Goal: Transaction & Acquisition: Download file/media

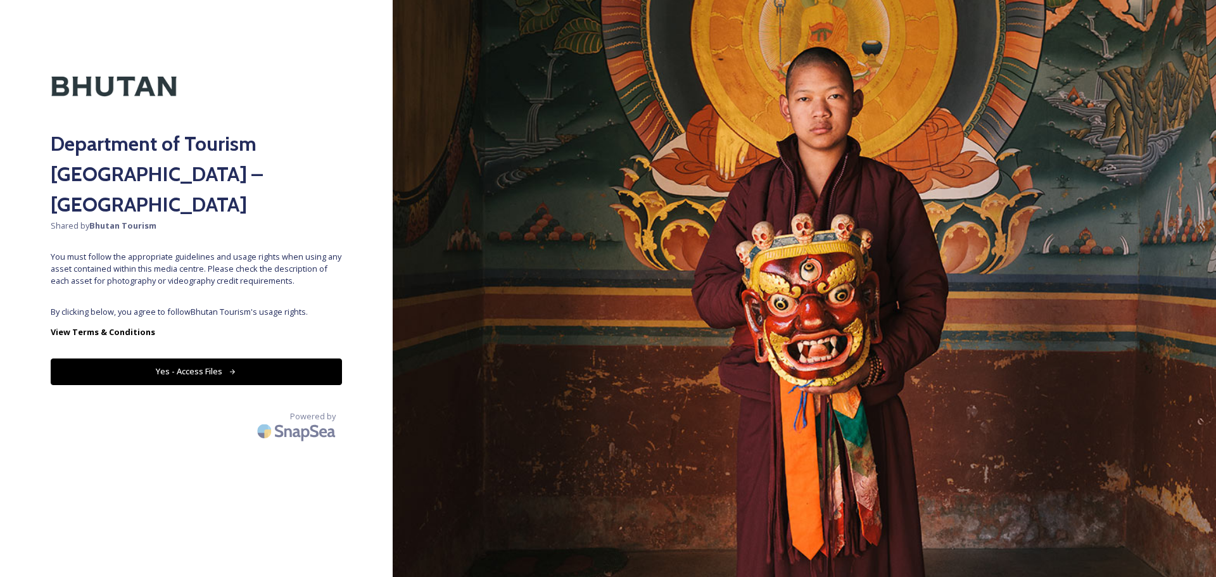
click at [222, 358] on button "Yes - Access Files" at bounding box center [196, 371] width 291 height 26
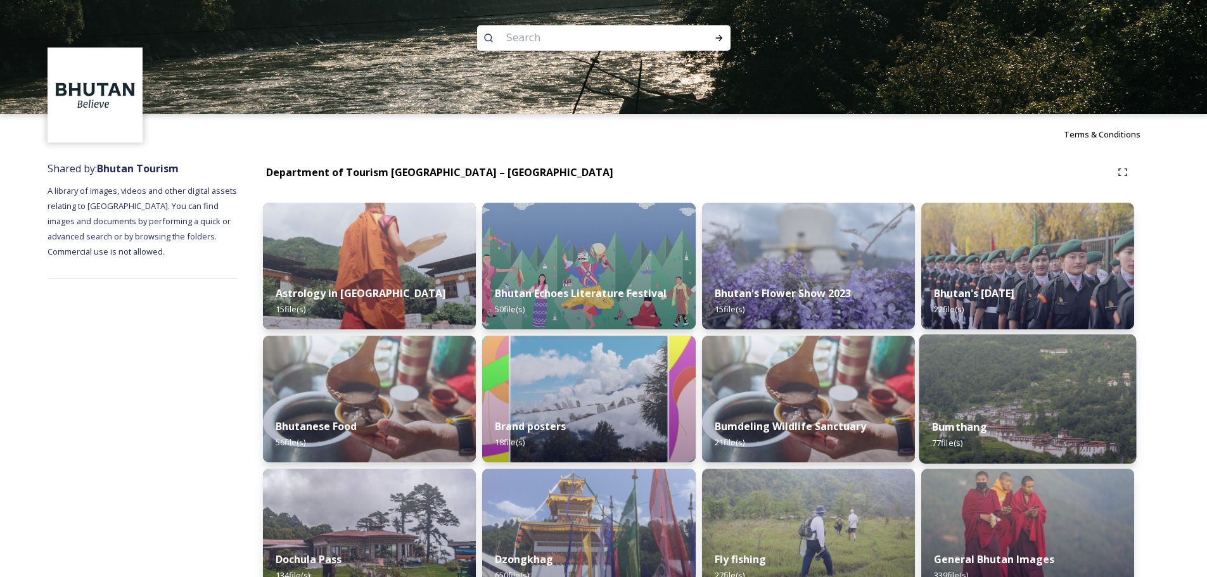
click at [1007, 394] on img at bounding box center [1026, 398] width 217 height 129
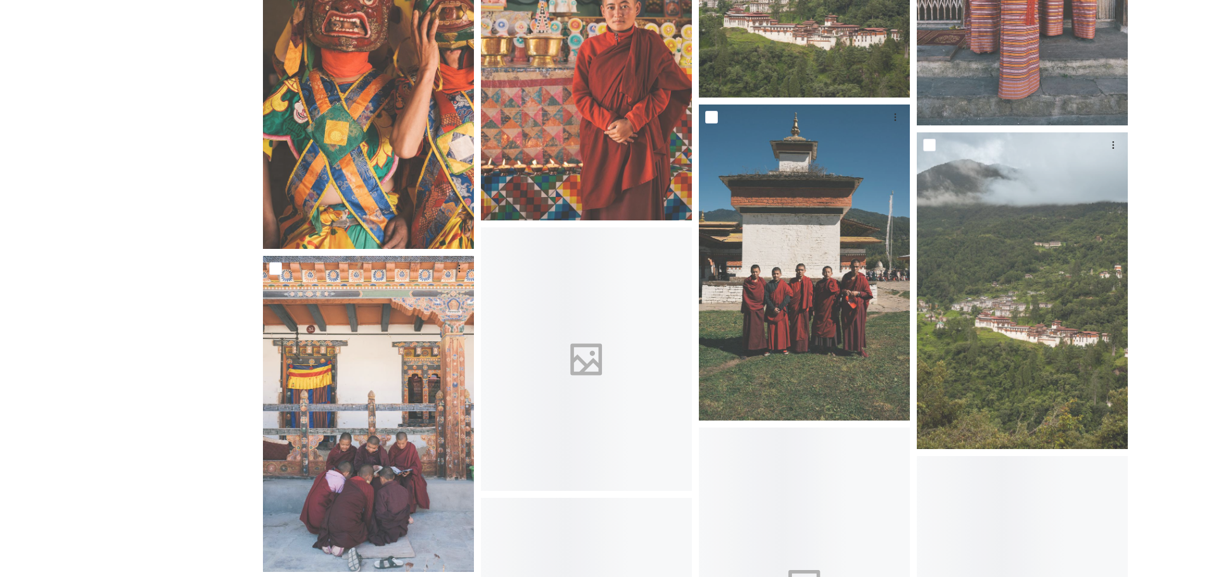
scroll to position [4054, 0]
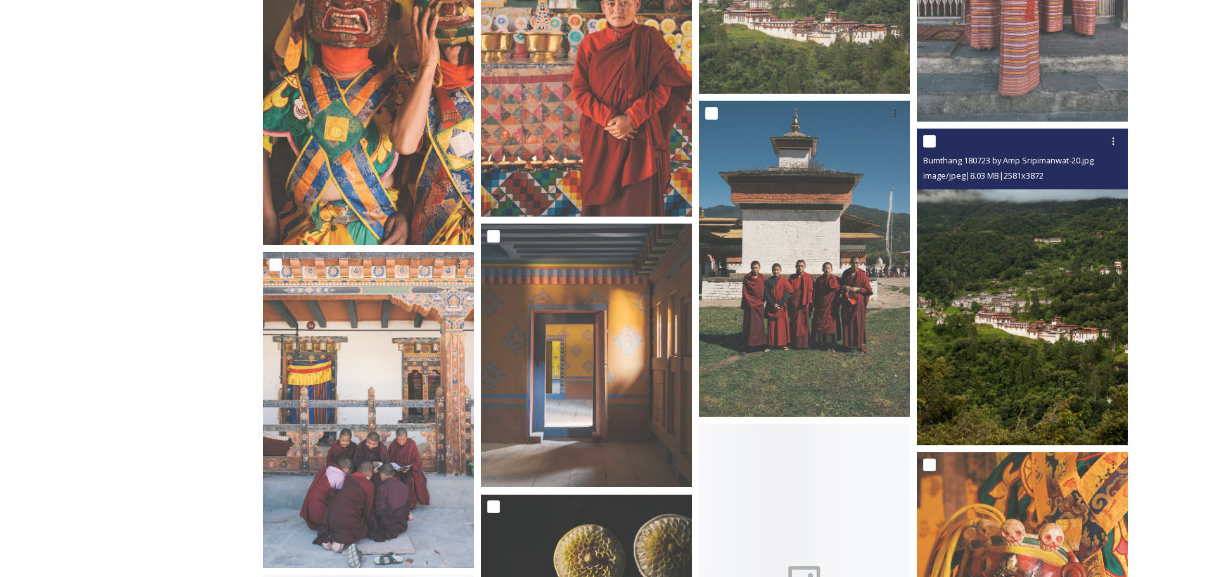
click at [993, 303] on img at bounding box center [1022, 287] width 211 height 317
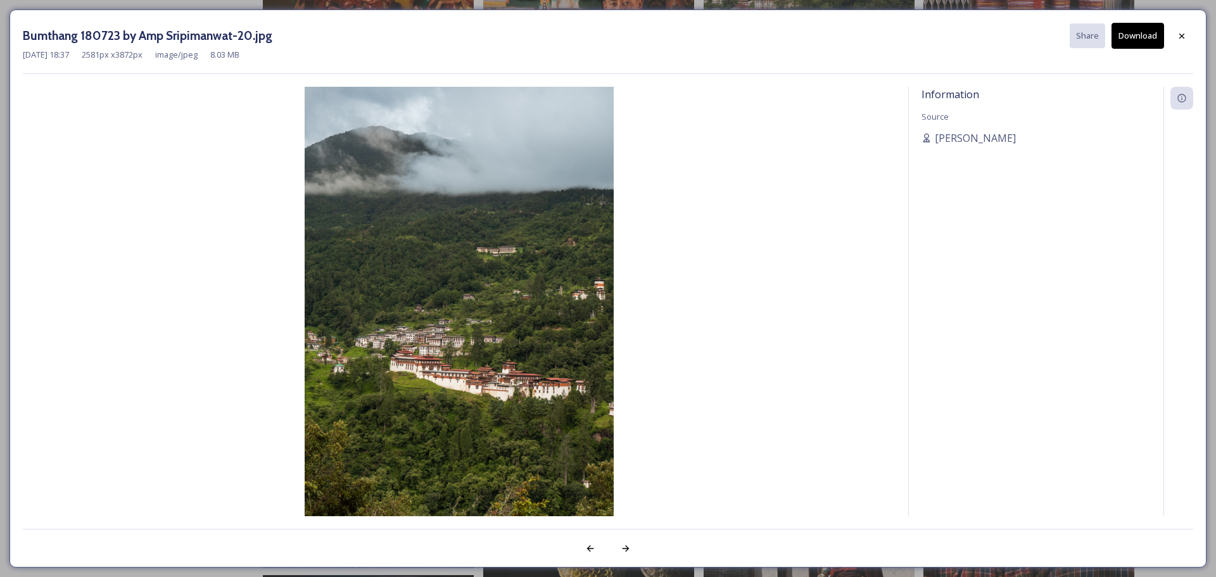
click at [1154, 42] on button "Download" at bounding box center [1138, 36] width 53 height 26
click at [1176, 41] on div at bounding box center [1181, 36] width 23 height 23
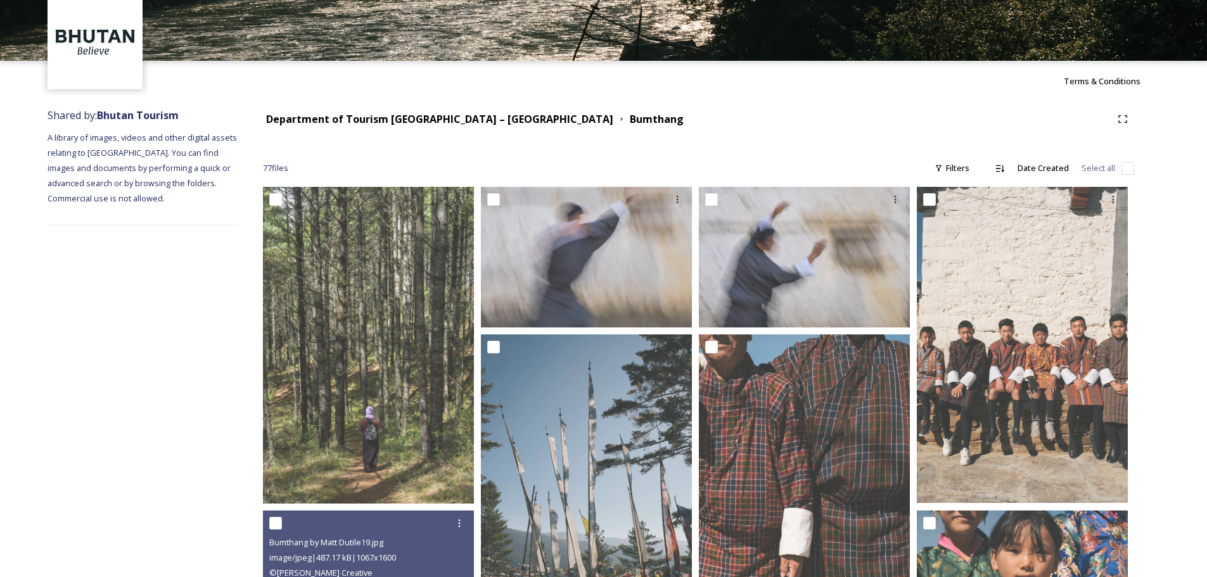
scroll to position [0, 0]
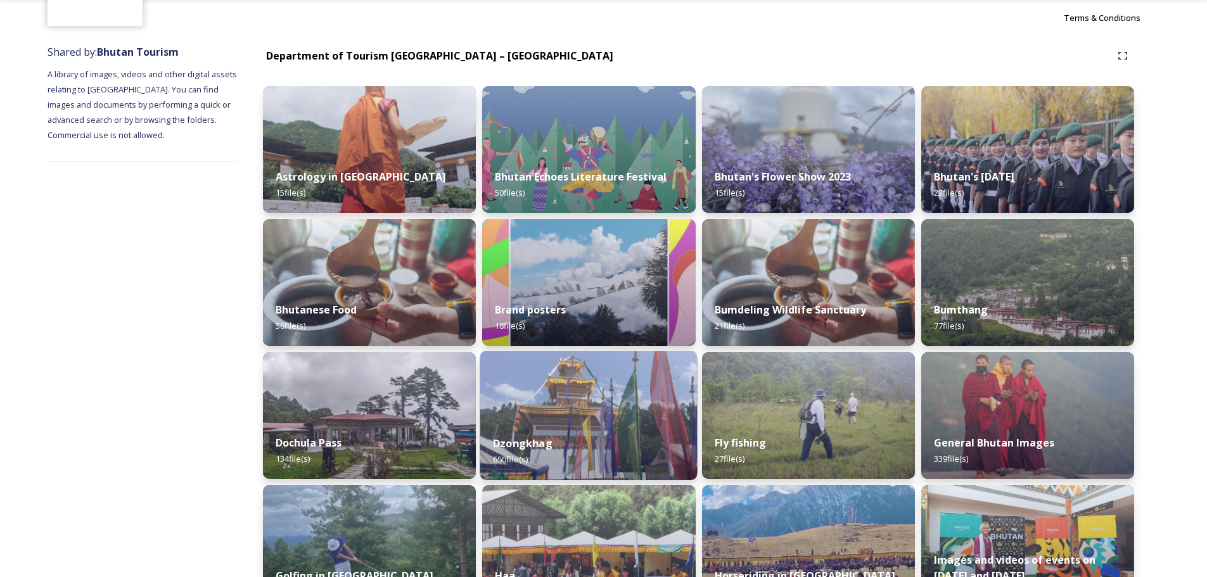
scroll to position [190, 0]
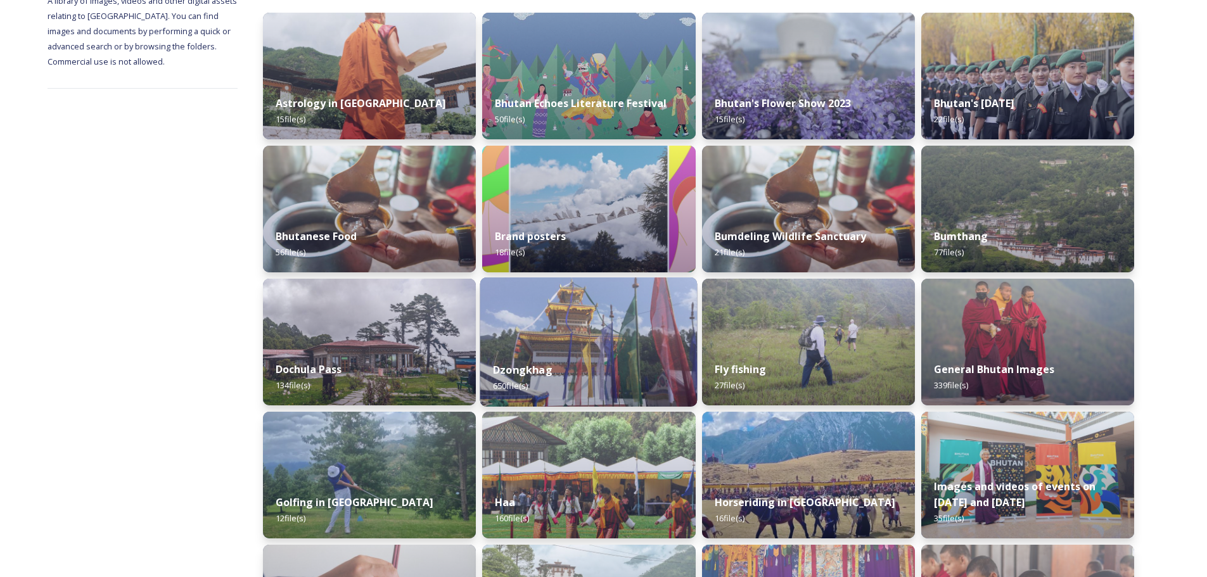
click at [569, 351] on div "Dzongkhag 650 file(s)" at bounding box center [588, 378] width 217 height 58
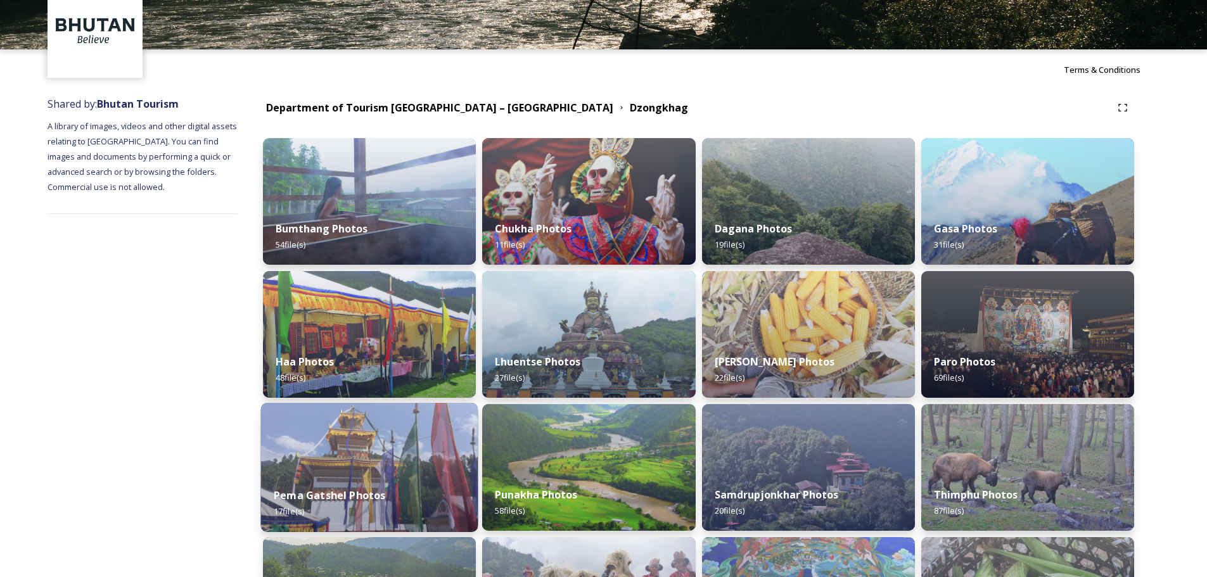
scroll to position [127, 0]
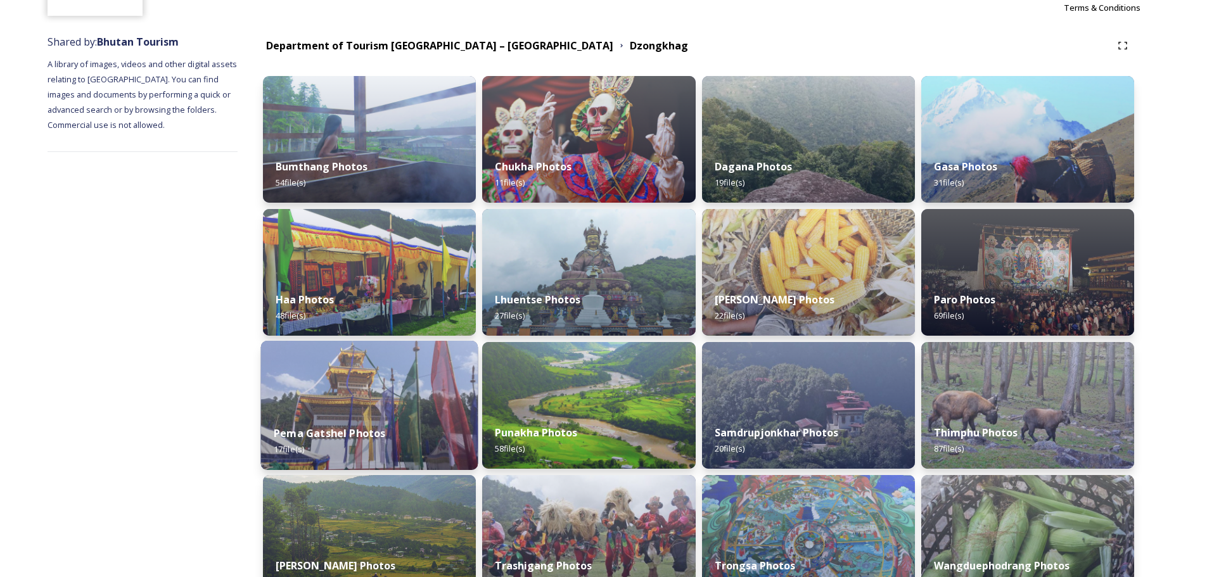
click at [396, 376] on img at bounding box center [369, 405] width 217 height 129
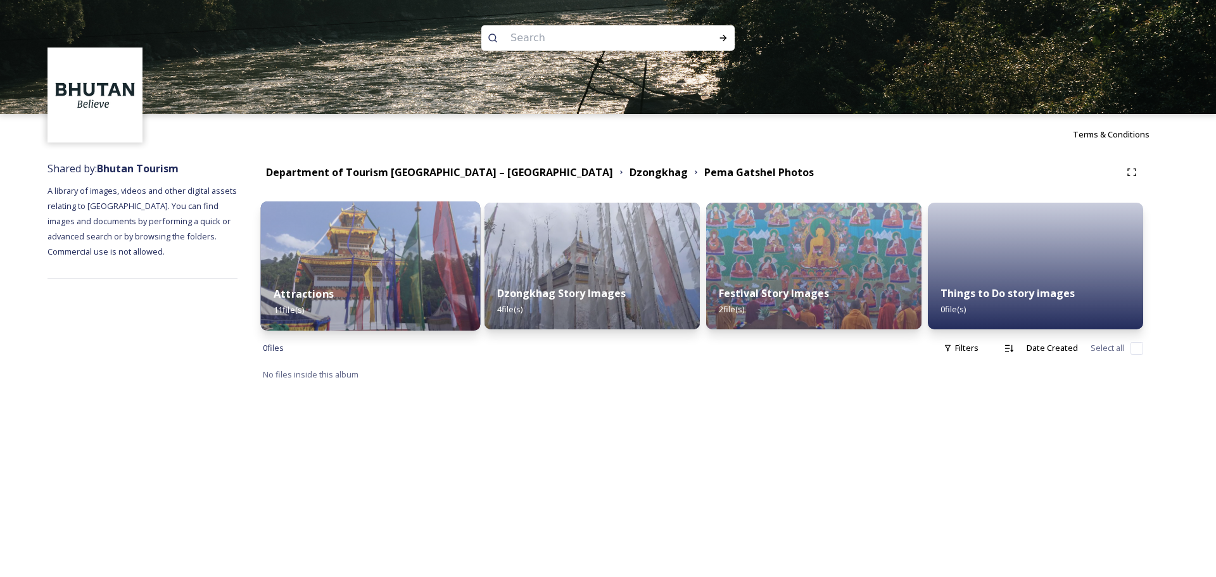
click at [460, 248] on img at bounding box center [371, 265] width 220 height 129
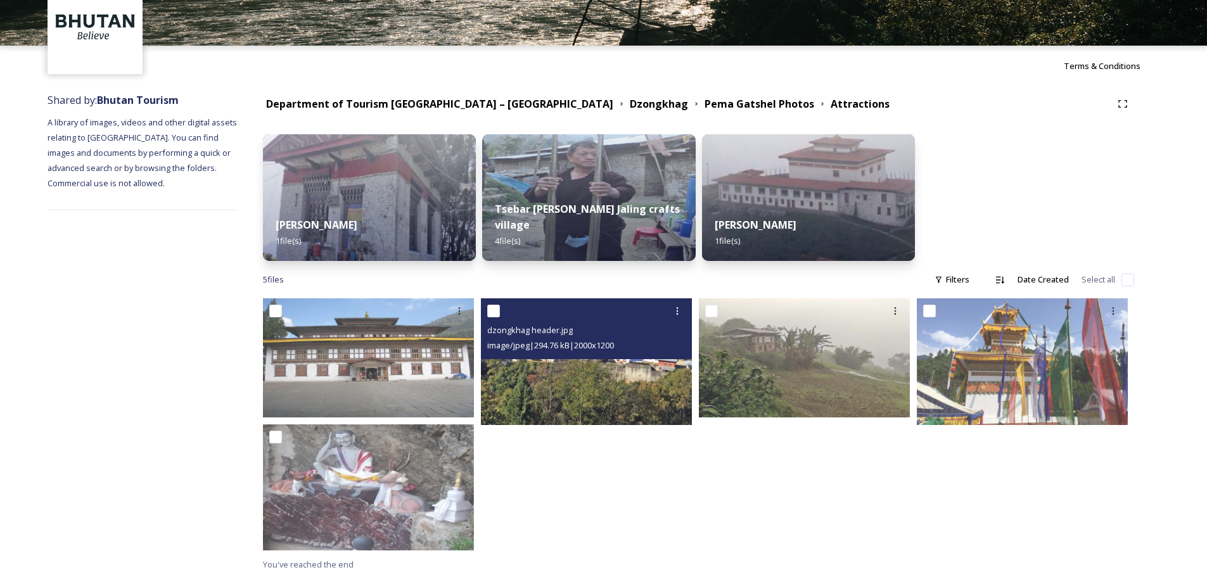
scroll to position [70, 0]
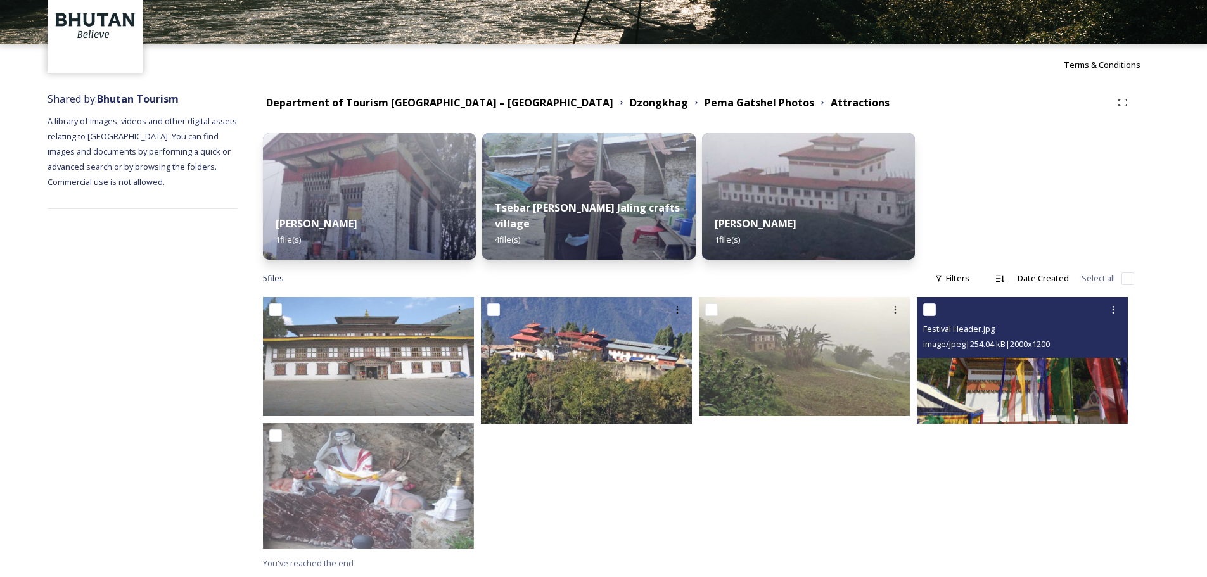
click at [1012, 353] on div "Festival Header.jpg image/jpeg | 254.04 kB | 2000 x 1200" at bounding box center [1022, 327] width 211 height 61
click at [1001, 375] on img at bounding box center [1022, 360] width 211 height 127
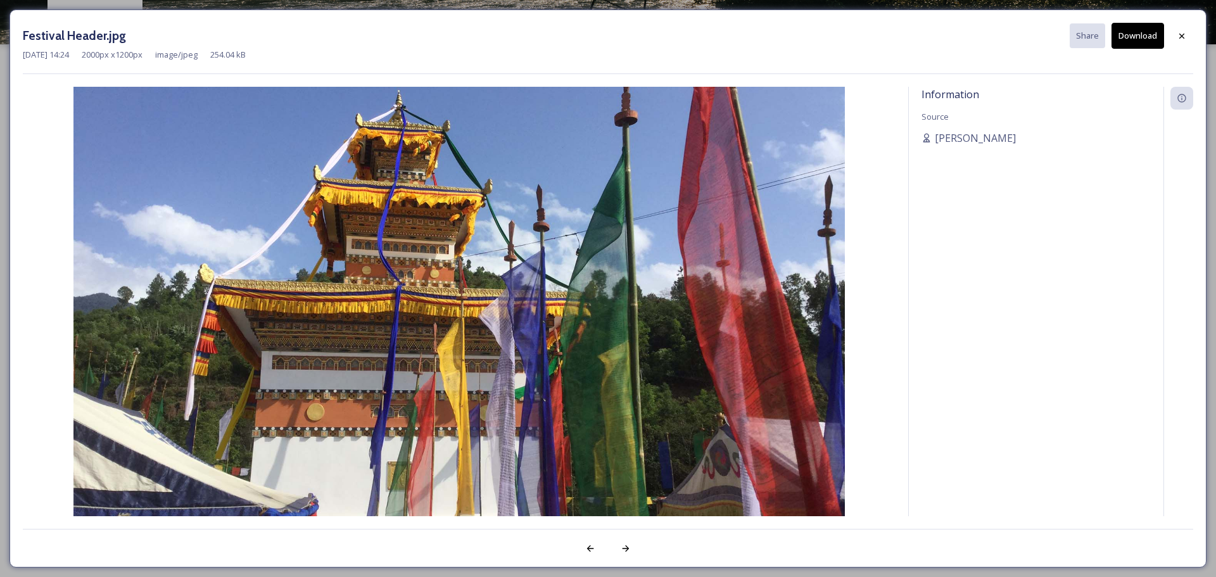
click at [1137, 39] on button "Download" at bounding box center [1138, 36] width 53 height 26
click at [1179, 37] on icon at bounding box center [1182, 36] width 10 height 10
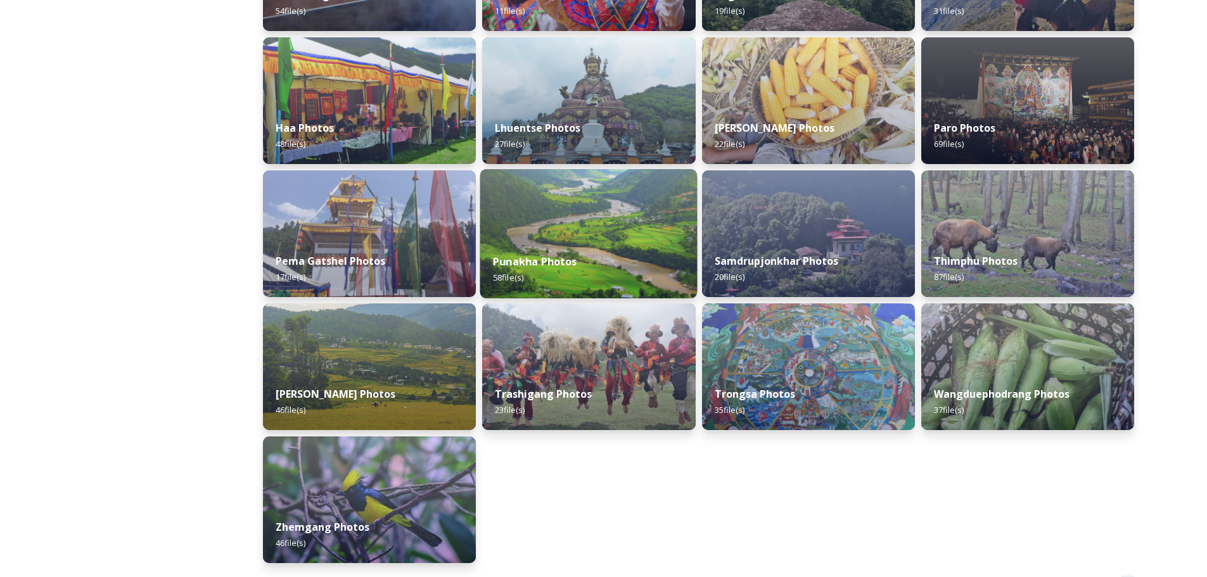
scroll to position [317, 0]
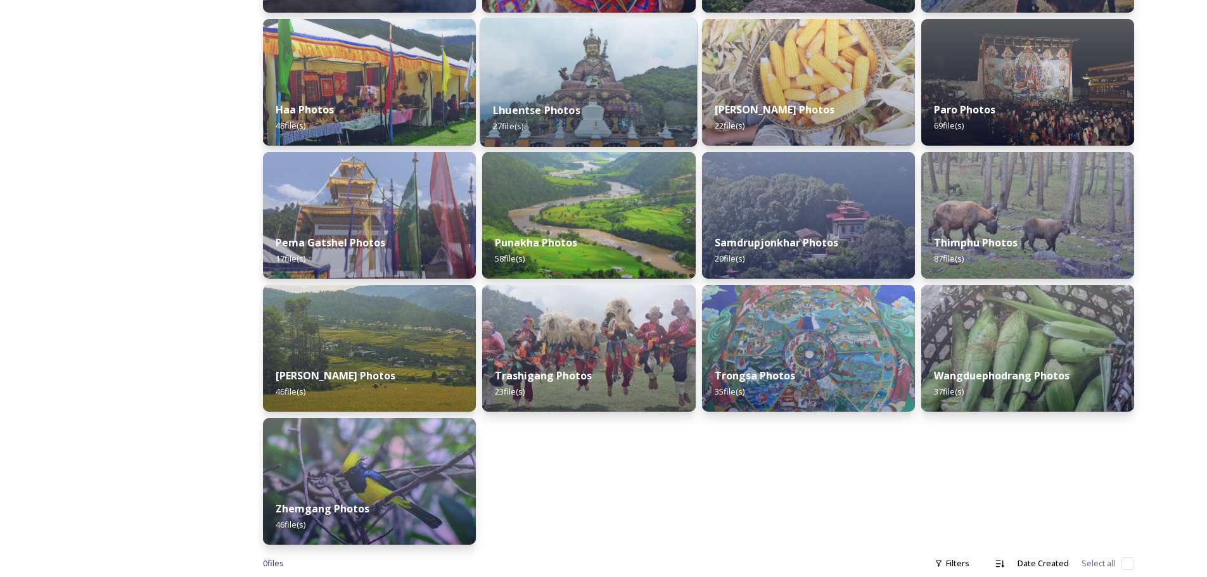
click at [597, 76] on img at bounding box center [588, 82] width 217 height 129
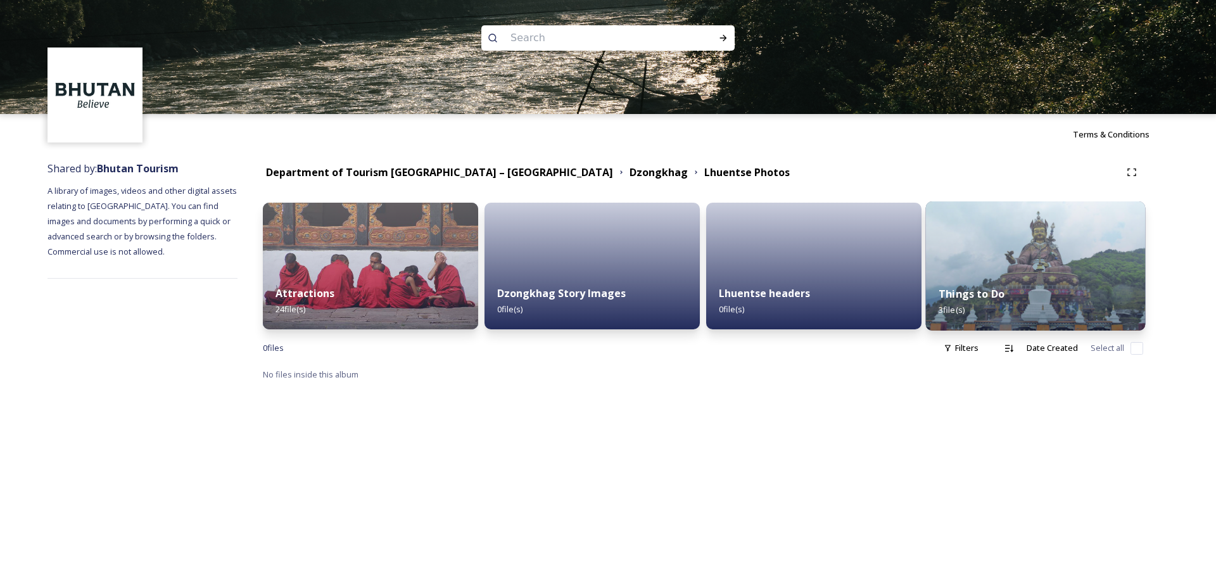
click at [1020, 262] on img at bounding box center [1036, 265] width 220 height 129
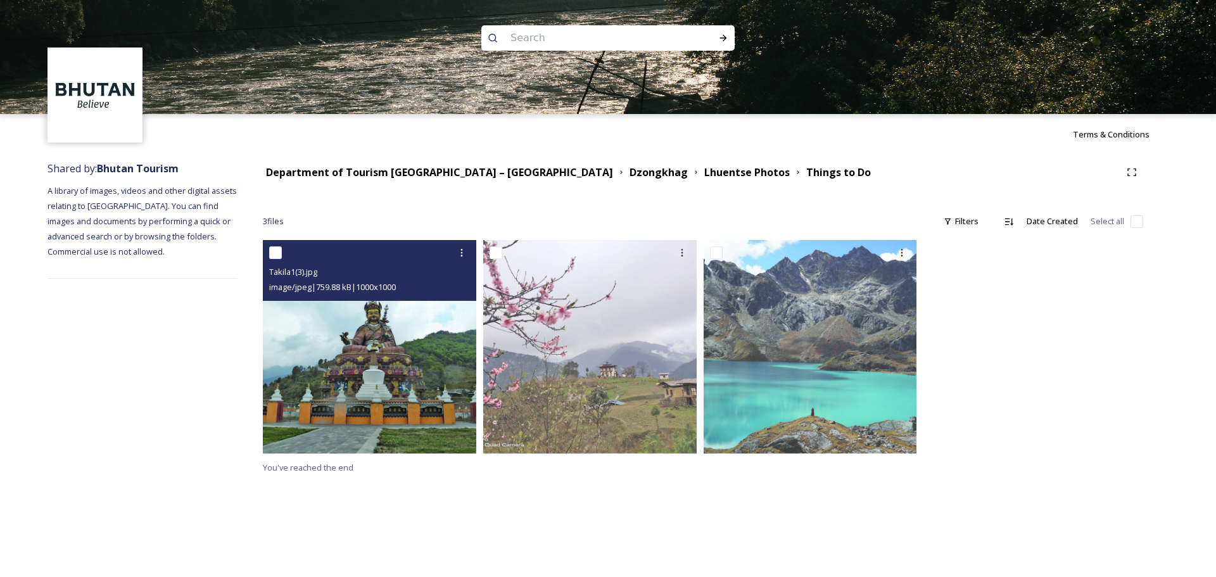
click at [431, 322] on img at bounding box center [369, 346] width 213 height 213
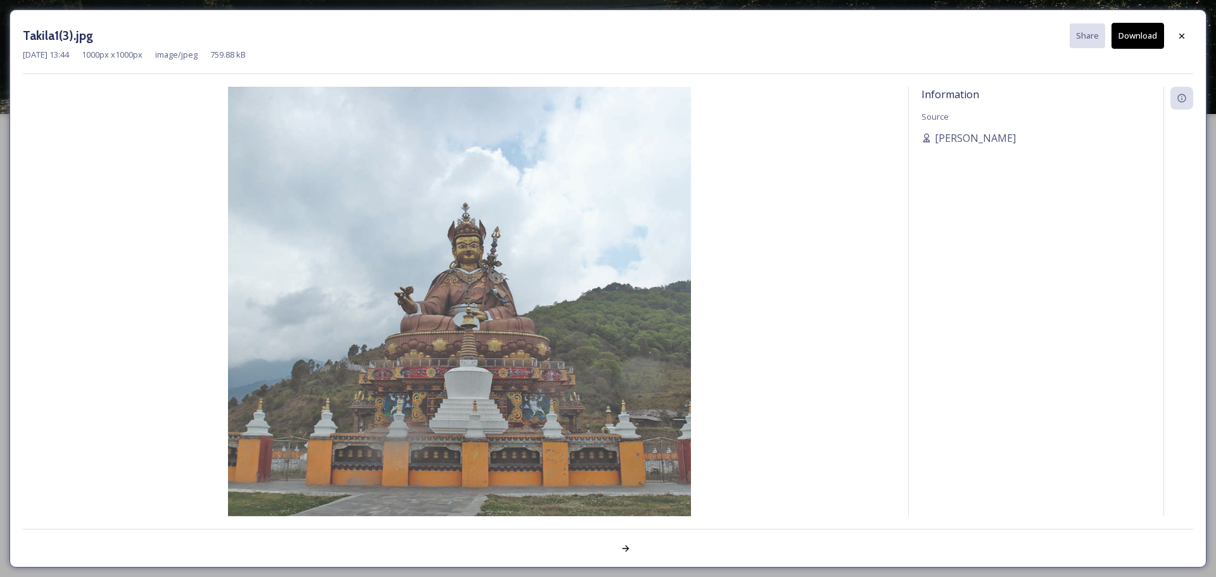
click at [1140, 33] on button "Download" at bounding box center [1138, 36] width 53 height 26
click at [1181, 37] on icon at bounding box center [1182, 35] width 10 height 10
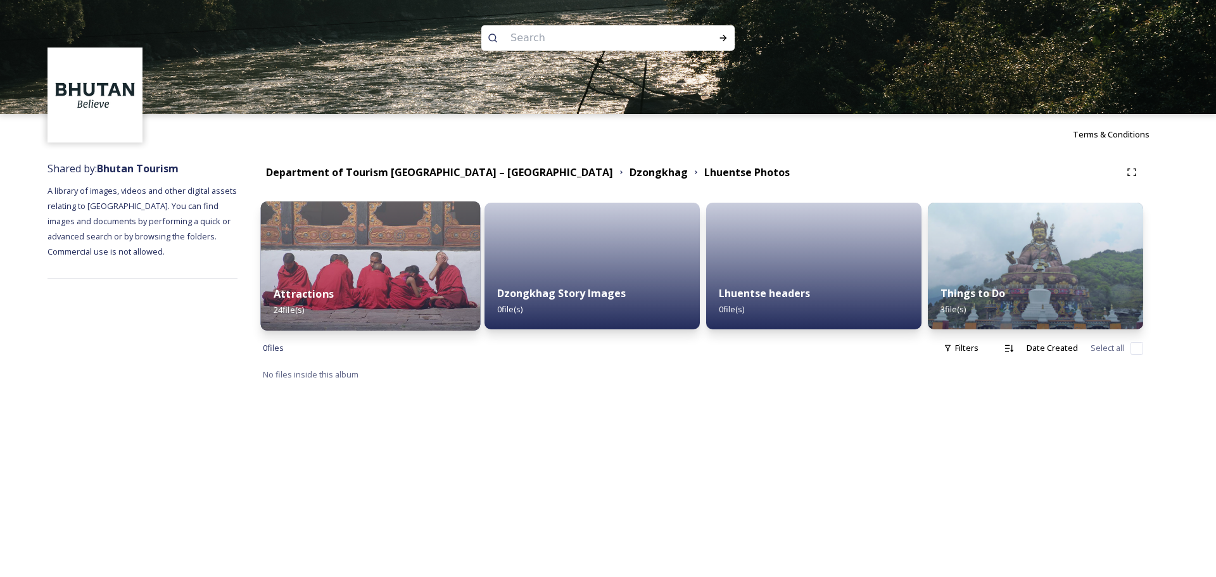
click at [395, 260] on img at bounding box center [371, 265] width 220 height 129
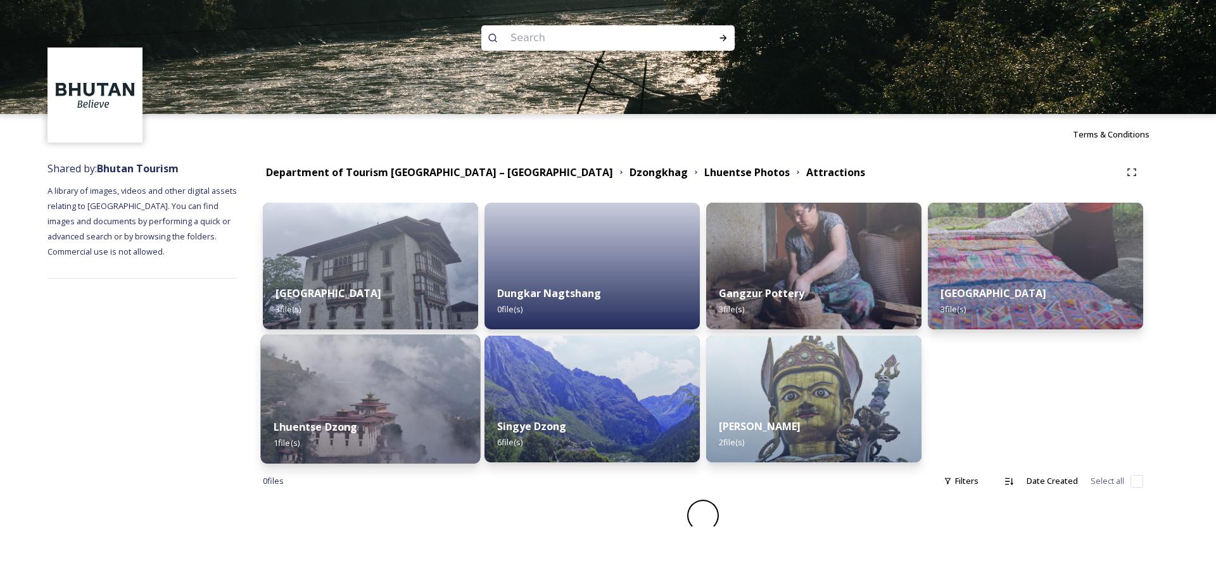
click at [371, 388] on img at bounding box center [371, 398] width 220 height 129
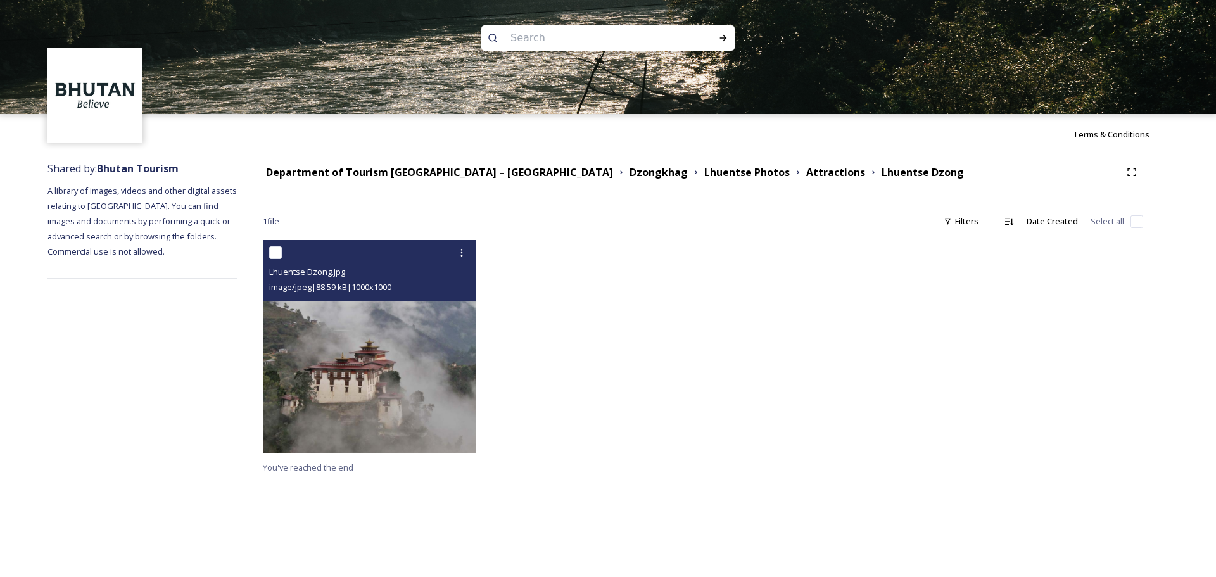
click at [360, 353] on img at bounding box center [369, 346] width 213 height 213
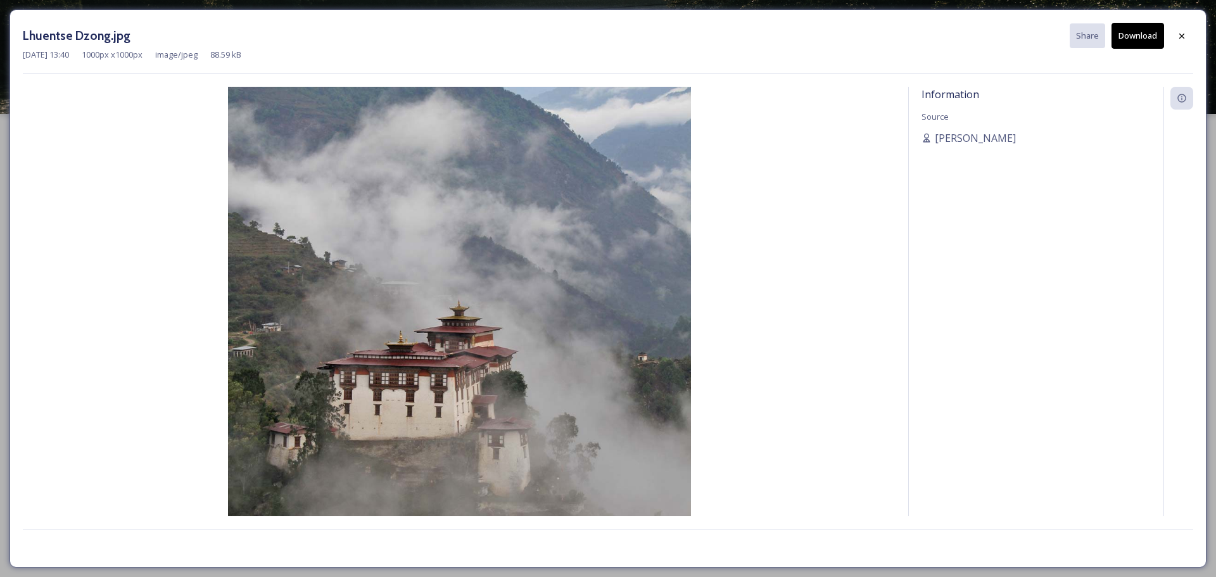
click at [1124, 39] on button "Download" at bounding box center [1138, 36] width 53 height 26
click at [1189, 37] on div at bounding box center [1181, 36] width 23 height 23
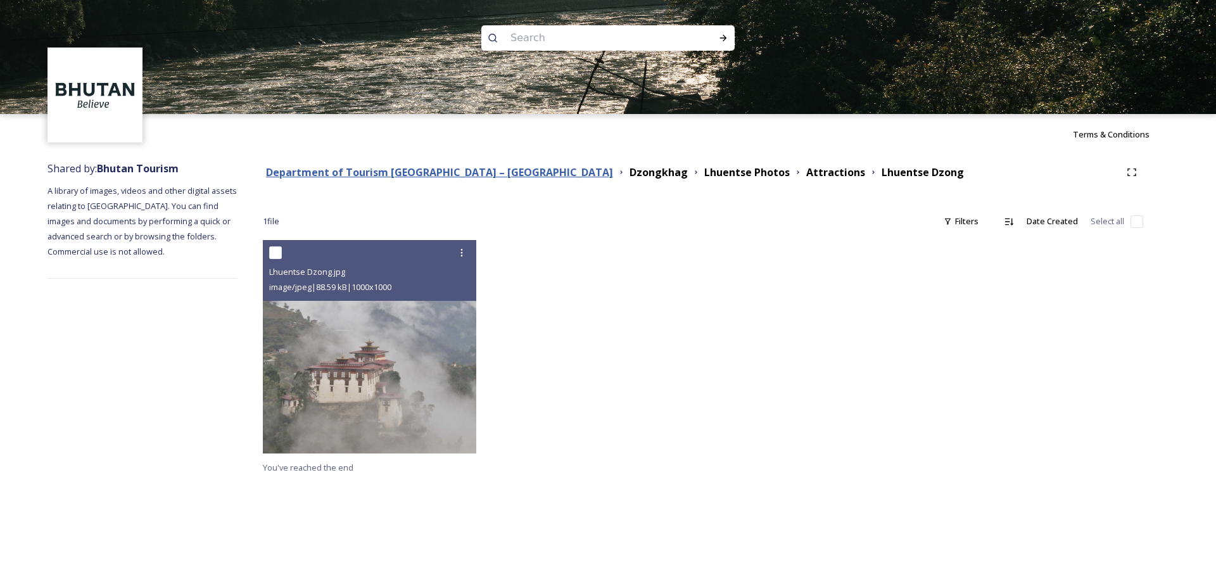
click at [320, 177] on strong "Department of Tourism [GEOGRAPHIC_DATA] – [GEOGRAPHIC_DATA]" at bounding box center [439, 172] width 347 height 14
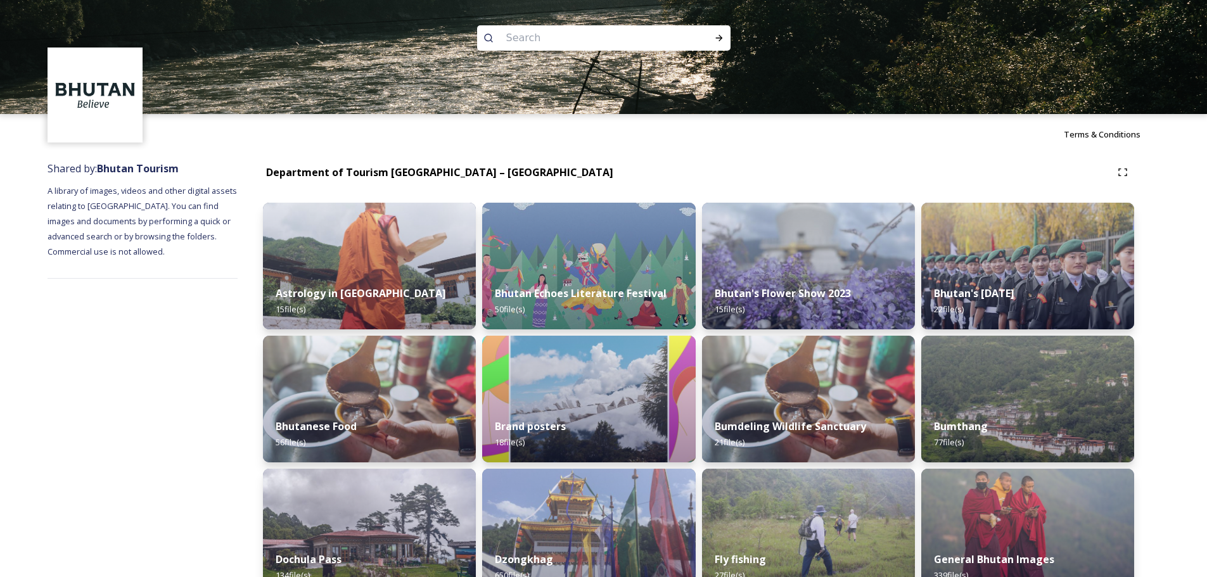
click at [514, 38] on input at bounding box center [587, 38] width 174 height 28
type input "budhdha"
click at [714, 44] on div "Run Search" at bounding box center [718, 38] width 23 height 23
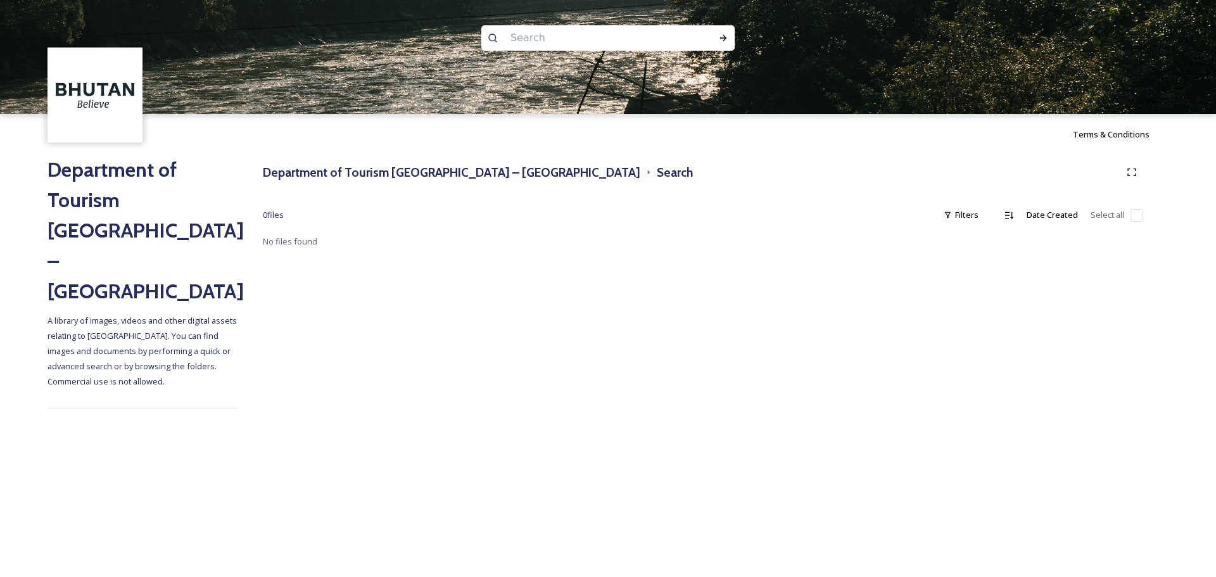
click at [566, 47] on input at bounding box center [591, 38] width 174 height 28
paste input "[DEMOGRAPHIC_DATA]"
click at [720, 39] on icon at bounding box center [723, 38] width 10 height 10
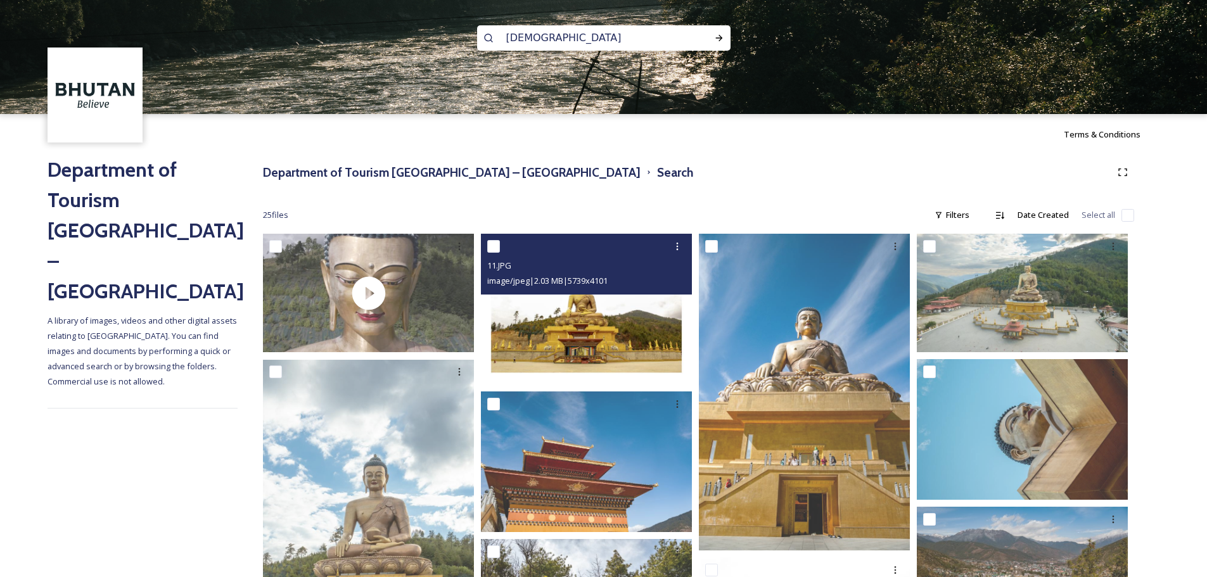
click at [593, 321] on img at bounding box center [586, 309] width 211 height 151
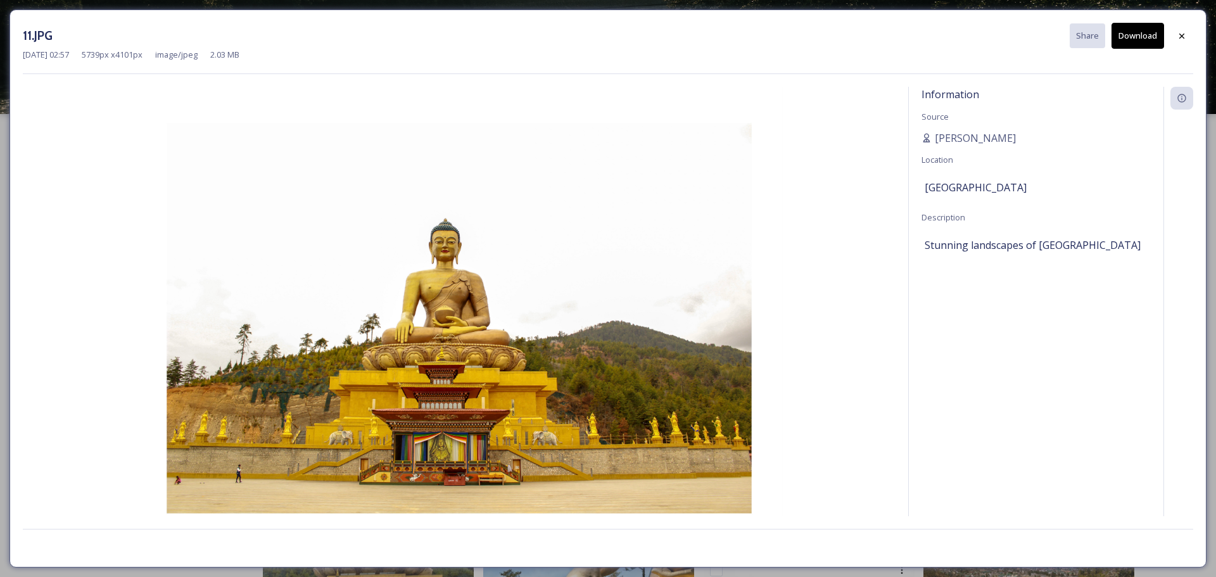
click at [1152, 42] on button "Download" at bounding box center [1138, 36] width 53 height 26
click at [1176, 32] on div at bounding box center [1181, 36] width 23 height 23
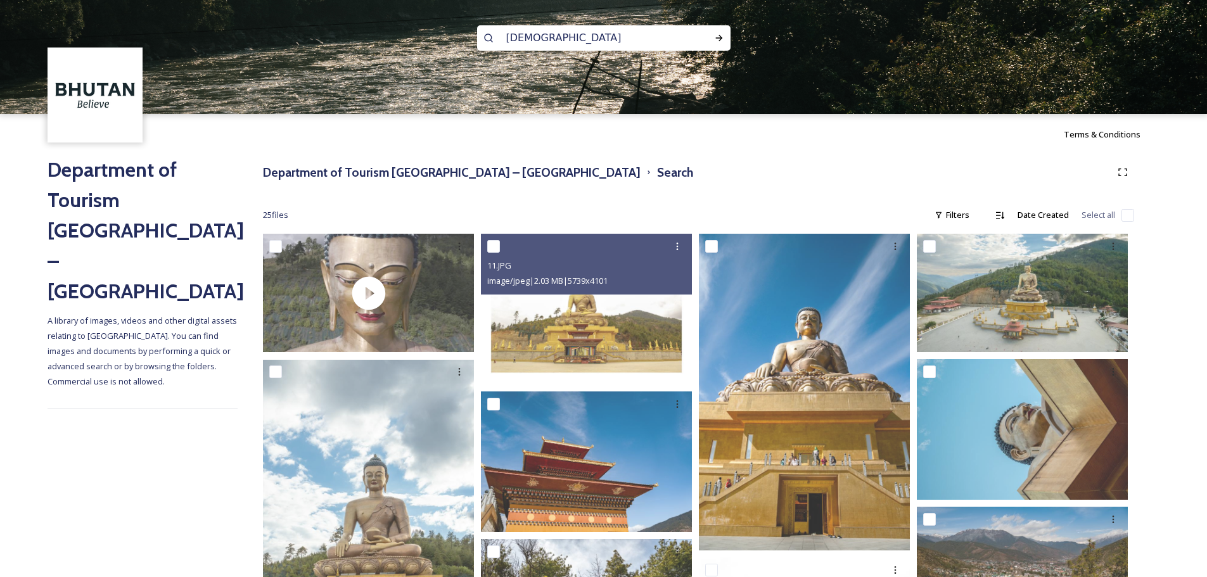
drag, startPoint x: 587, startPoint y: 41, endPoint x: 438, endPoint y: 35, distance: 148.9
click at [438, 35] on div "[DEMOGRAPHIC_DATA]" at bounding box center [603, 57] width 1207 height 114
paste input "Thimphu"
type input "Thimphu"
click at [721, 30] on div "Run Search" at bounding box center [718, 38] width 23 height 23
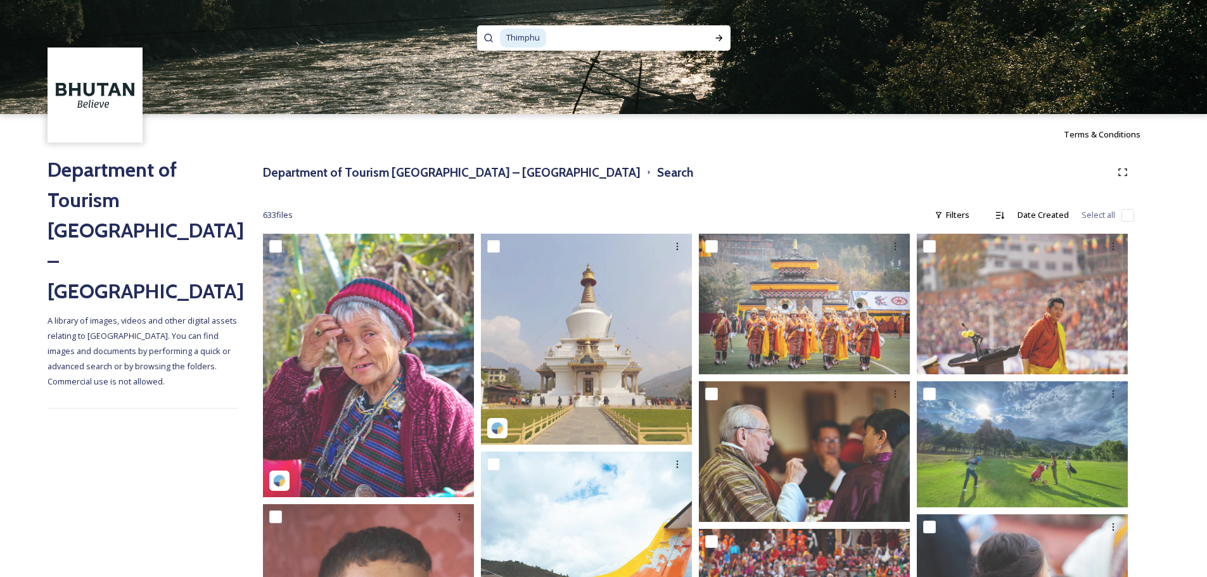
click at [536, 36] on span "Thimphu" at bounding box center [523, 38] width 46 height 18
copy span "Thimphu"
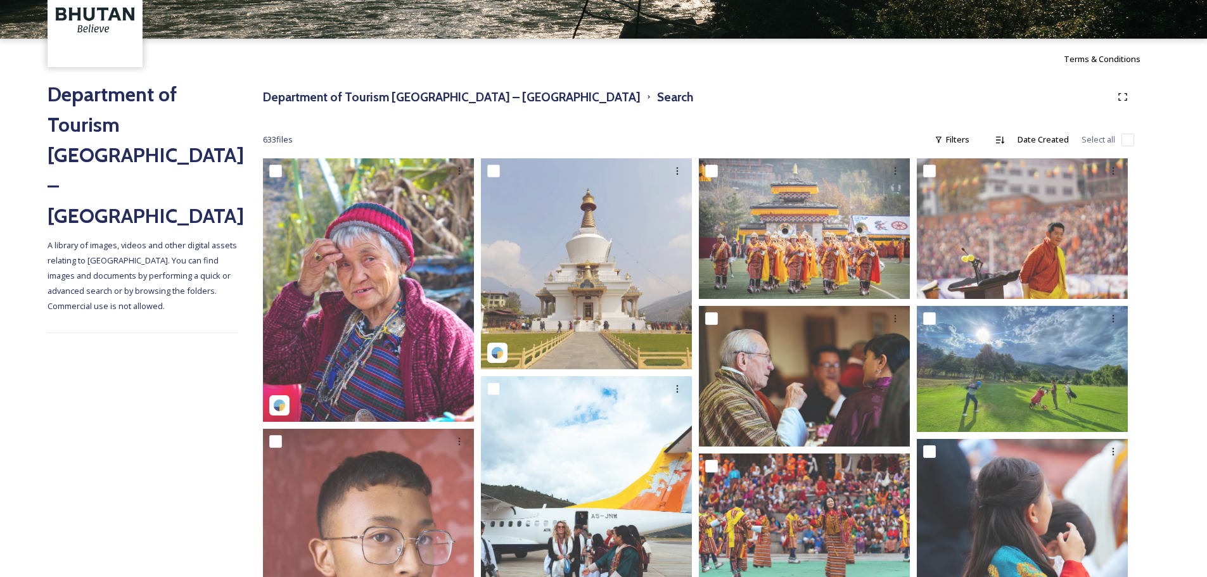
scroll to position [53, 0]
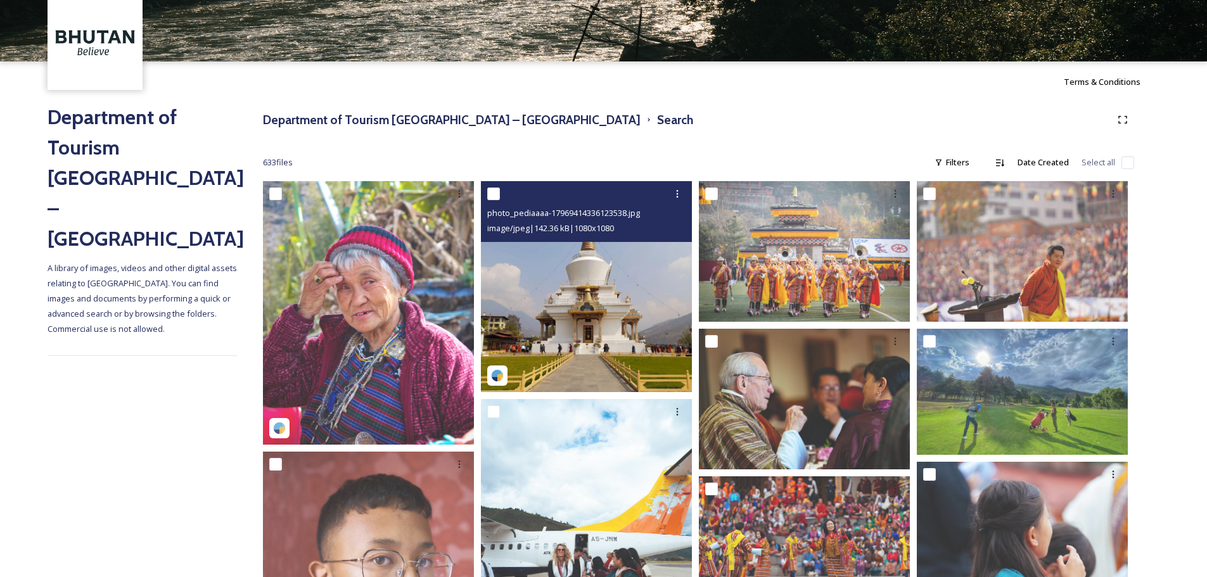
click at [619, 278] on img at bounding box center [586, 286] width 211 height 211
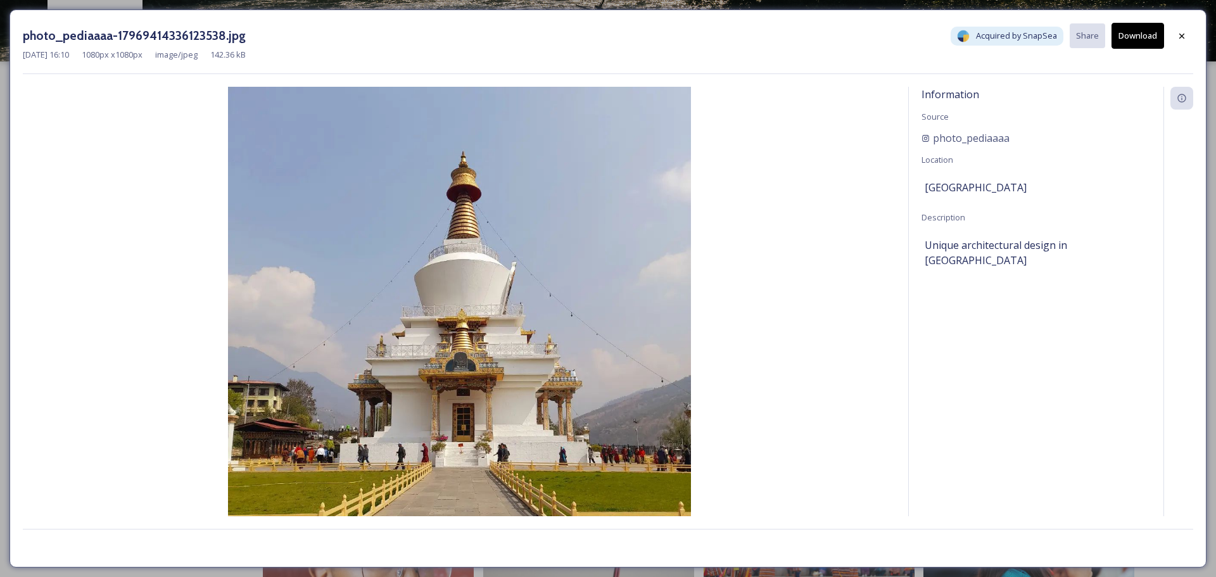
click at [1127, 43] on button "Download" at bounding box center [1138, 36] width 53 height 26
click at [1176, 35] on div at bounding box center [1181, 36] width 23 height 23
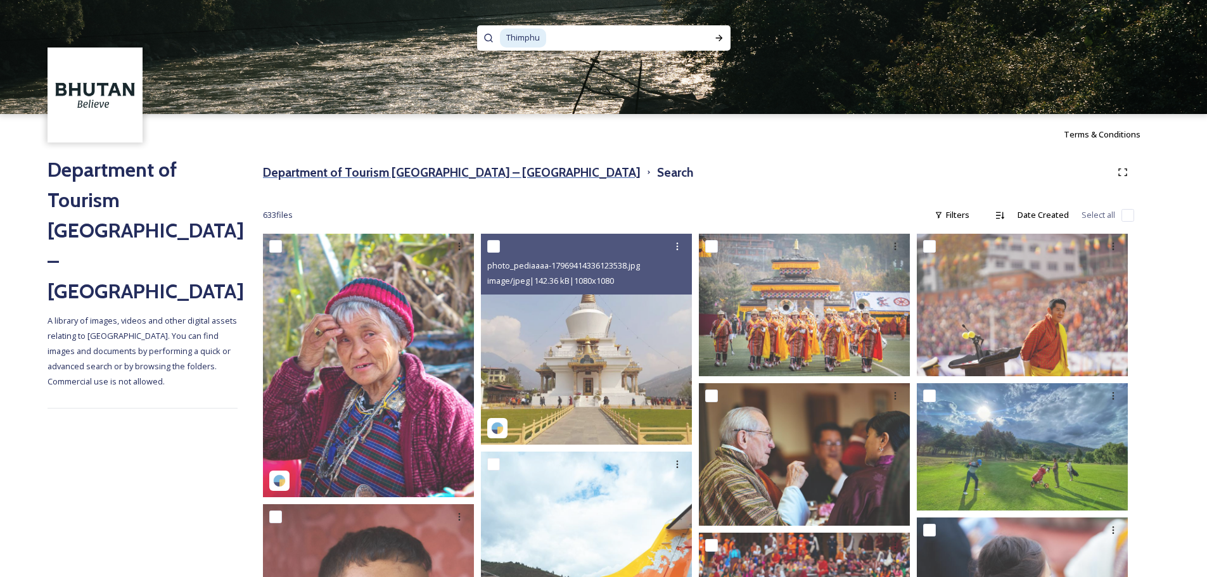
click at [442, 176] on h3 "Department of Tourism [GEOGRAPHIC_DATA] – [GEOGRAPHIC_DATA]" at bounding box center [451, 172] width 377 height 18
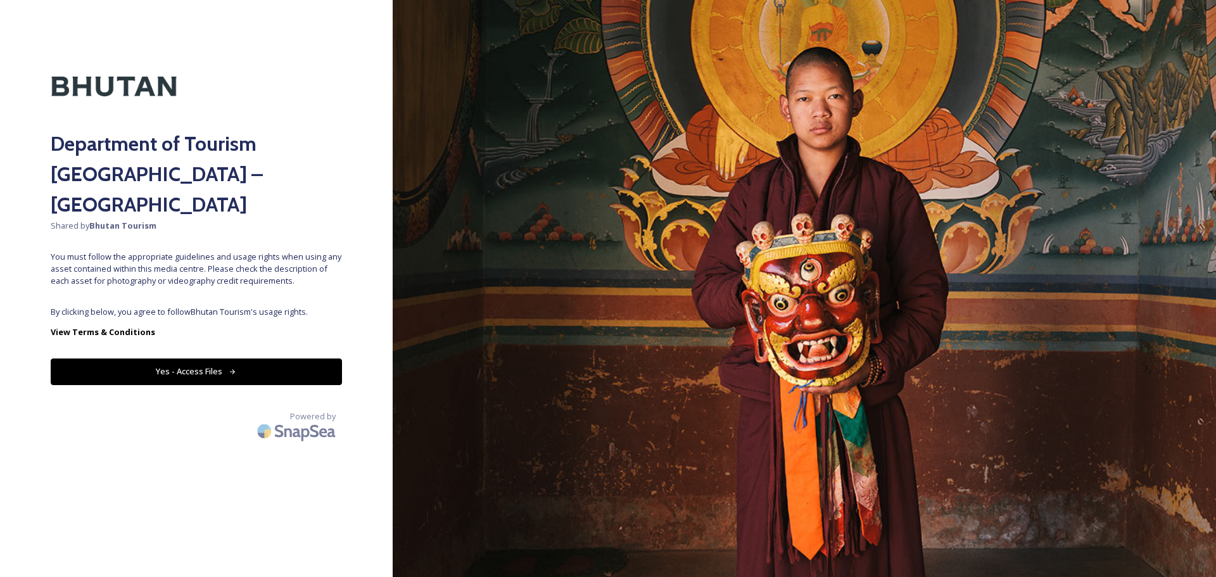
click at [225, 358] on button "Yes - Access Files" at bounding box center [196, 371] width 291 height 26
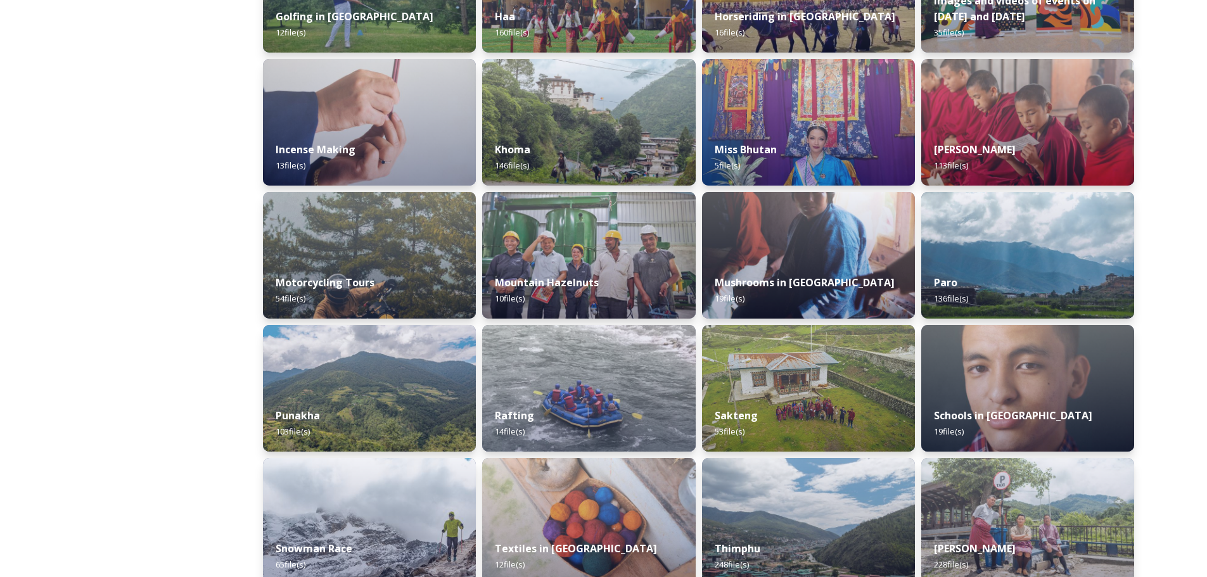
scroll to position [677, 0]
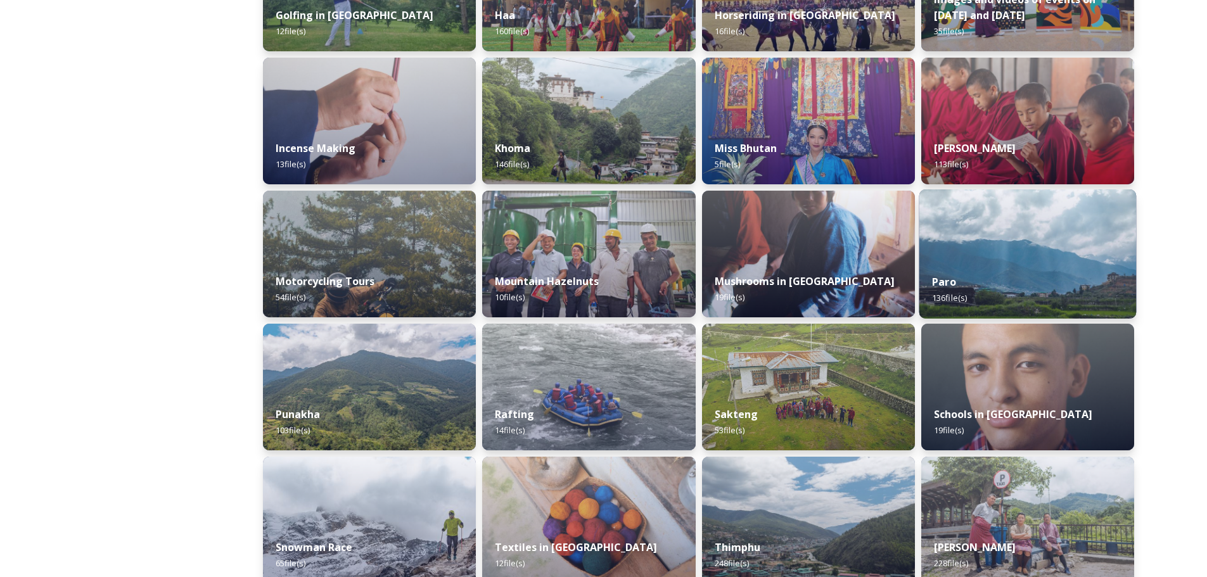
click at [978, 239] on img at bounding box center [1026, 253] width 217 height 129
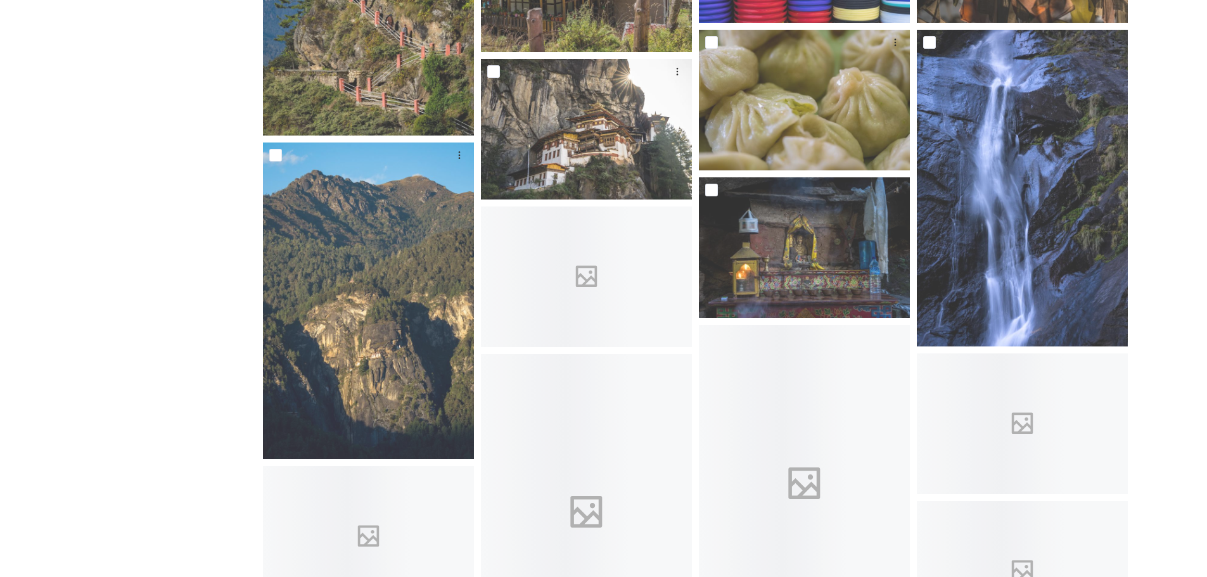
scroll to position [1837, 0]
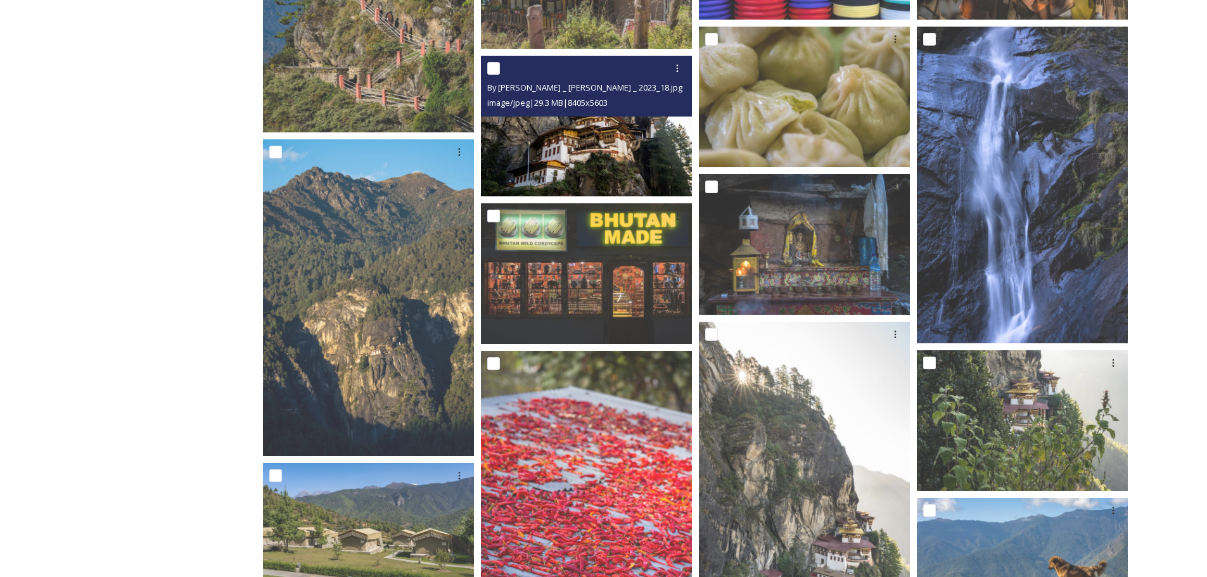
click at [592, 151] on img at bounding box center [586, 126] width 211 height 141
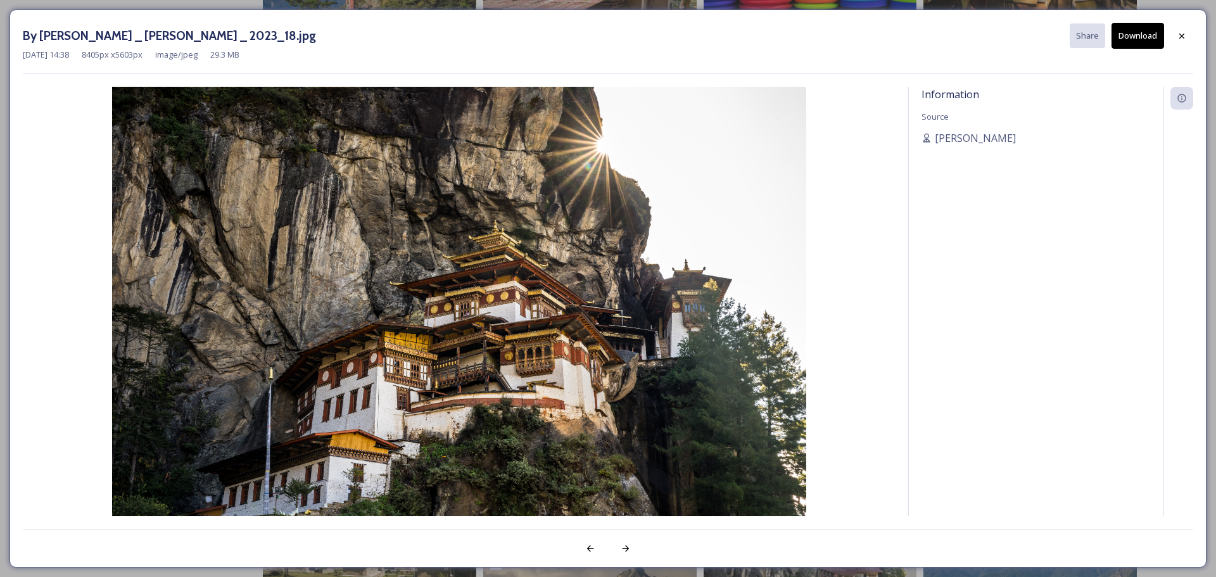
click at [1154, 53] on div "[DATE] 14:38 8405 px x 5603 px image/jpeg 29.3 MB" at bounding box center [608, 55] width 1170 height 12
click at [1151, 42] on button "Download" at bounding box center [1138, 36] width 53 height 26
click at [1184, 35] on icon at bounding box center [1182, 36] width 10 height 10
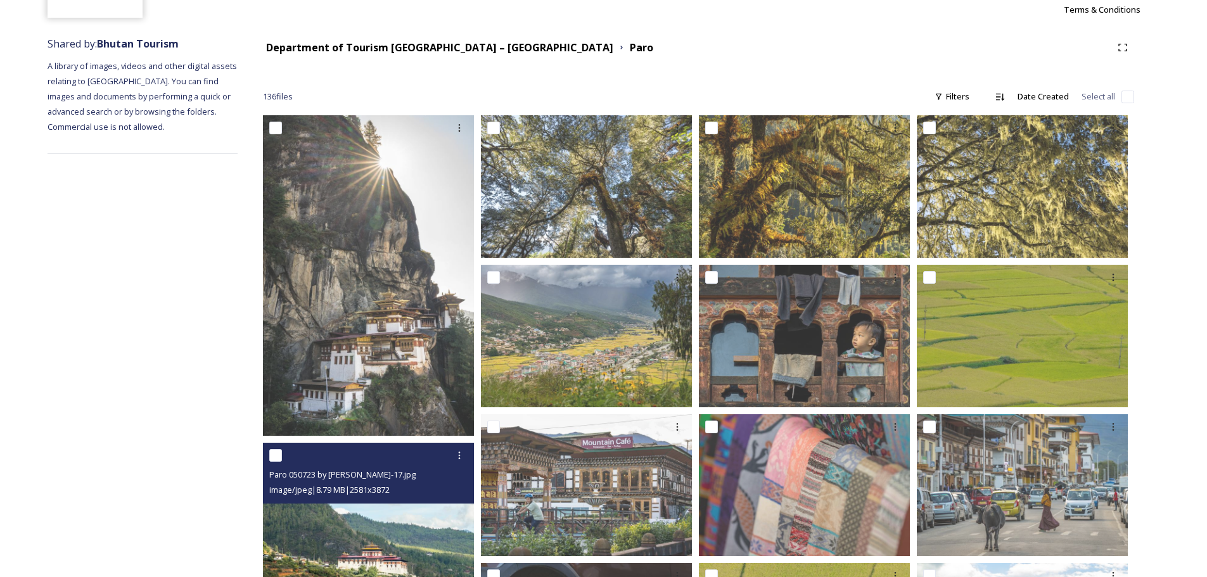
scroll to position [0, 0]
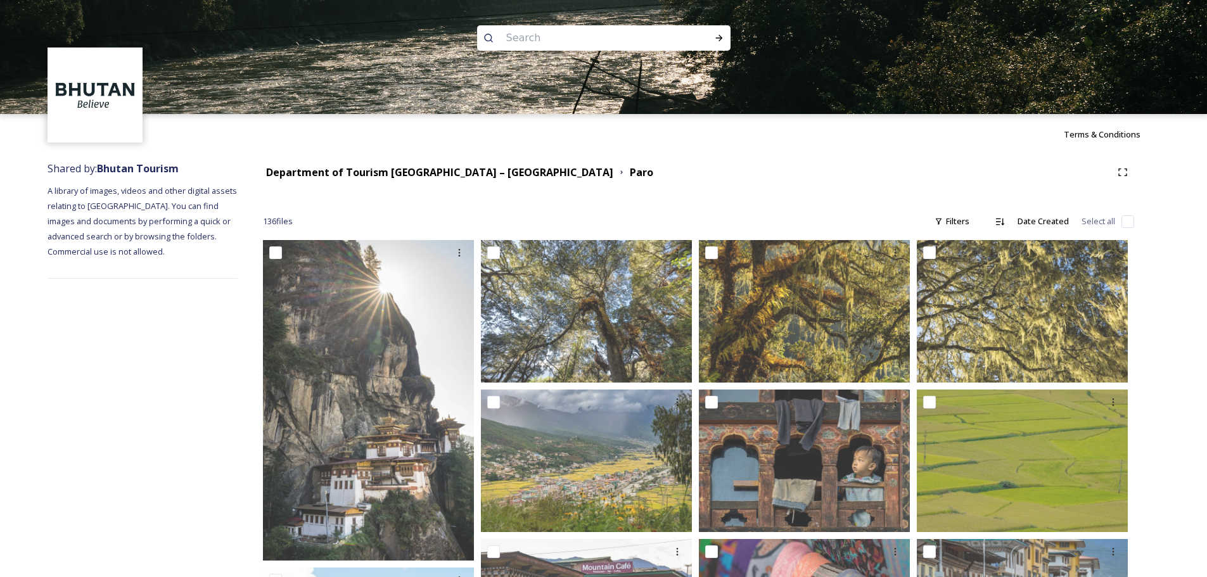
click at [527, 29] on input at bounding box center [587, 38] width 174 height 28
paste input "Punakha"
type input "Punakha"
click at [721, 32] on div "Run Search" at bounding box center [718, 38] width 23 height 23
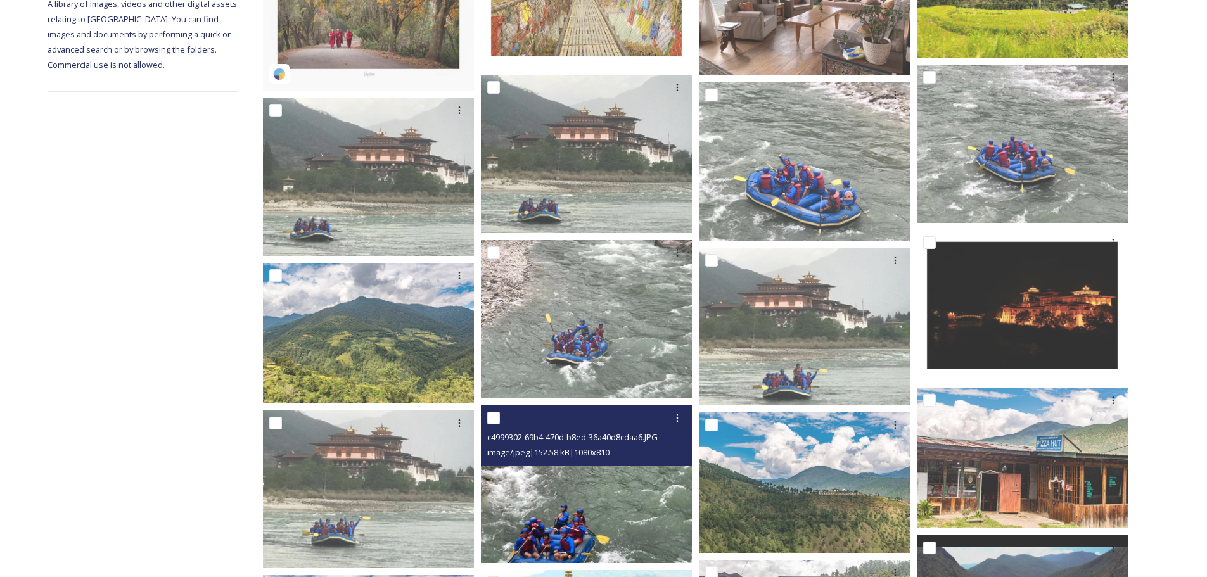
scroll to position [443, 0]
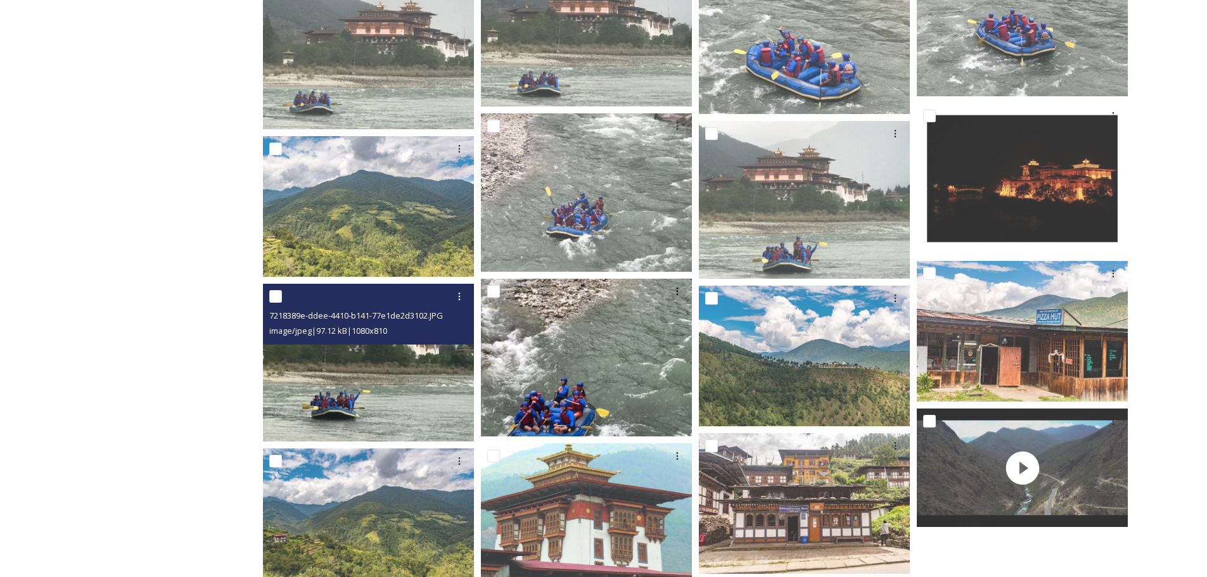
click at [379, 374] on img at bounding box center [368, 363] width 211 height 158
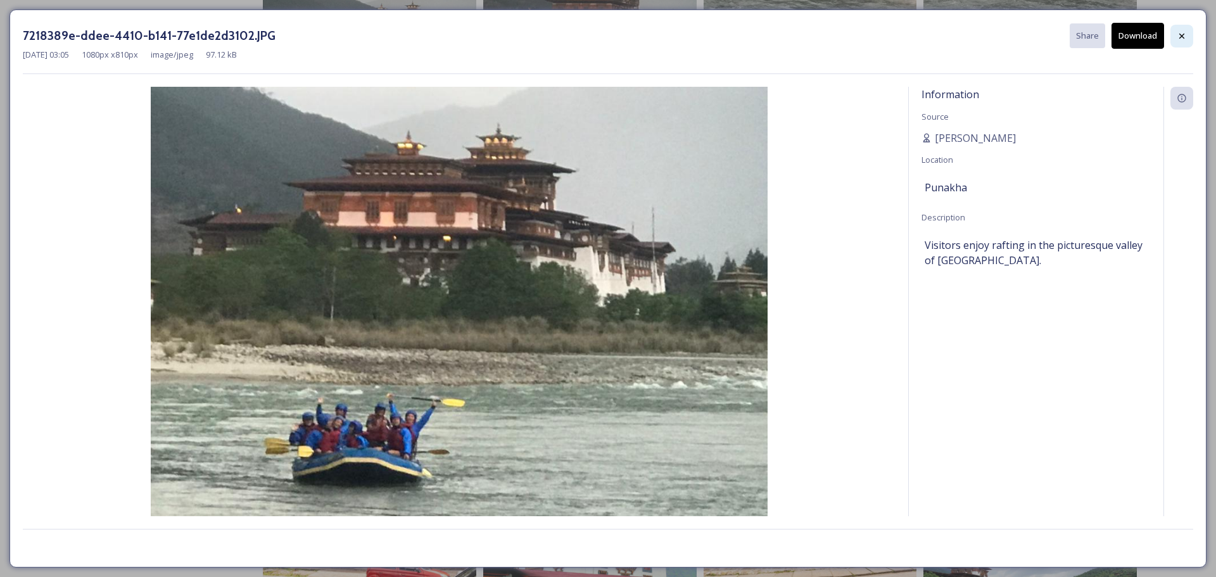
click at [1184, 30] on div at bounding box center [1181, 36] width 23 height 23
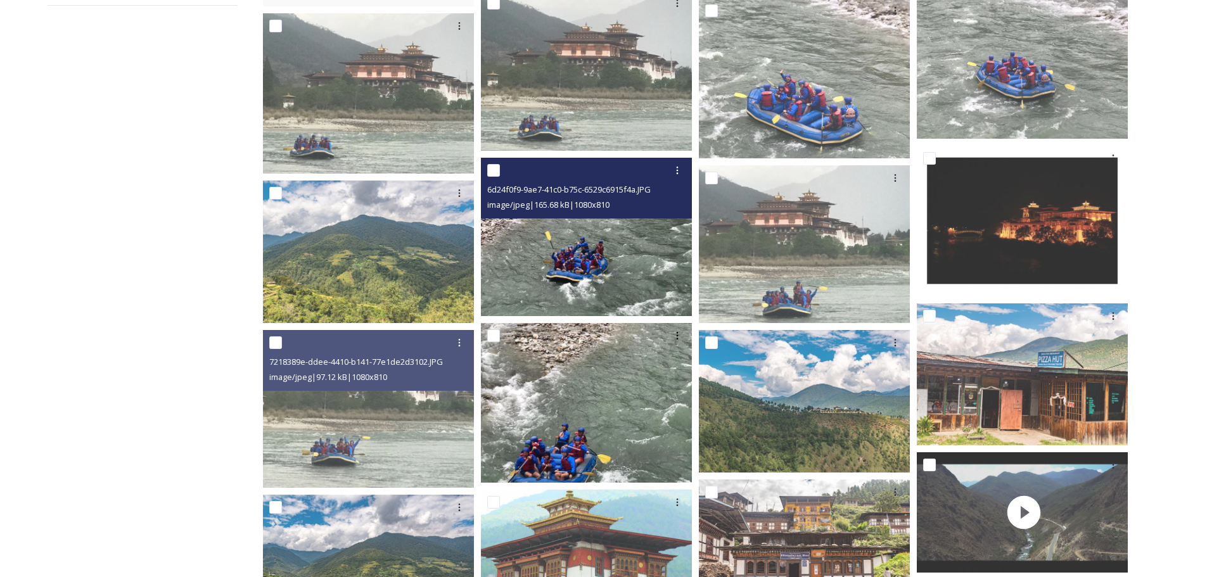
scroll to position [380, 0]
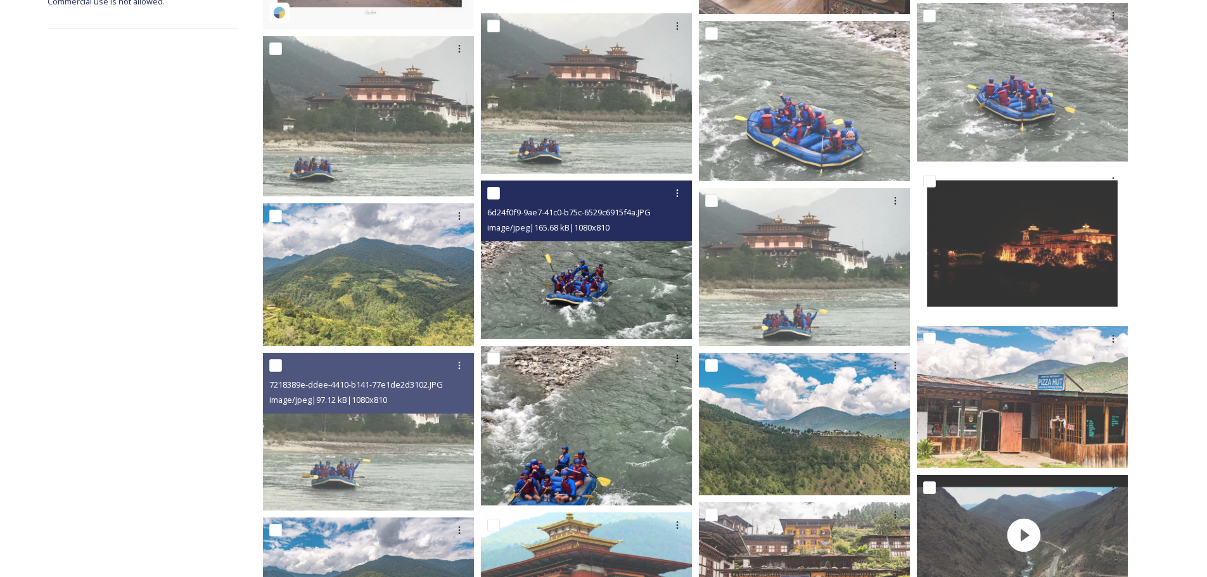
click at [566, 285] on img at bounding box center [586, 260] width 211 height 158
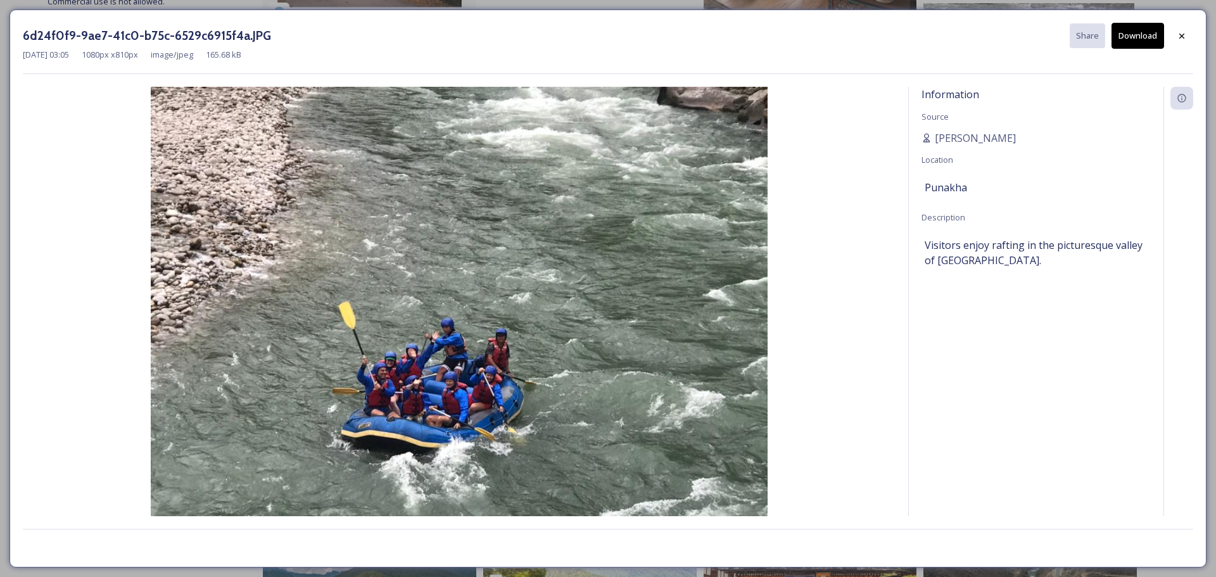
click at [1135, 33] on button "Download" at bounding box center [1138, 36] width 53 height 26
drag, startPoint x: 1184, startPoint y: 37, endPoint x: 1173, endPoint y: 39, distance: 10.9
click at [1184, 37] on icon at bounding box center [1181, 34] width 5 height 5
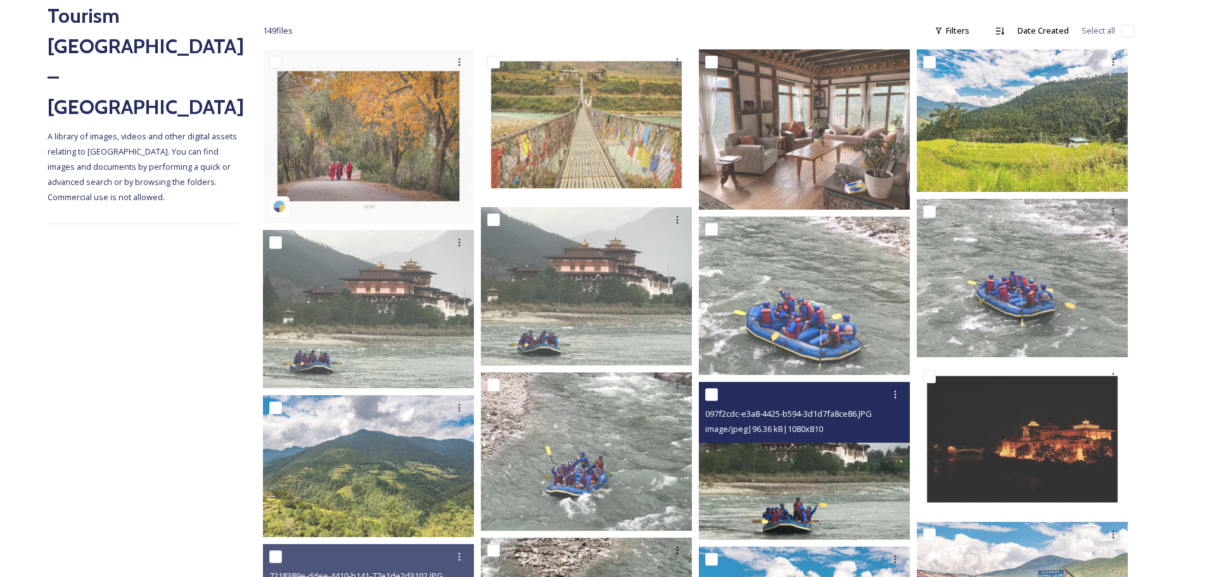
scroll to position [253, 0]
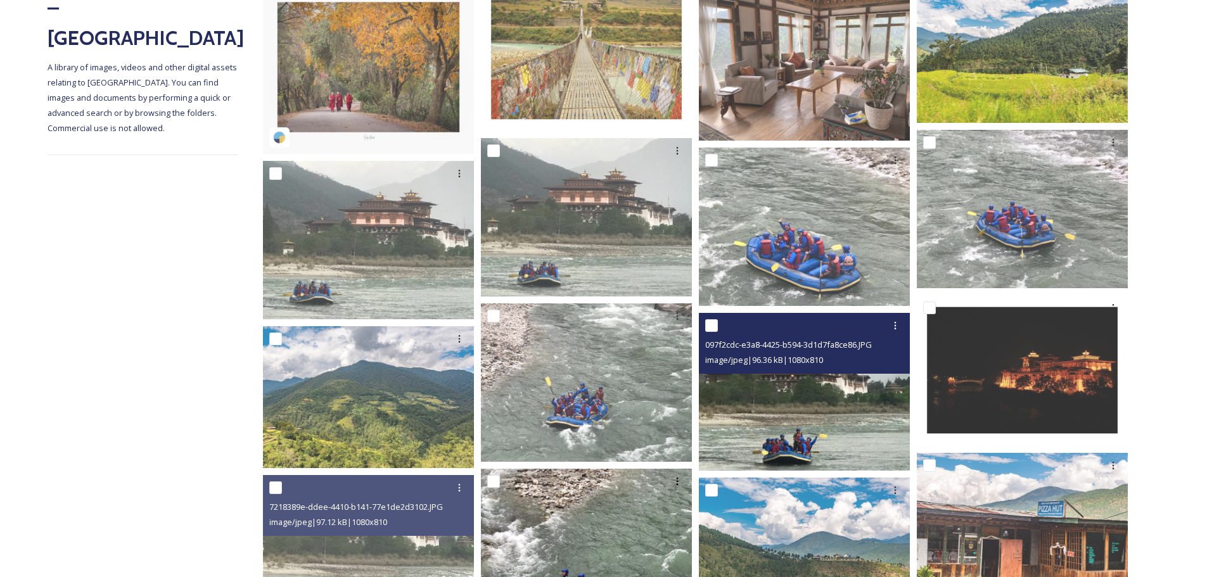
click at [816, 410] on img at bounding box center [804, 392] width 211 height 158
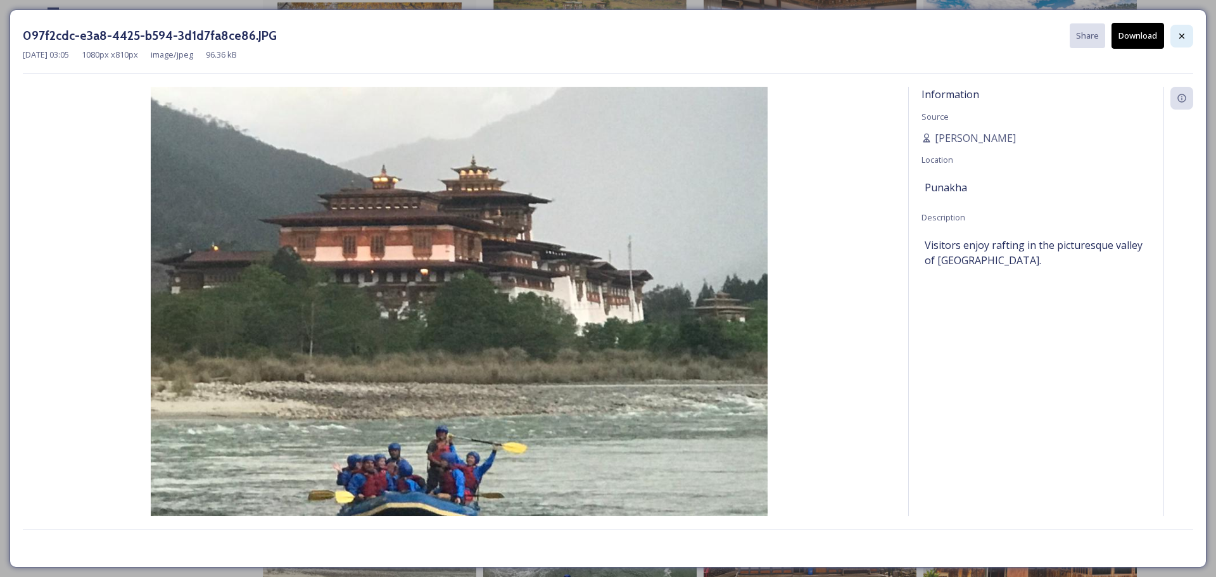
click at [1188, 30] on div at bounding box center [1181, 36] width 23 height 23
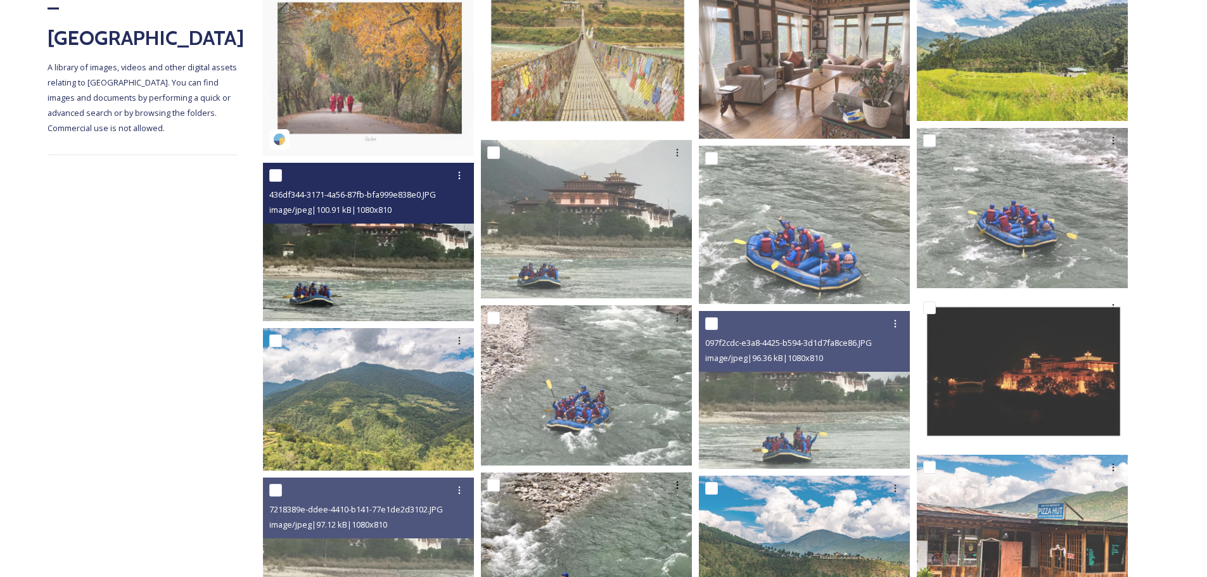
click at [389, 257] on img at bounding box center [368, 242] width 211 height 158
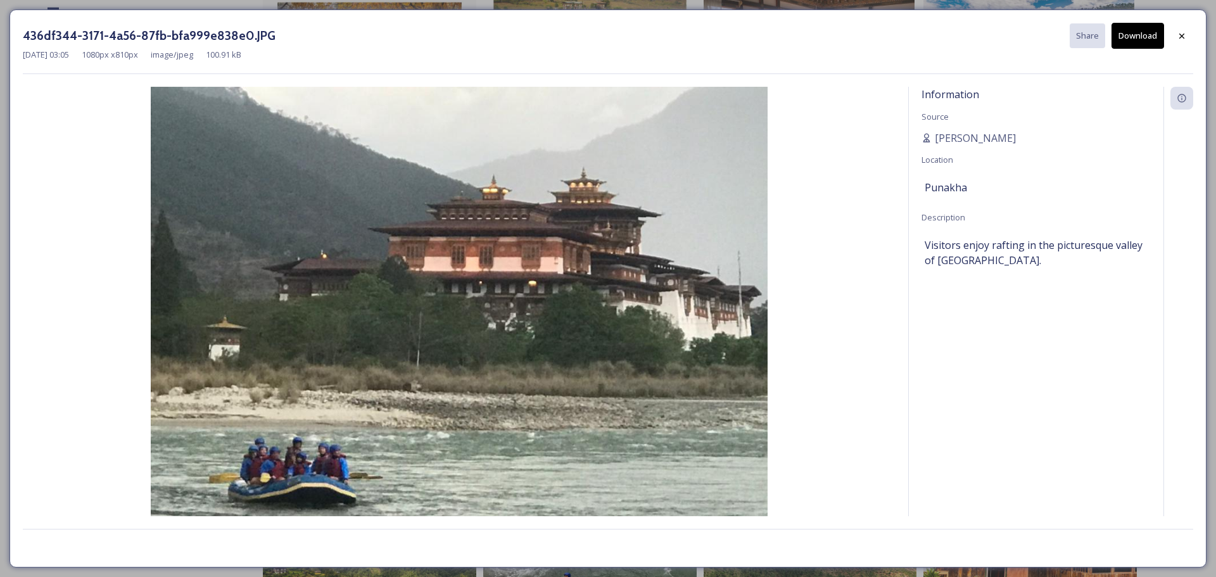
click at [1129, 44] on button "Download" at bounding box center [1138, 36] width 53 height 26
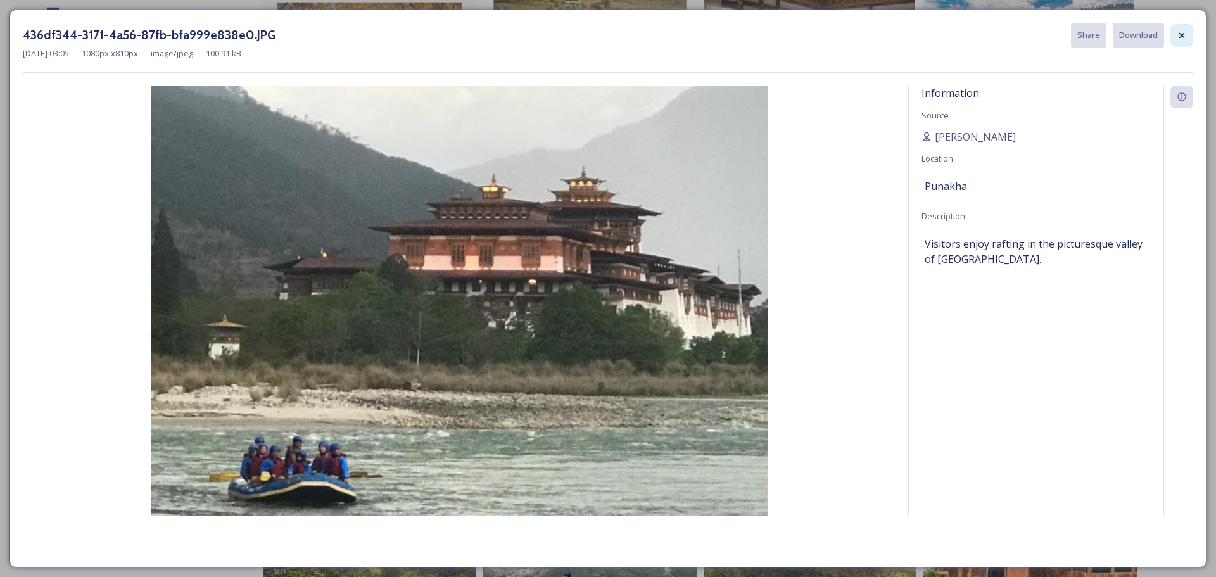
click at [1179, 39] on icon at bounding box center [1182, 35] width 10 height 10
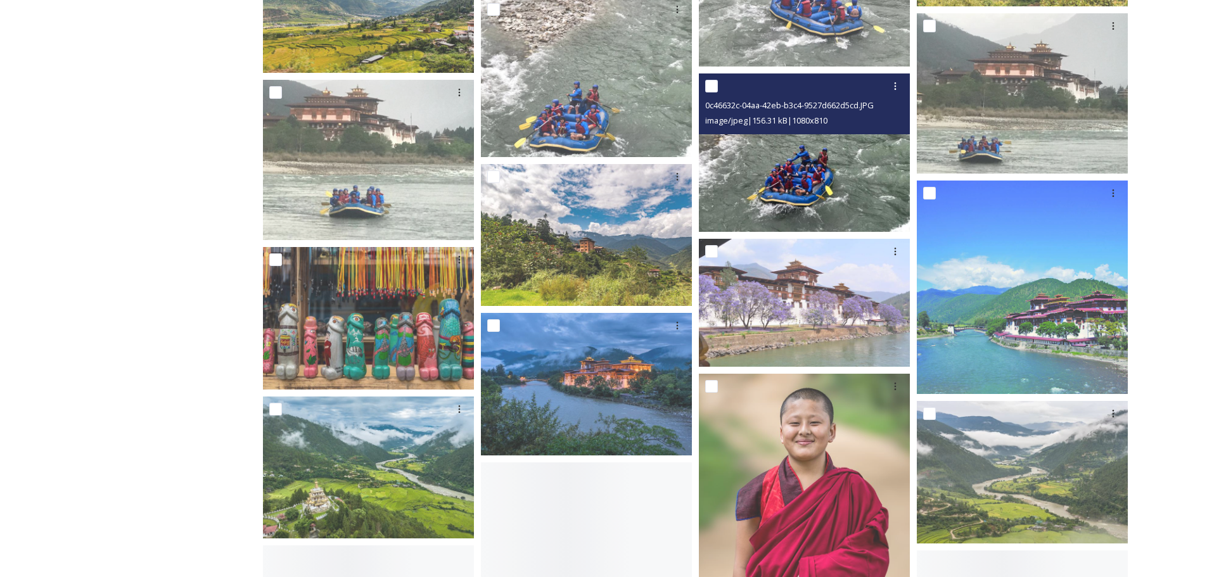
scroll to position [1267, 0]
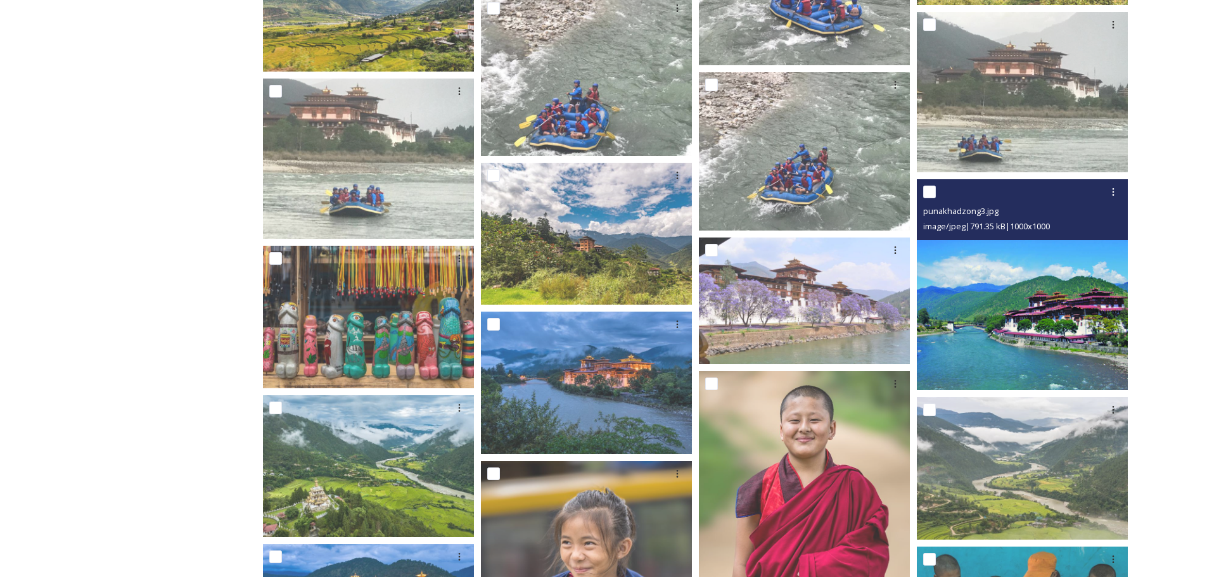
click at [1006, 345] on img at bounding box center [1022, 284] width 211 height 211
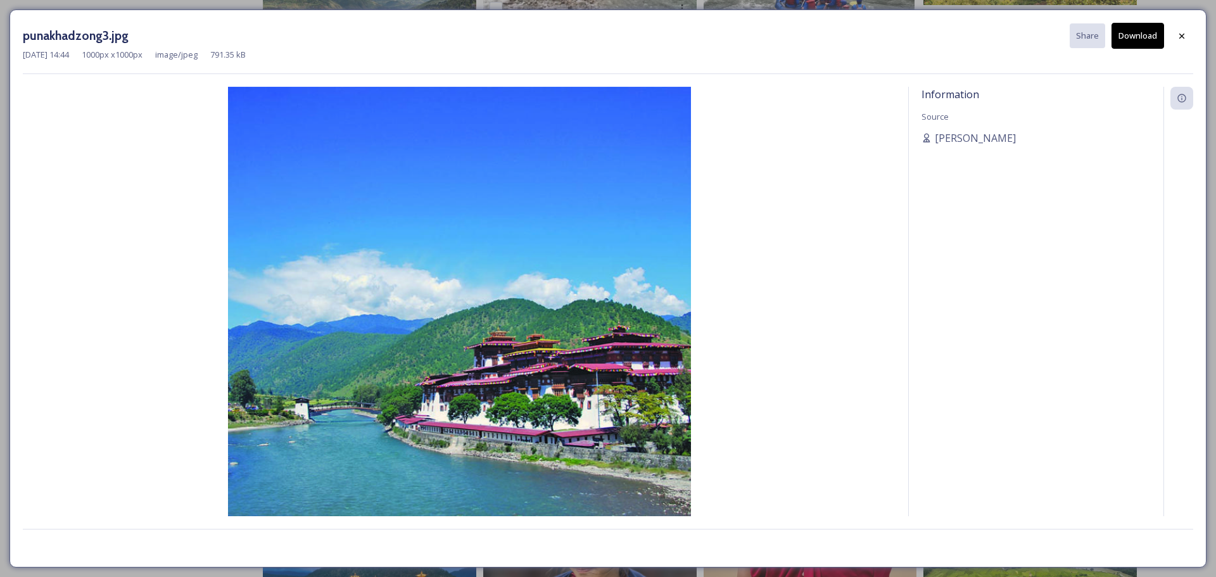
click at [1144, 40] on button "Download" at bounding box center [1138, 36] width 53 height 26
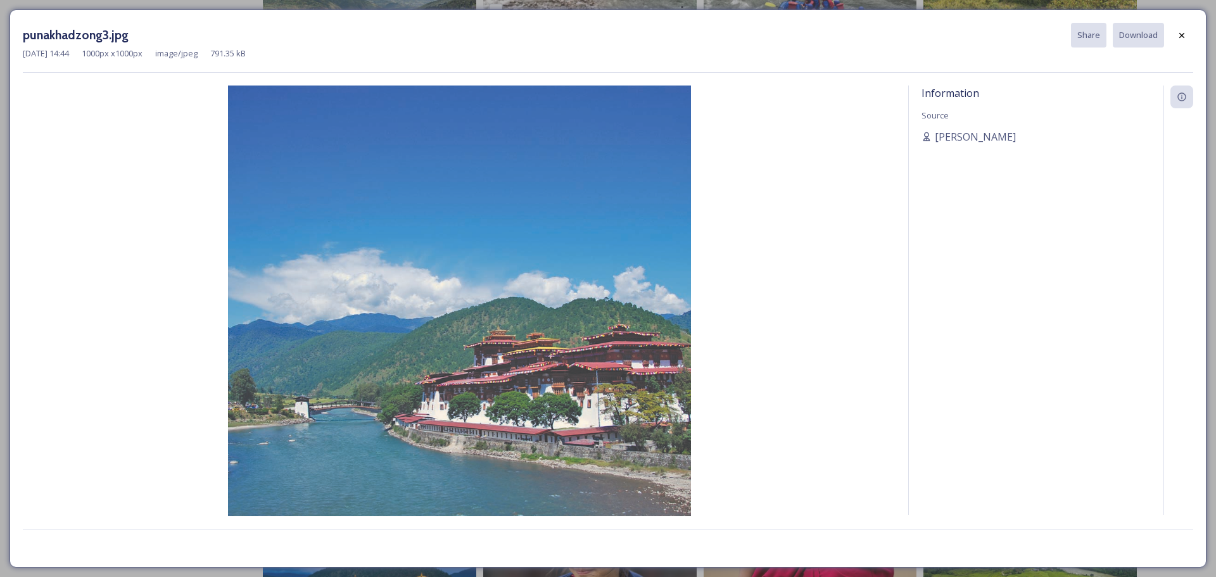
click at [1188, 39] on div at bounding box center [1181, 35] width 23 height 23
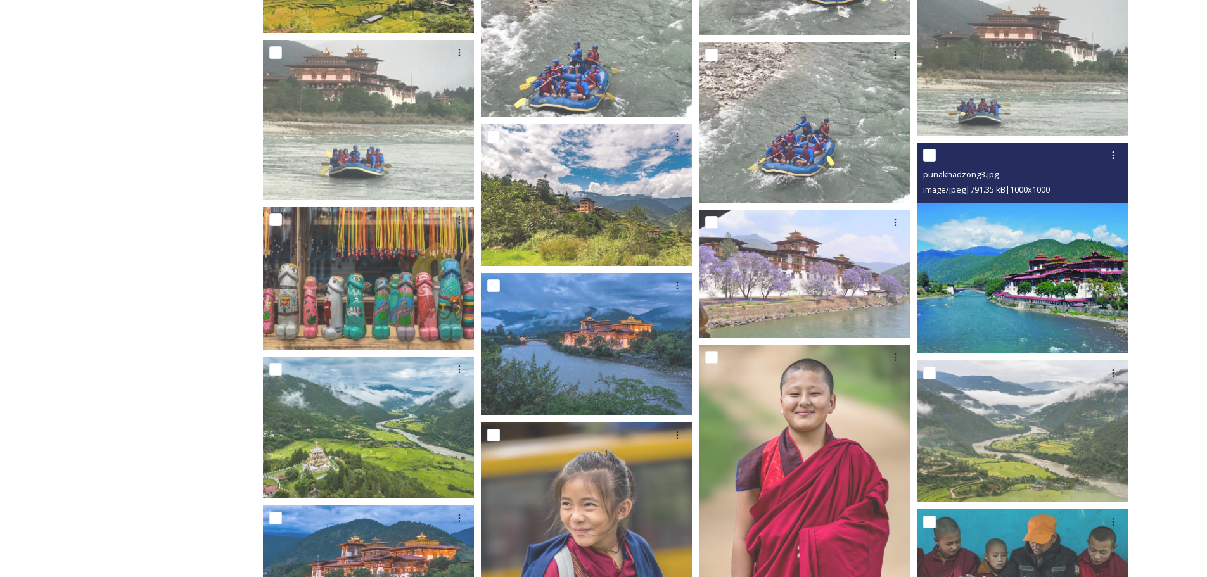
scroll to position [1330, 0]
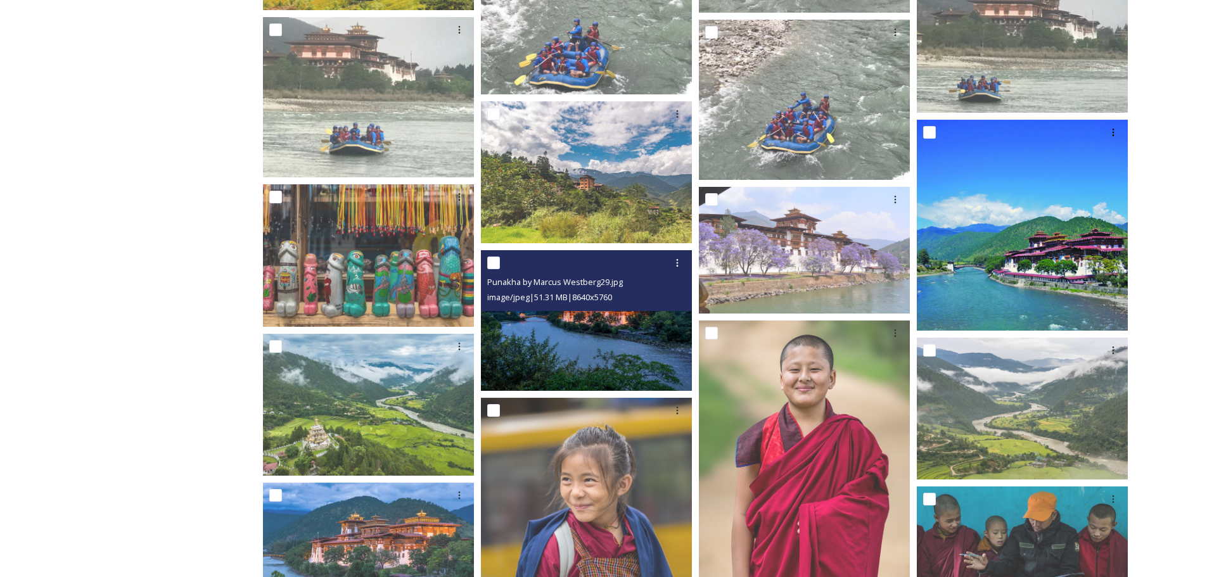
click at [551, 341] on img at bounding box center [586, 320] width 211 height 141
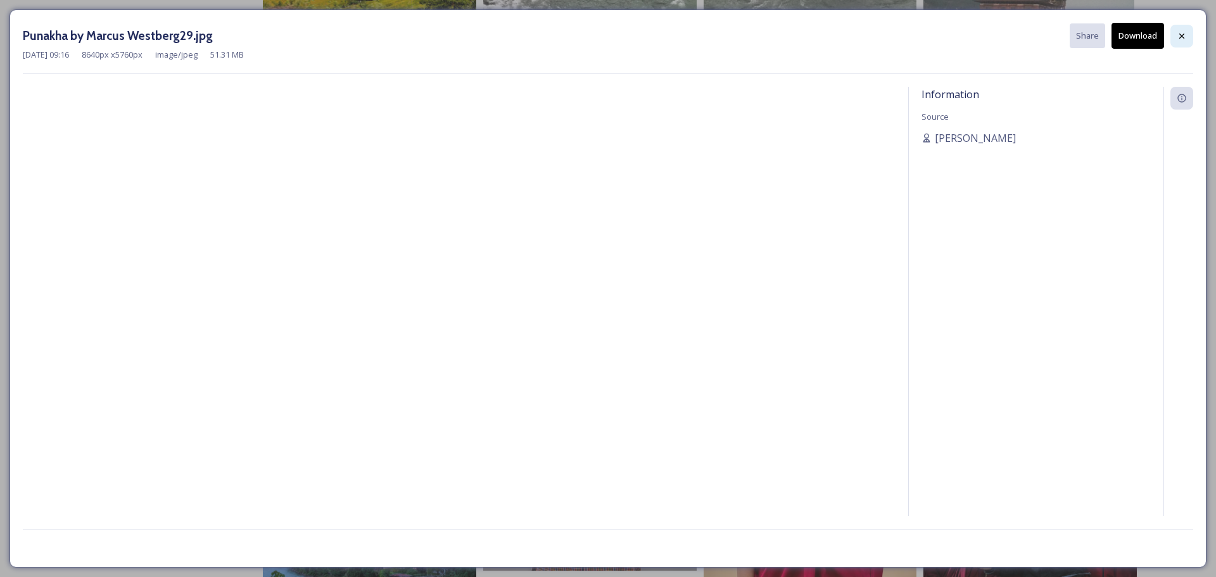
click at [1183, 38] on icon at bounding box center [1182, 36] width 10 height 10
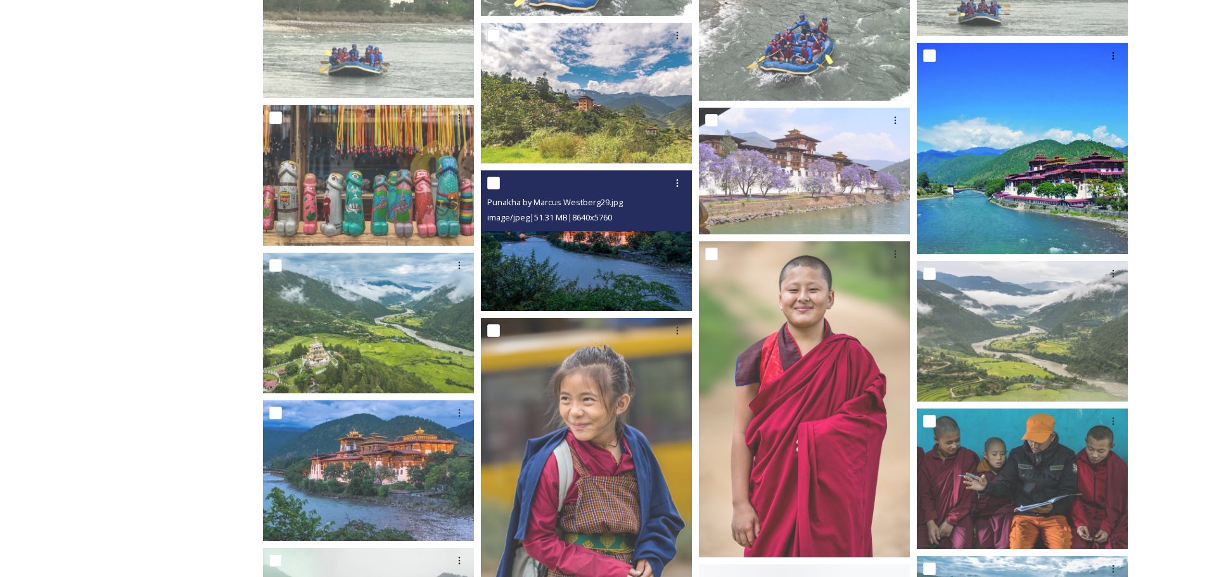
scroll to position [1457, 0]
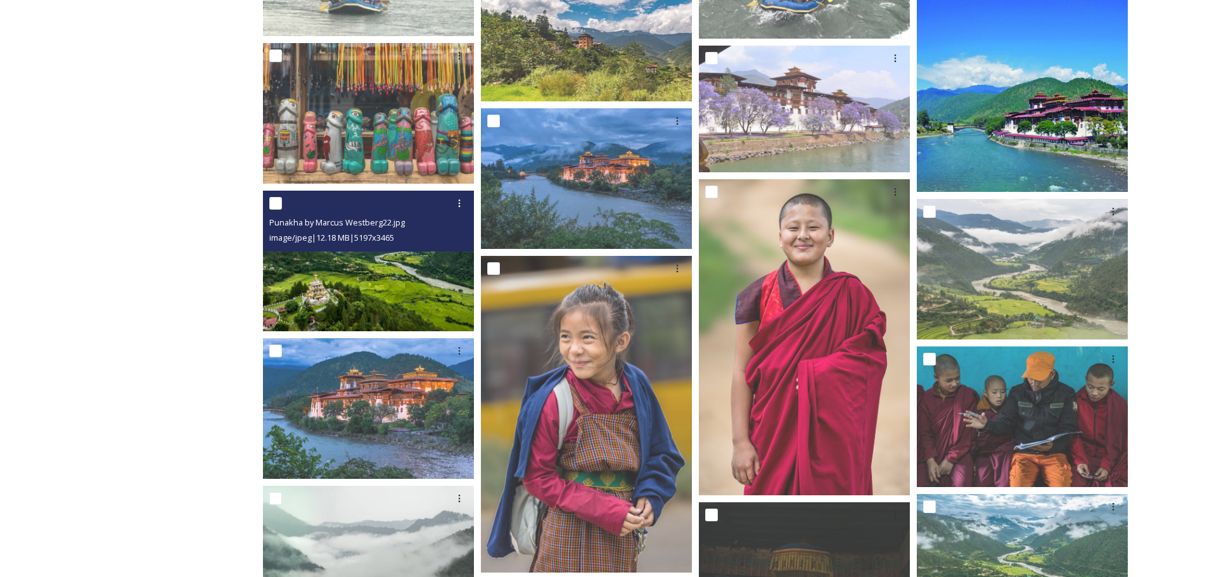
click at [414, 271] on img at bounding box center [368, 261] width 211 height 141
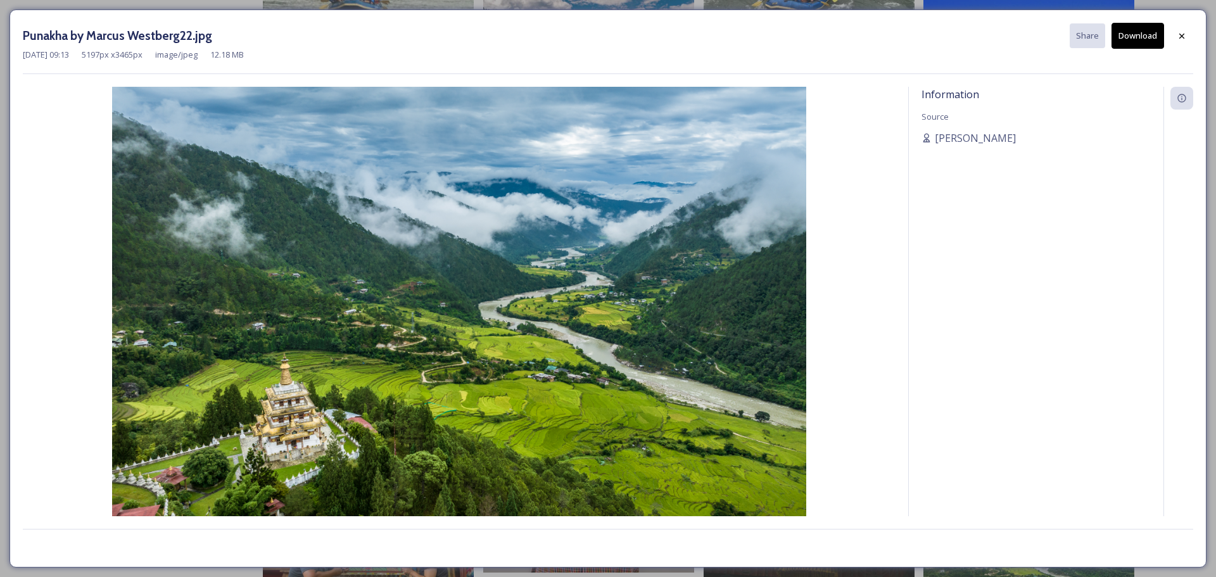
click at [1150, 30] on button "Download" at bounding box center [1138, 36] width 53 height 26
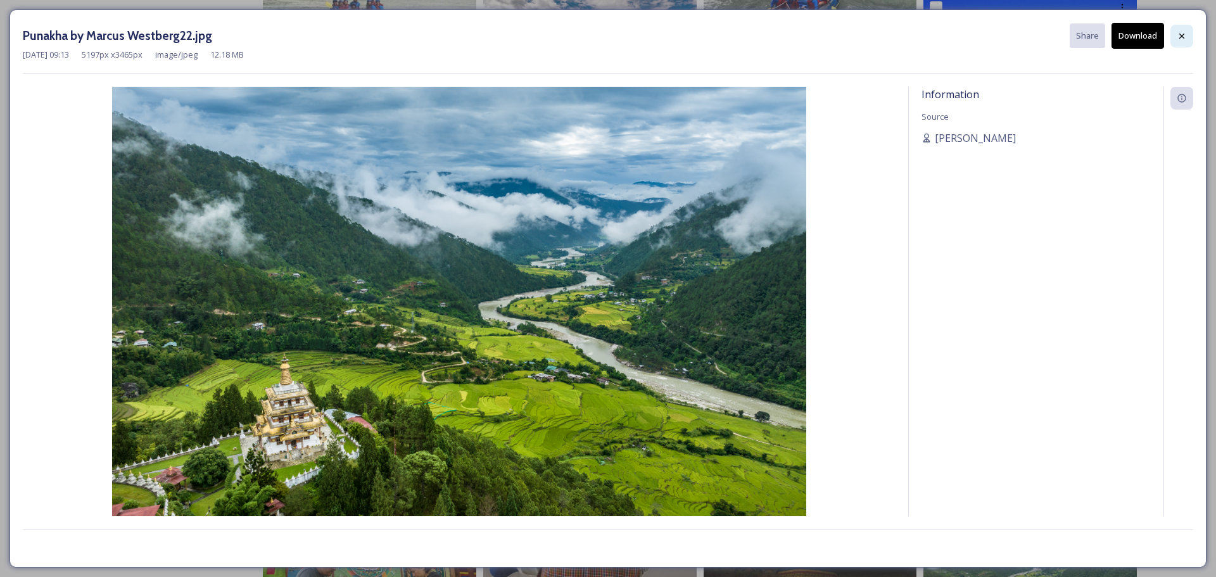
click at [1177, 38] on icon at bounding box center [1182, 36] width 10 height 10
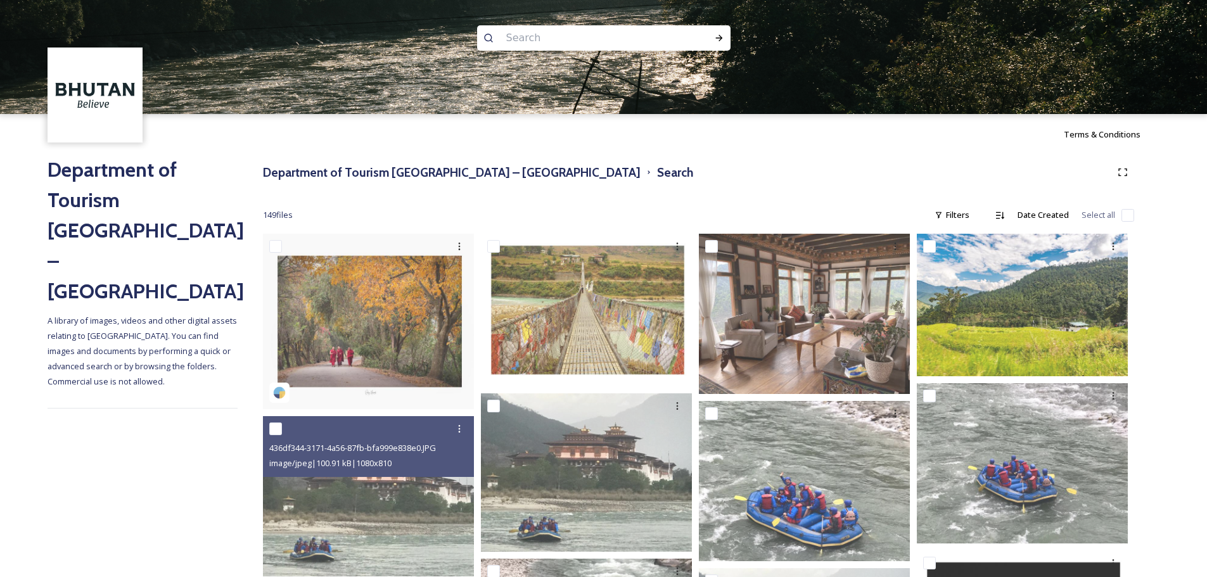
click at [611, 38] on input at bounding box center [587, 38] width 174 height 28
paste input "Dochula"
click at [663, 37] on input "Dochula" at bounding box center [587, 38] width 174 height 28
click at [714, 41] on icon at bounding box center [719, 38] width 10 height 10
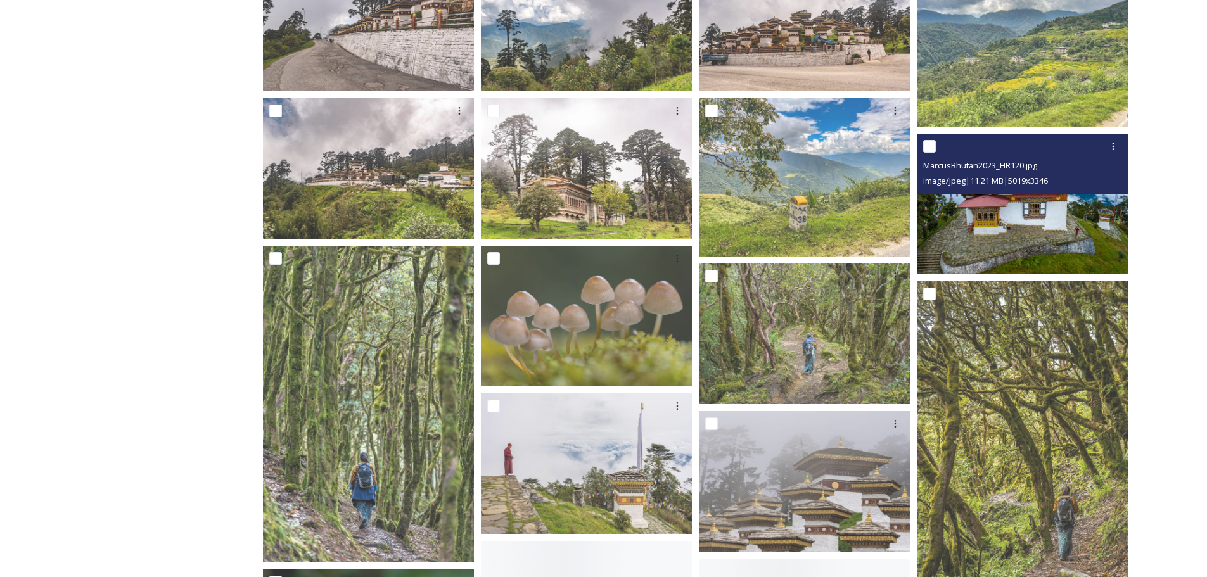
scroll to position [443, 0]
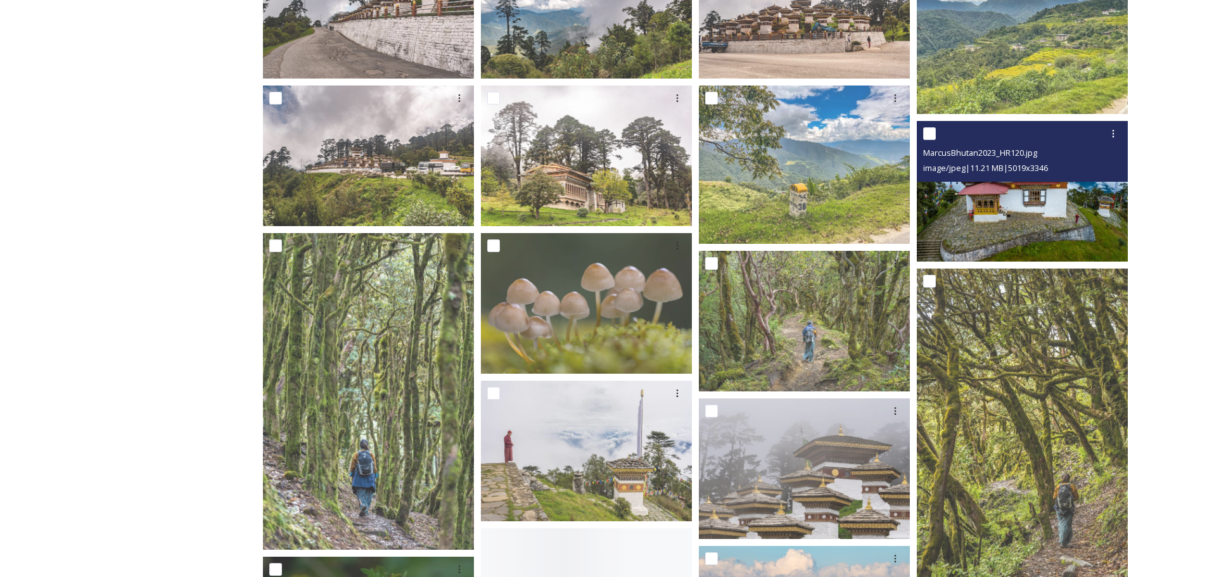
click at [1041, 196] on img at bounding box center [1022, 191] width 211 height 141
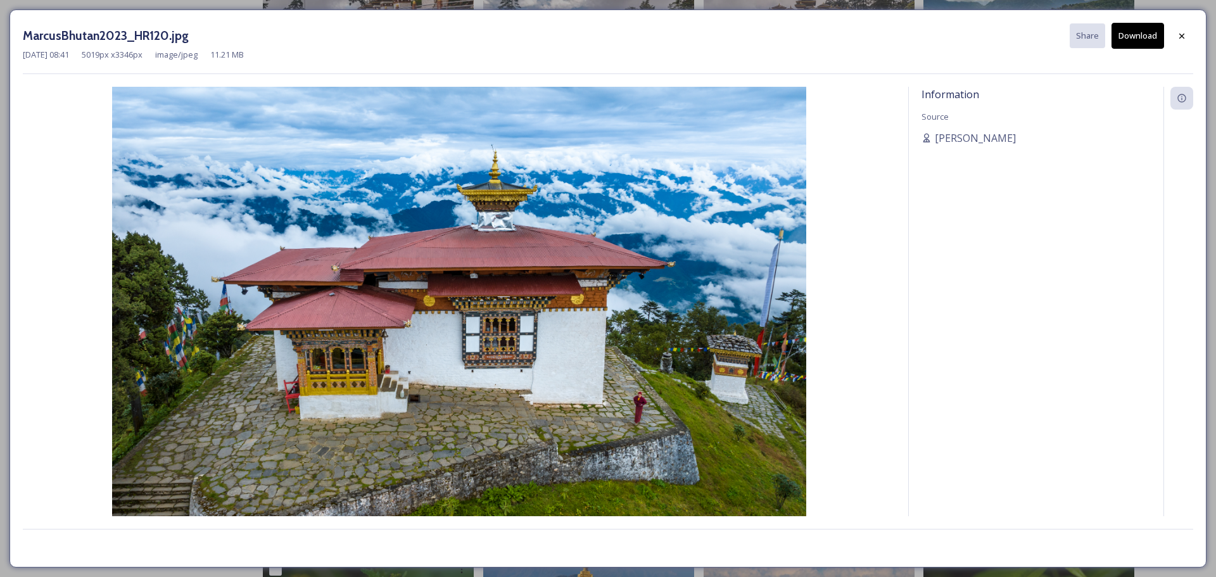
click at [1142, 41] on button "Download" at bounding box center [1138, 36] width 53 height 26
click at [1188, 35] on div at bounding box center [1181, 36] width 23 height 23
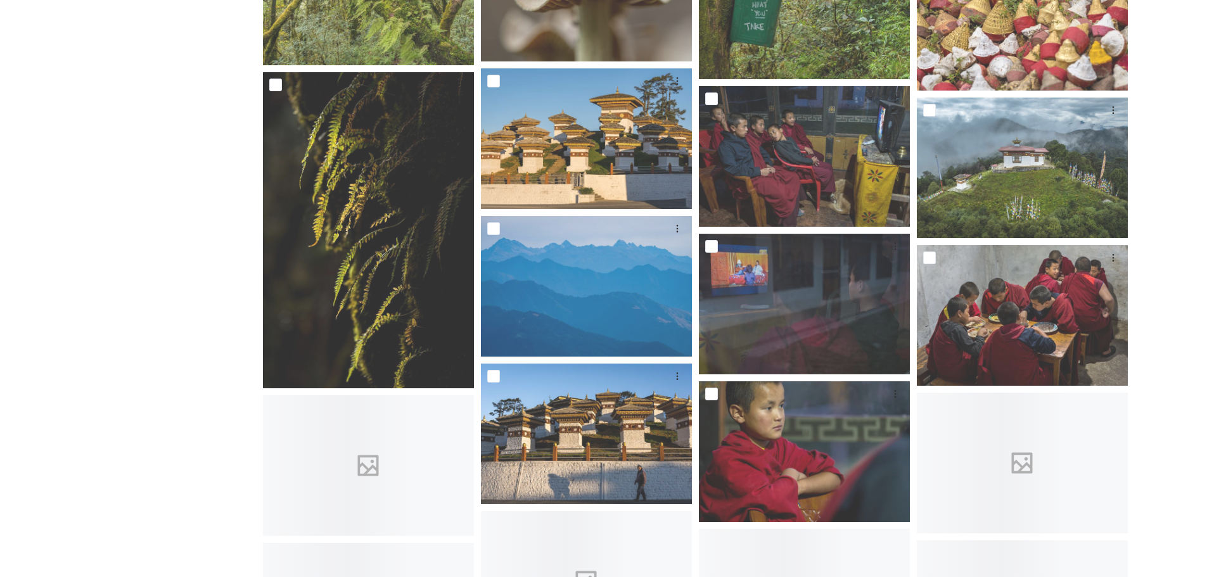
scroll to position [1647, 0]
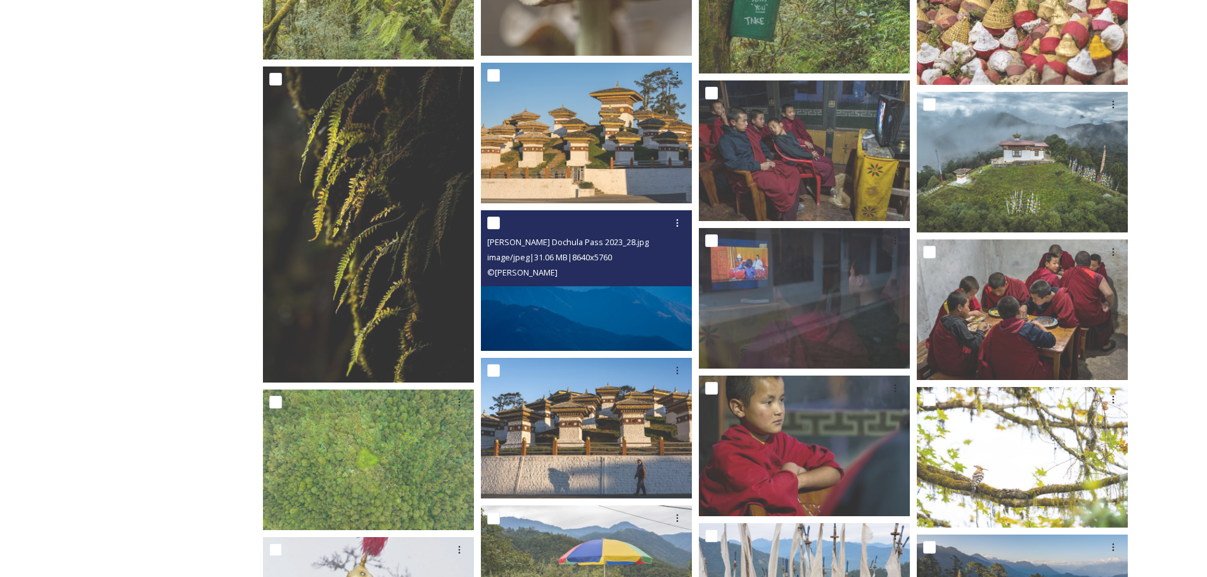
click at [599, 310] on img at bounding box center [586, 280] width 211 height 141
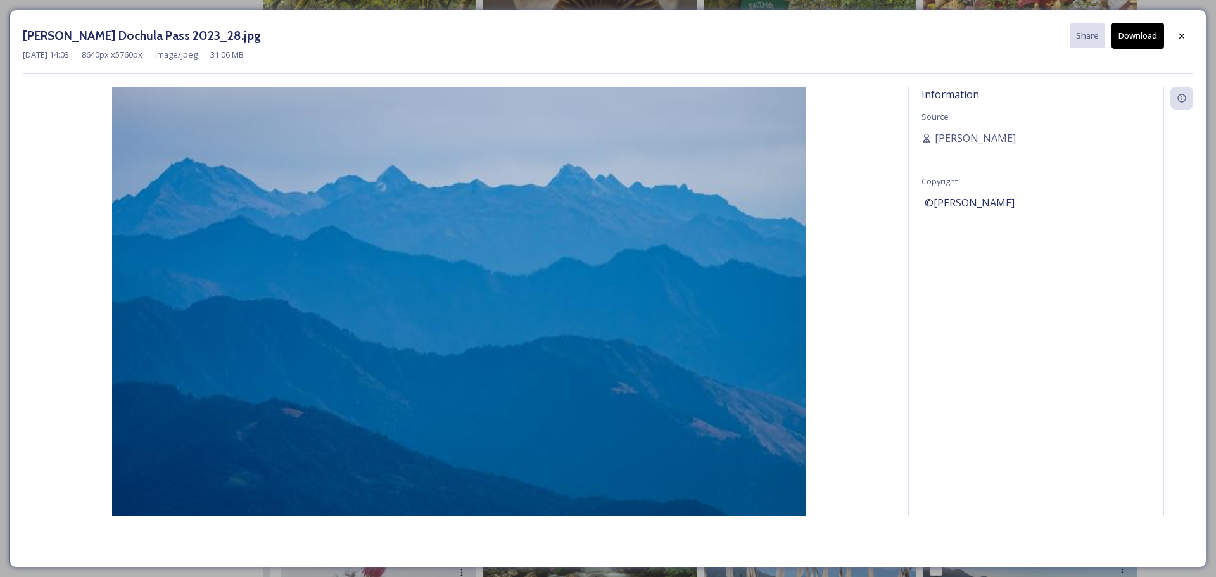
click at [1131, 41] on button "Download" at bounding box center [1138, 36] width 53 height 26
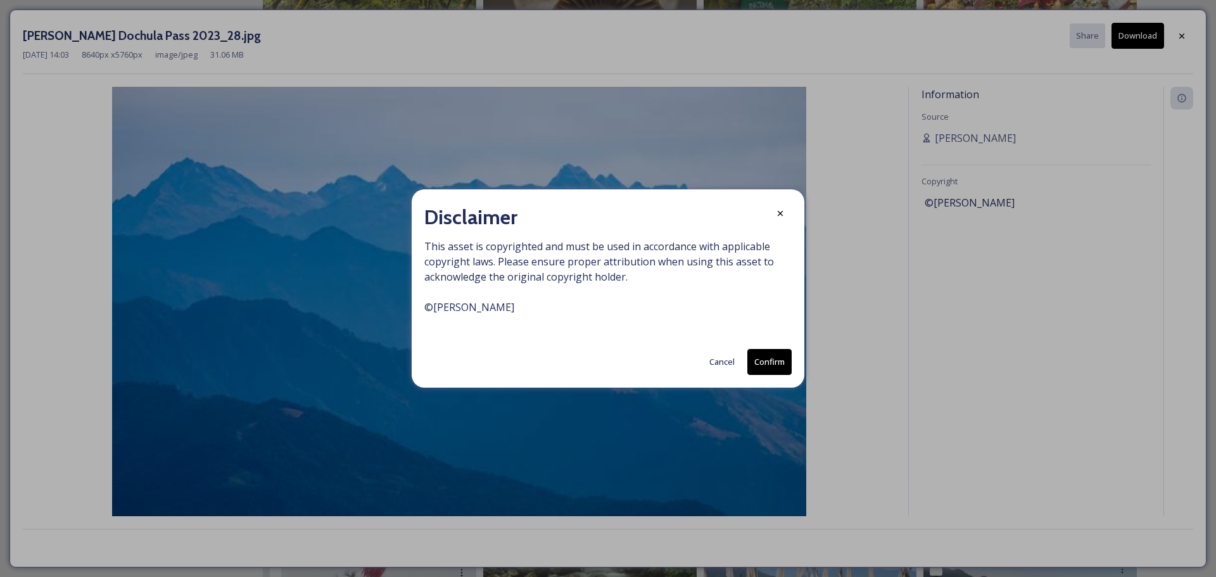
click at [775, 358] on button "Confirm" at bounding box center [769, 362] width 44 height 26
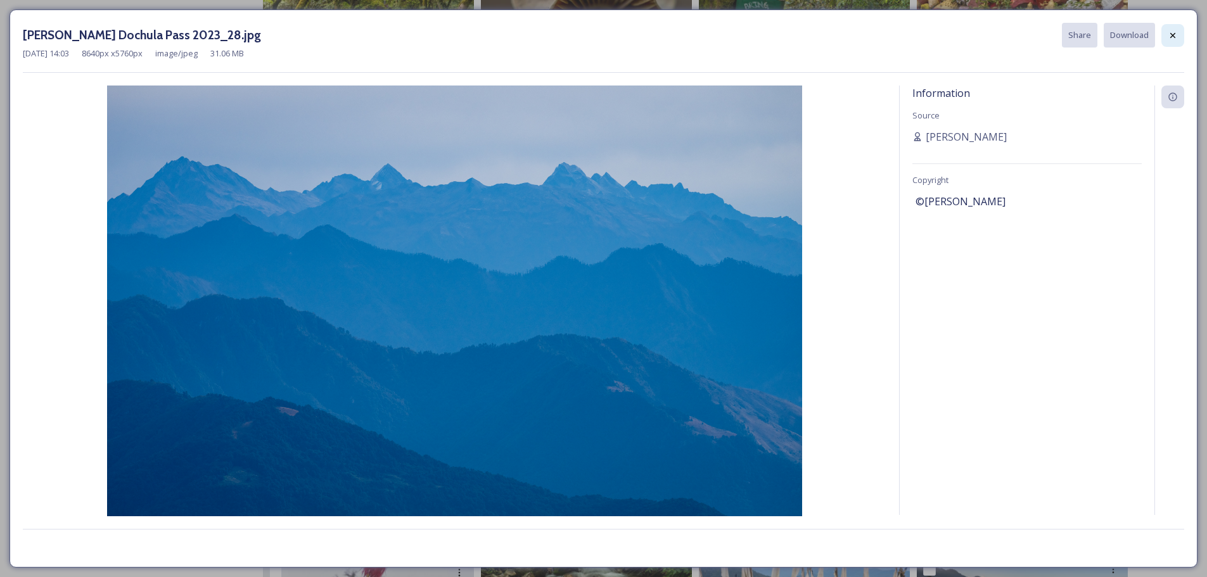
click at [1174, 37] on icon at bounding box center [1172, 35] width 10 height 10
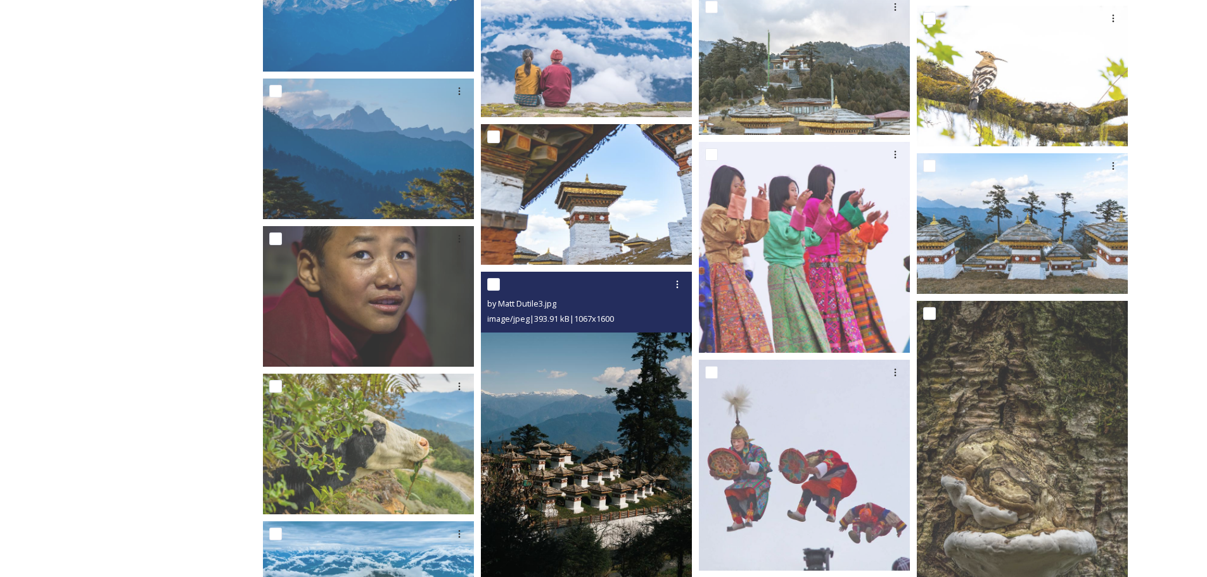
scroll to position [3167, 0]
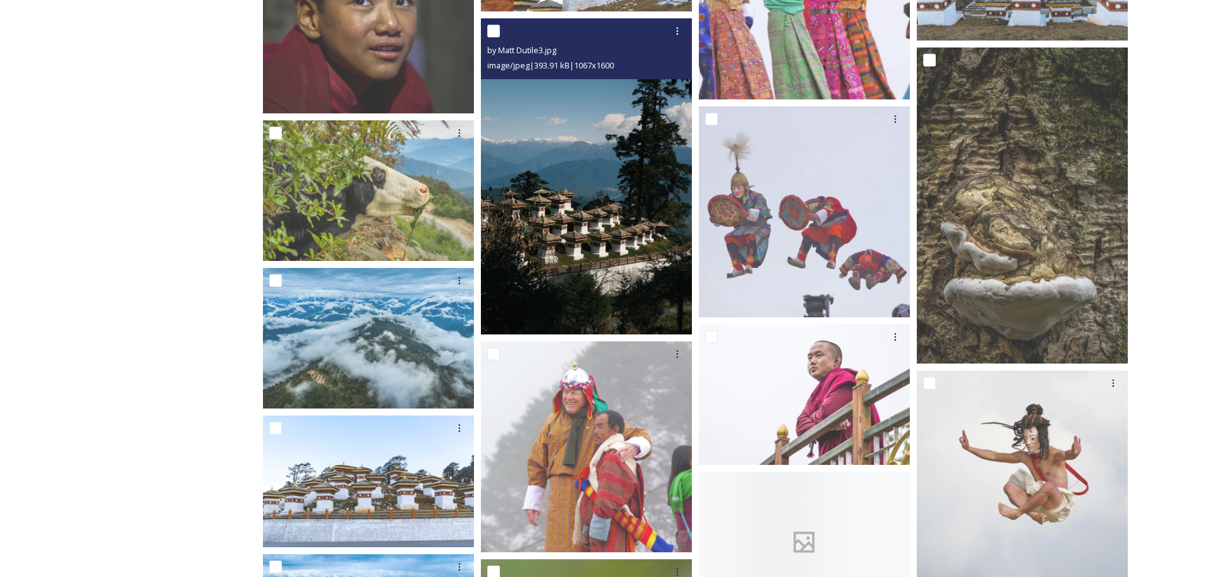
click at [581, 258] on img at bounding box center [586, 176] width 211 height 316
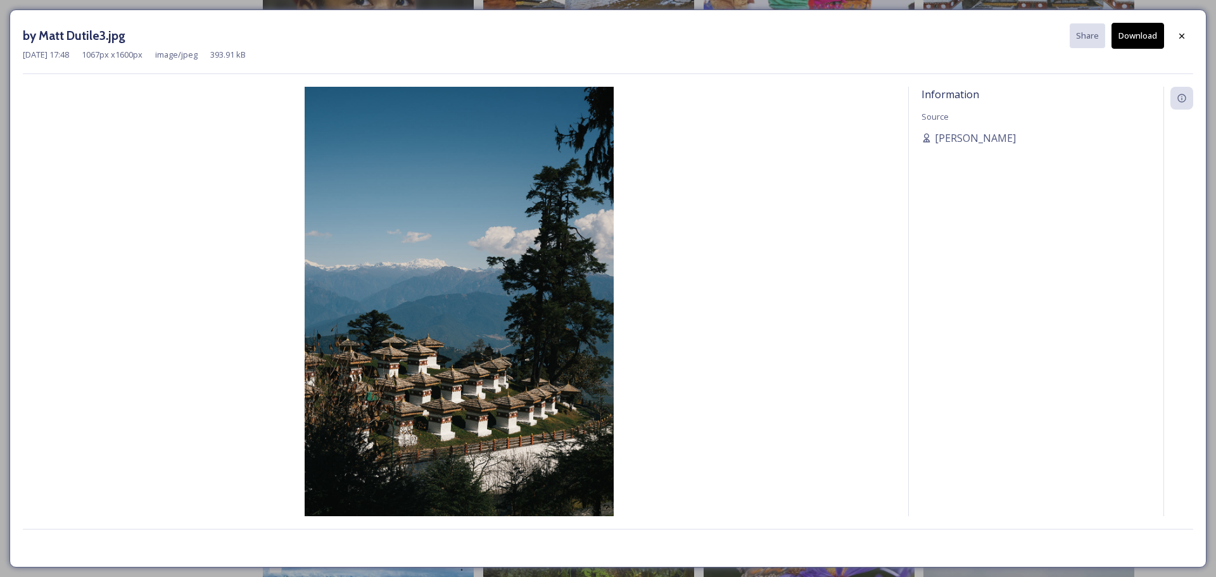
click at [1122, 51] on div "[DATE] 17:48 1067 px x 1600 px image/jpeg 393.91 kB" at bounding box center [608, 55] width 1170 height 12
click at [1132, 35] on button "Download" at bounding box center [1138, 36] width 53 height 26
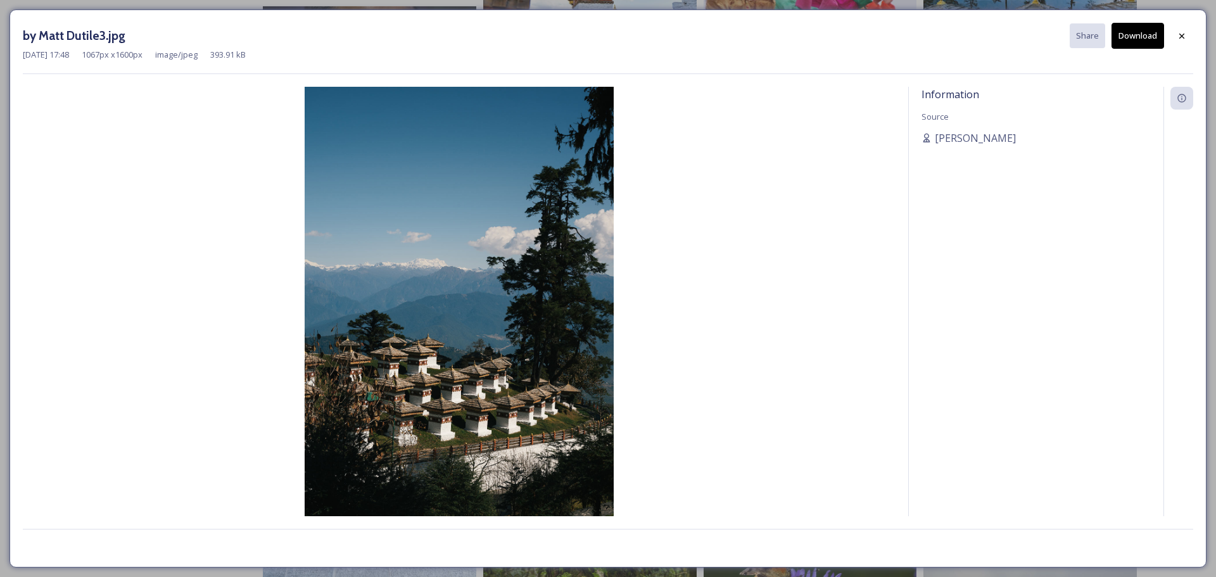
click at [1183, 34] on icon at bounding box center [1182, 36] width 10 height 10
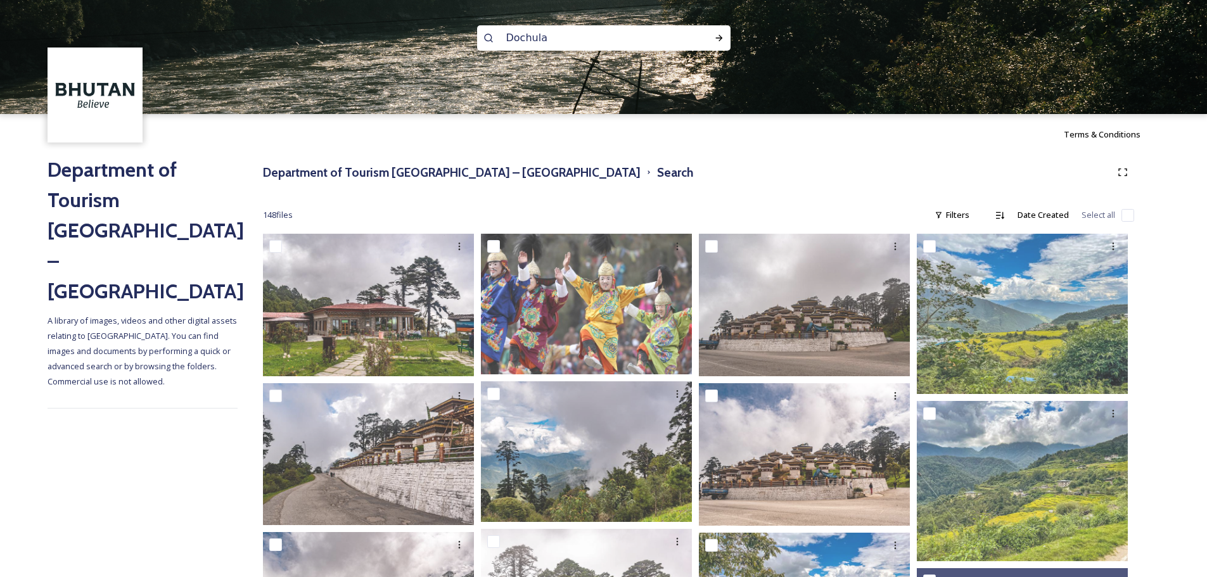
drag, startPoint x: 543, startPoint y: 39, endPoint x: 494, endPoint y: 44, distance: 49.1
click at [495, 44] on div "Dochula" at bounding box center [603, 37] width 253 height 25
paste input "Tiger’s Nest"
type input "Tiger’s Nest"
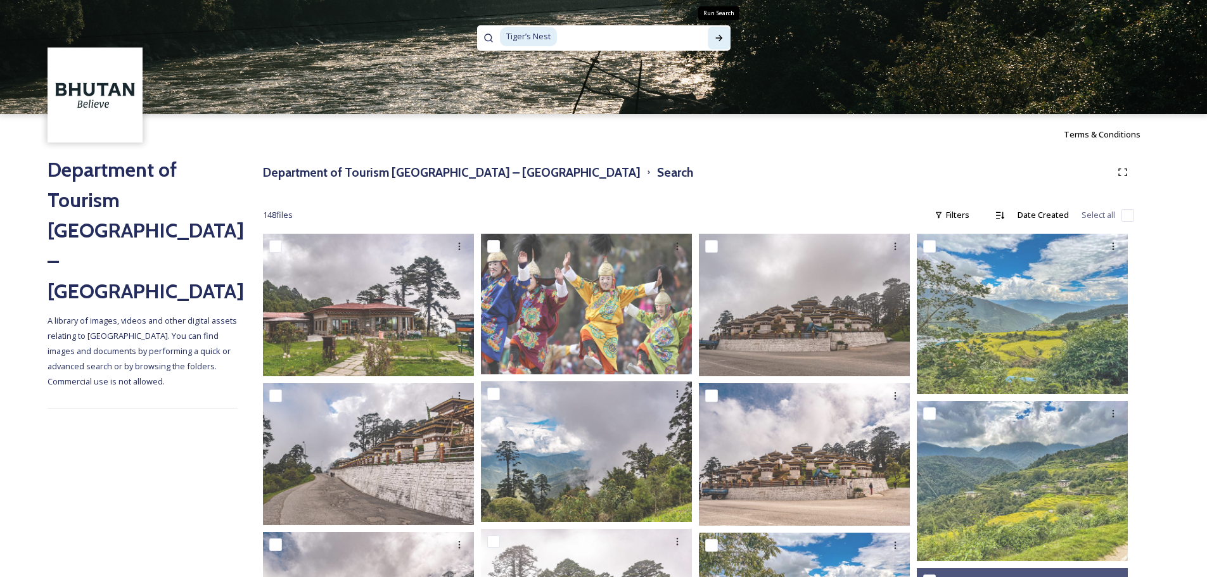
click at [721, 34] on icon at bounding box center [719, 38] width 10 height 10
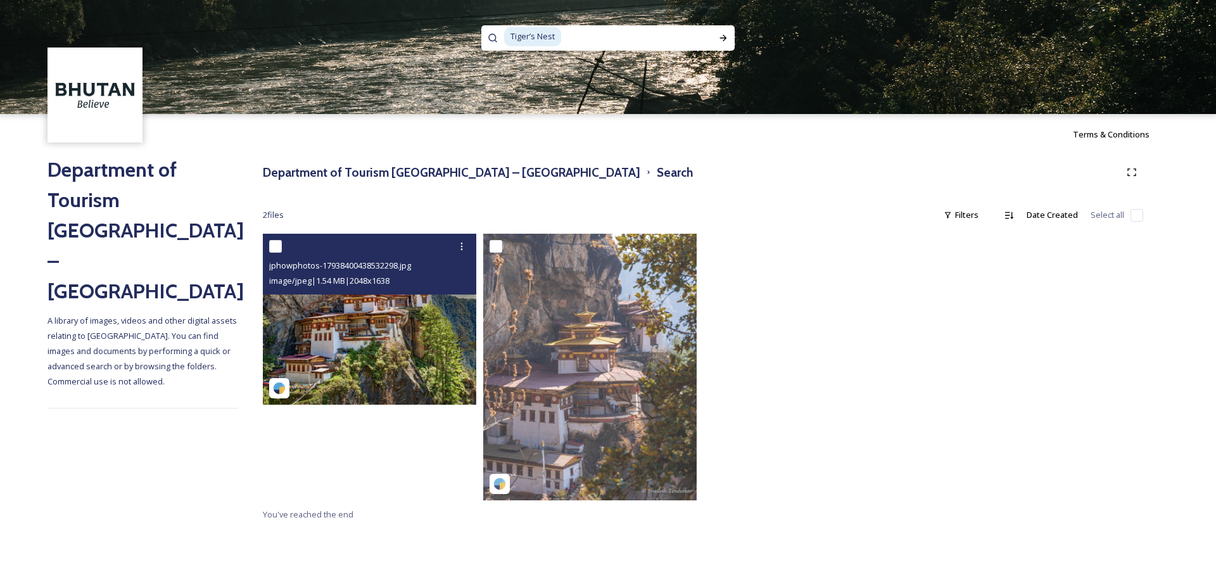
click at [395, 319] on img at bounding box center [369, 319] width 213 height 171
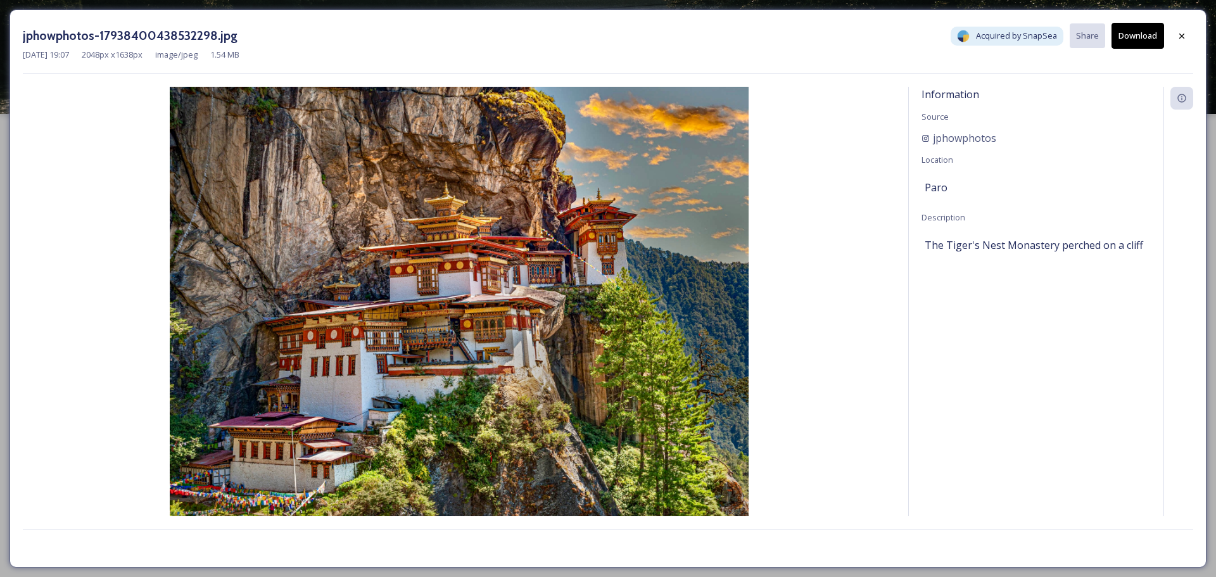
click at [1141, 39] on button "Download" at bounding box center [1138, 36] width 53 height 26
click at [1174, 38] on div at bounding box center [1181, 36] width 23 height 23
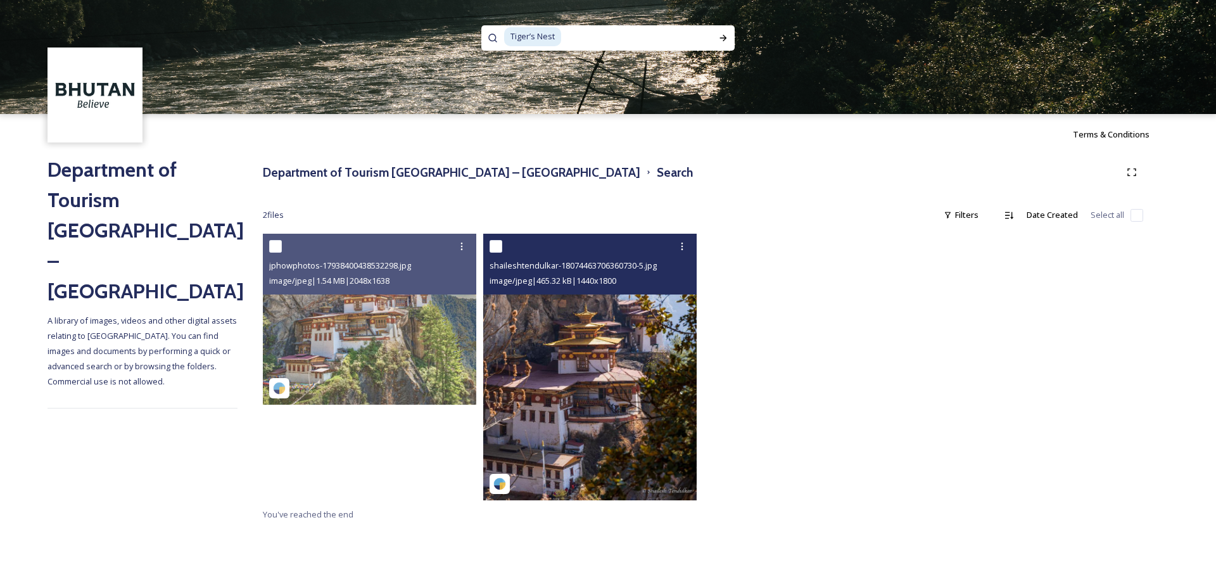
click at [607, 343] on img at bounding box center [589, 367] width 213 height 267
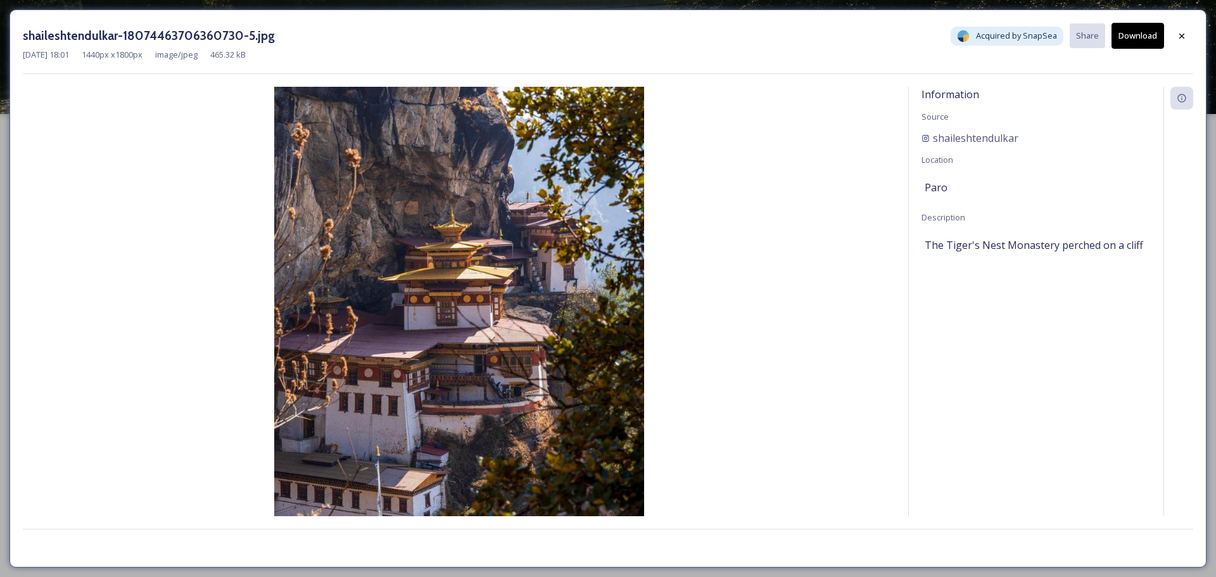
click at [1140, 35] on button "Download" at bounding box center [1138, 36] width 53 height 26
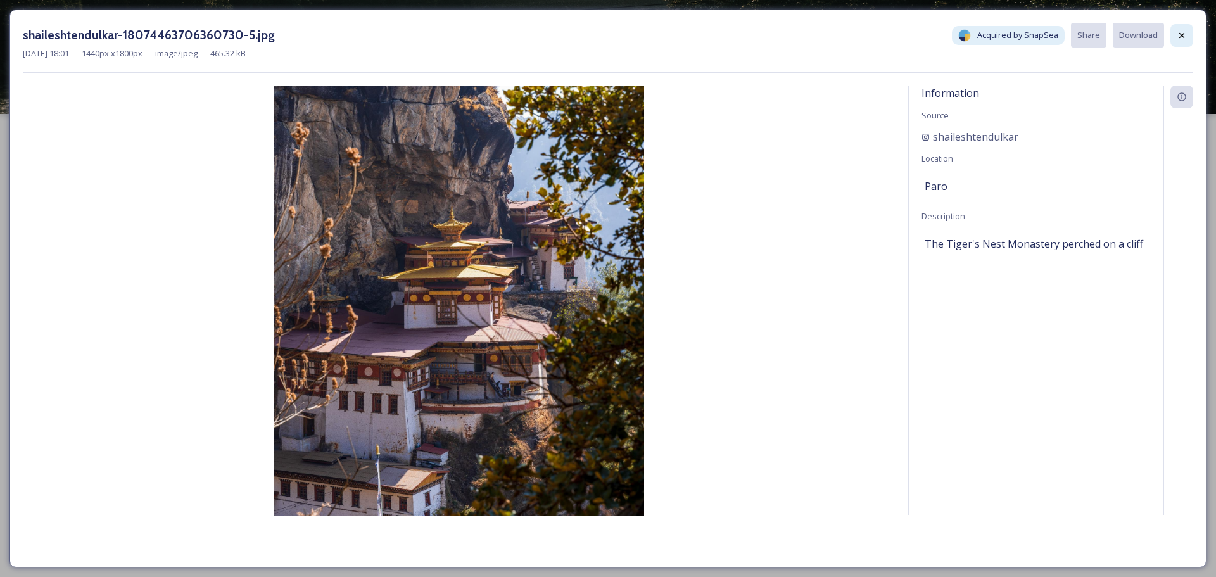
click at [1188, 35] on div at bounding box center [1181, 35] width 23 height 23
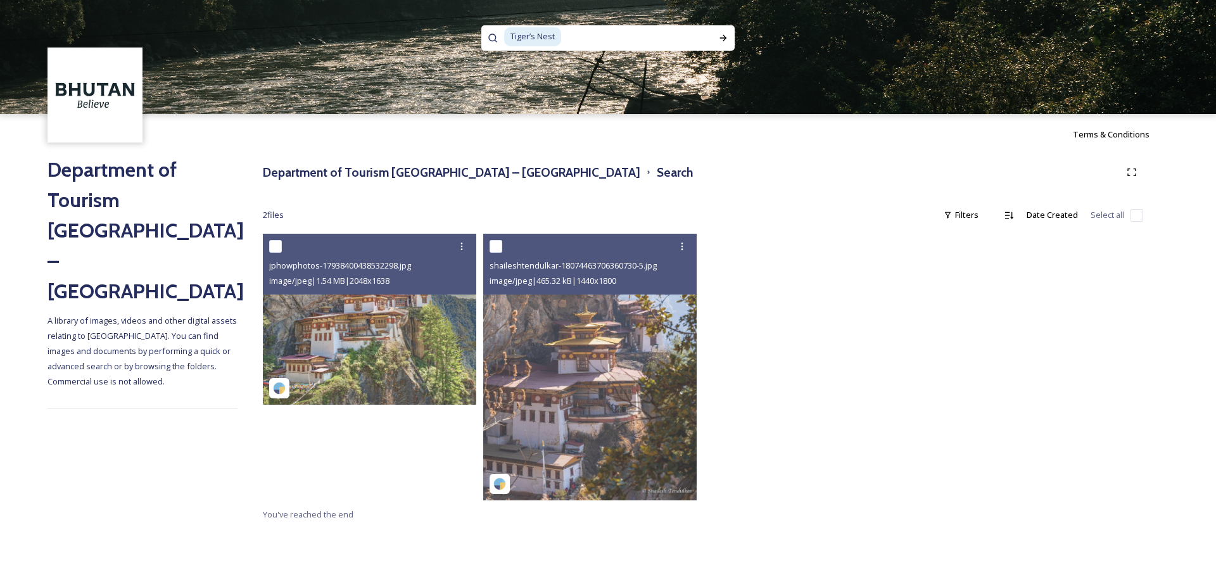
click at [362, 194] on div "Department of Tourism [GEOGRAPHIC_DATA] – Brand Centre Search 2 file s Filters …" at bounding box center [703, 342] width 931 height 374
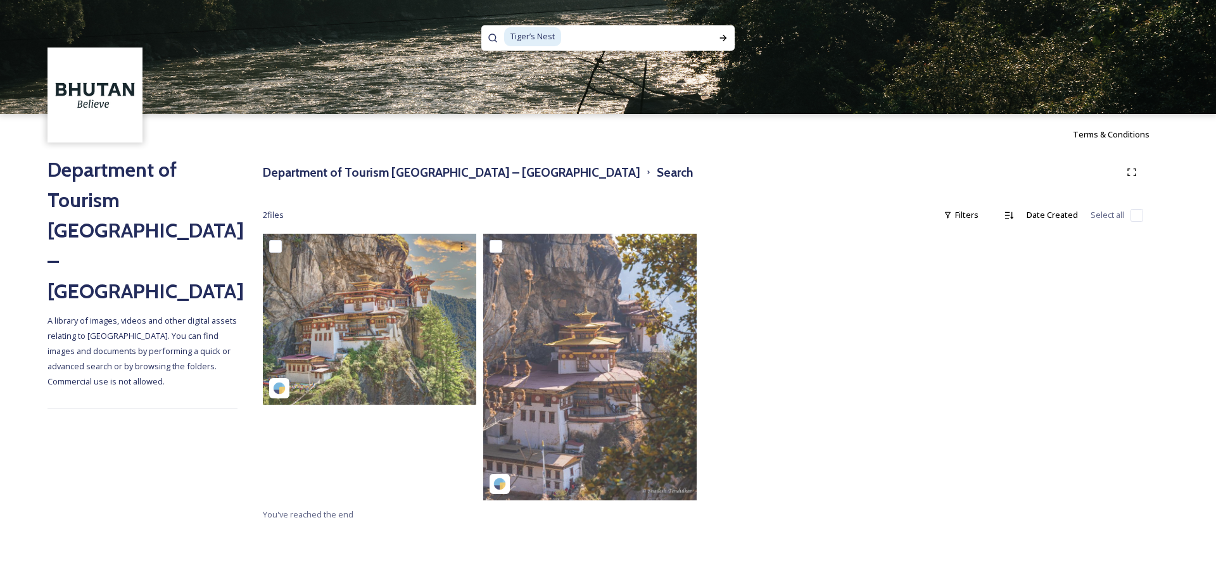
click at [682, 41] on input at bounding box center [634, 37] width 144 height 28
type input "Tiger"
click at [717, 39] on div "Run Search" at bounding box center [723, 38] width 23 height 23
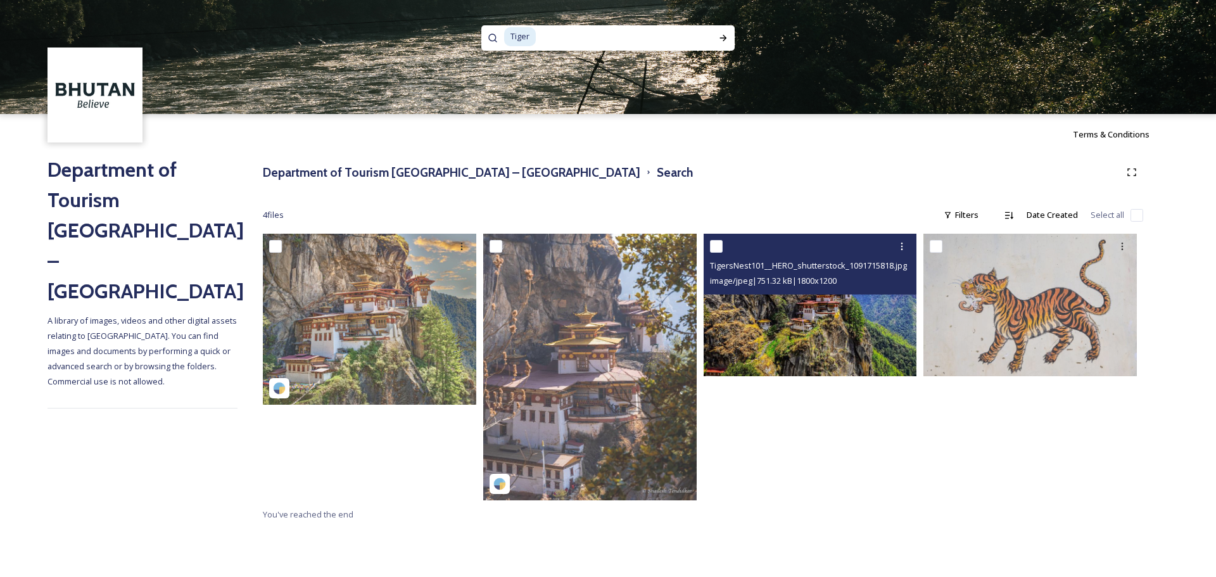
click at [818, 327] on img at bounding box center [810, 305] width 213 height 143
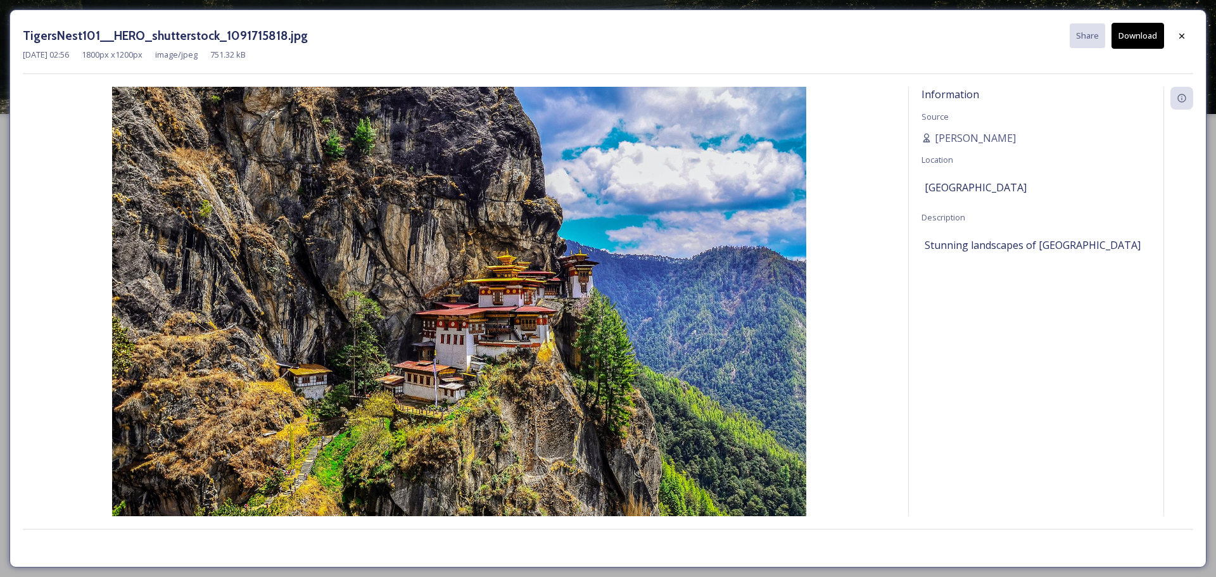
click at [1145, 35] on button "Download" at bounding box center [1138, 36] width 53 height 26
click at [1185, 30] on div at bounding box center [1181, 36] width 23 height 23
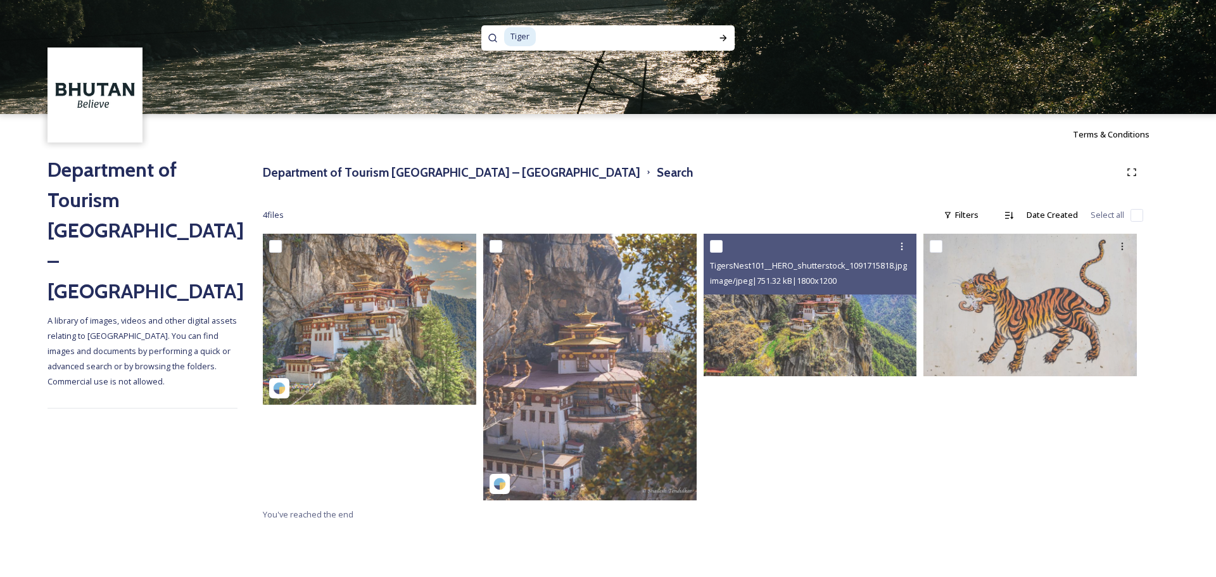
click at [570, 46] on input at bounding box center [615, 37] width 157 height 28
click at [519, 41] on input "Tig" at bounding box center [591, 37] width 174 height 28
paste input "Farewell"
type input "Farewell"
click at [722, 38] on icon at bounding box center [723, 38] width 7 height 6
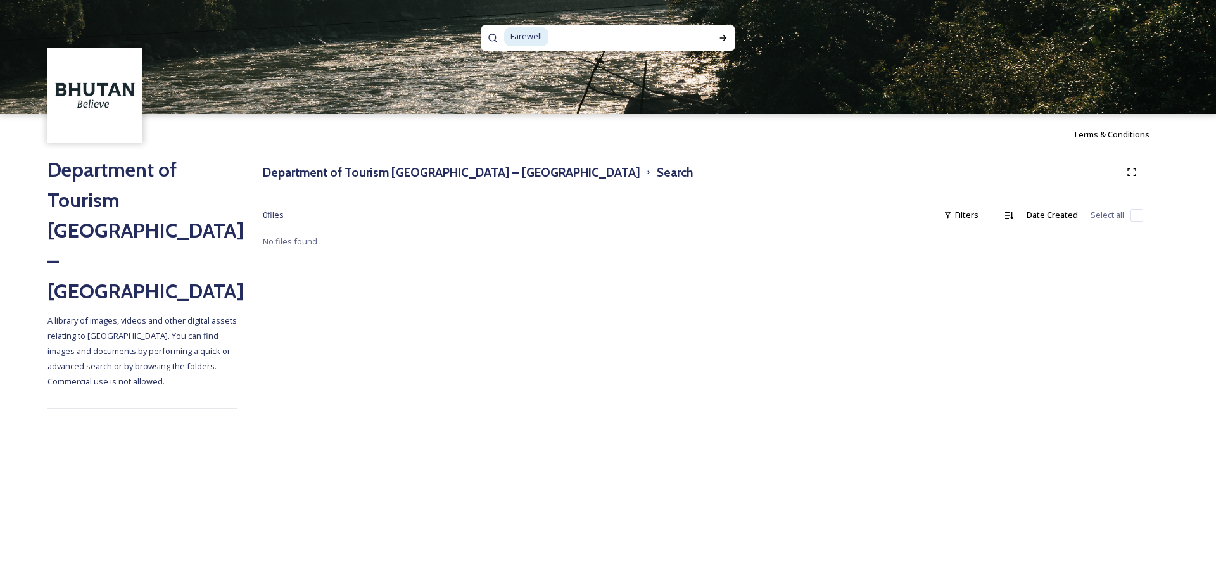
click at [564, 35] on input at bounding box center [625, 37] width 151 height 28
click at [640, 37] on input at bounding box center [625, 37] width 151 height 28
type input "Farewe"
click at [418, 173] on h3 "Department of Tourism [GEOGRAPHIC_DATA] – [GEOGRAPHIC_DATA]" at bounding box center [451, 172] width 377 height 18
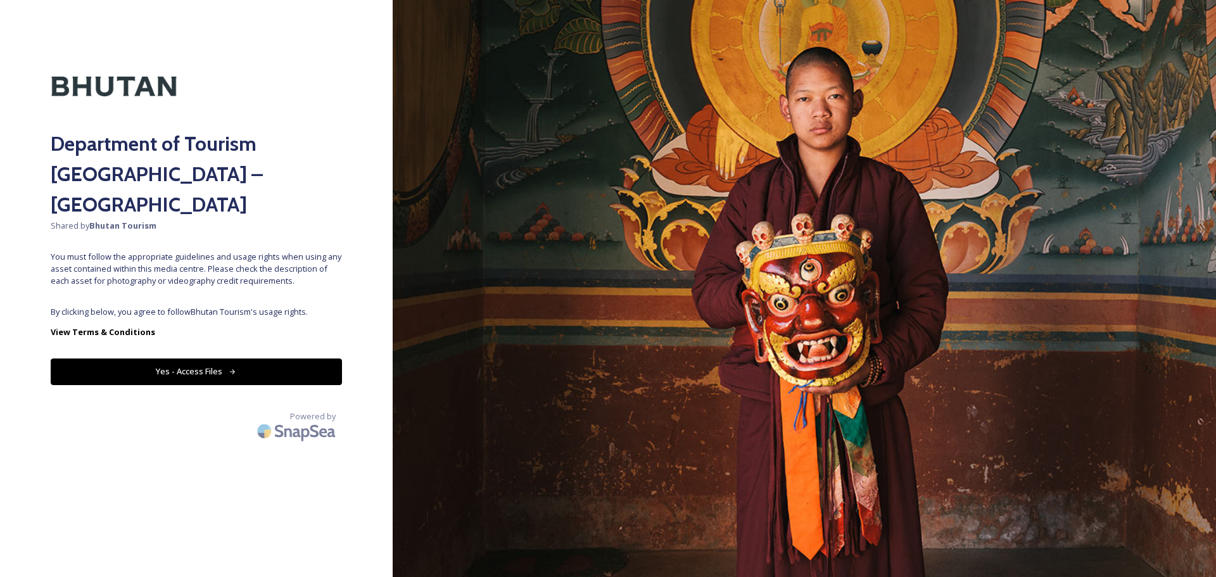
click at [251, 358] on button "Yes - Access Files" at bounding box center [196, 371] width 291 height 26
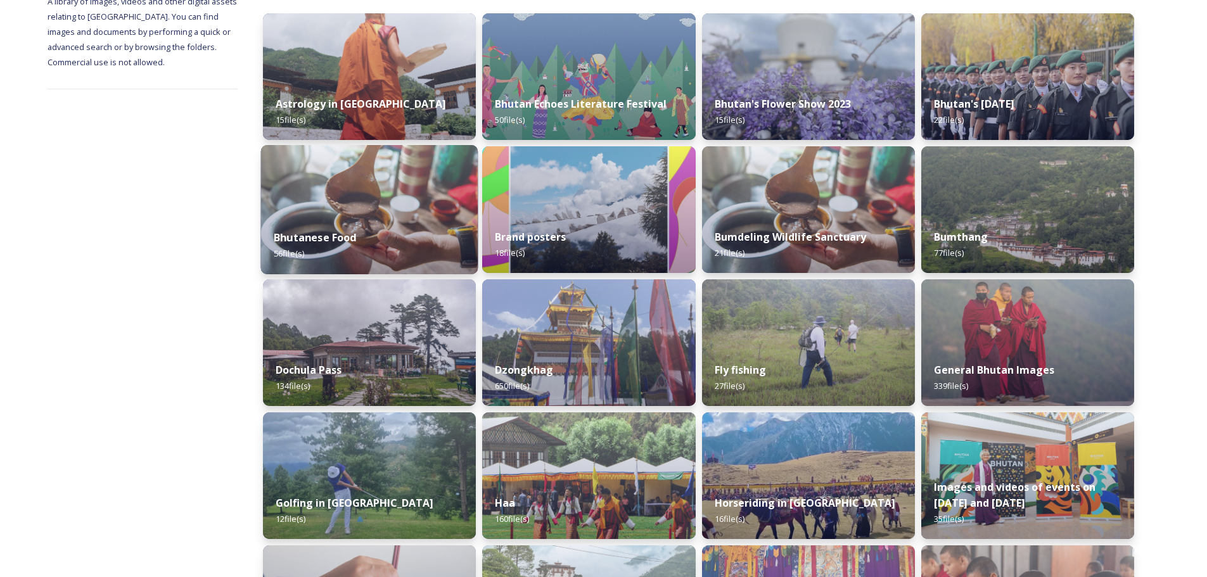
scroll to position [190, 0]
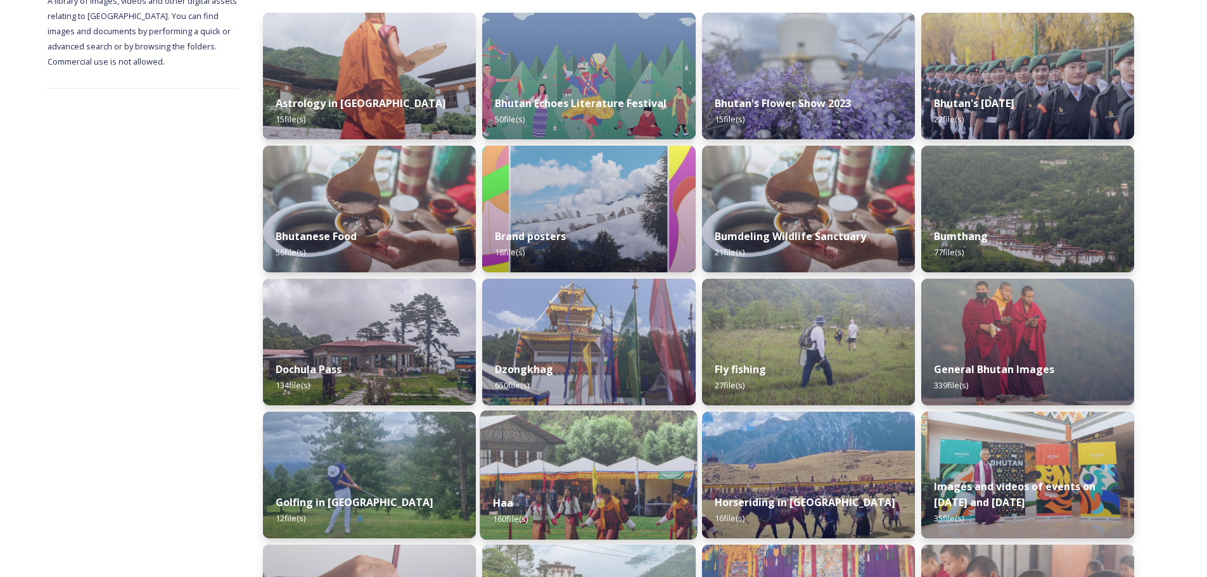
click at [587, 459] on img at bounding box center [588, 474] width 217 height 129
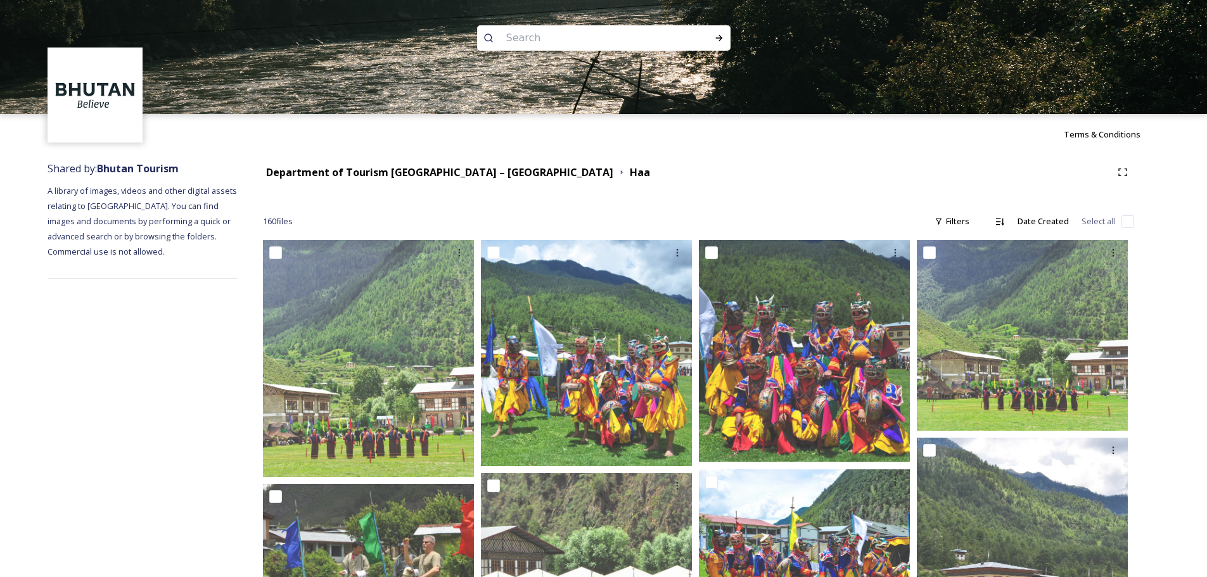
click at [443, 164] on div "Department of Tourism [GEOGRAPHIC_DATA] – [GEOGRAPHIC_DATA] Haa" at bounding box center [698, 172] width 871 height 23
click at [447, 168] on strong "Department of Tourism [GEOGRAPHIC_DATA] – [GEOGRAPHIC_DATA]" at bounding box center [439, 172] width 347 height 14
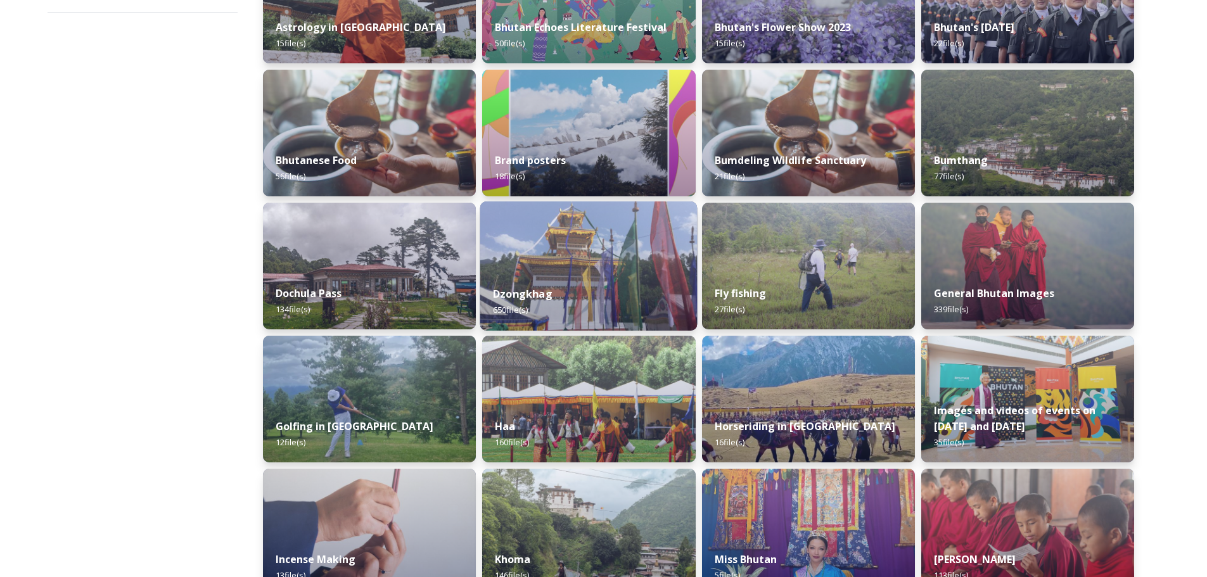
scroll to position [297, 0]
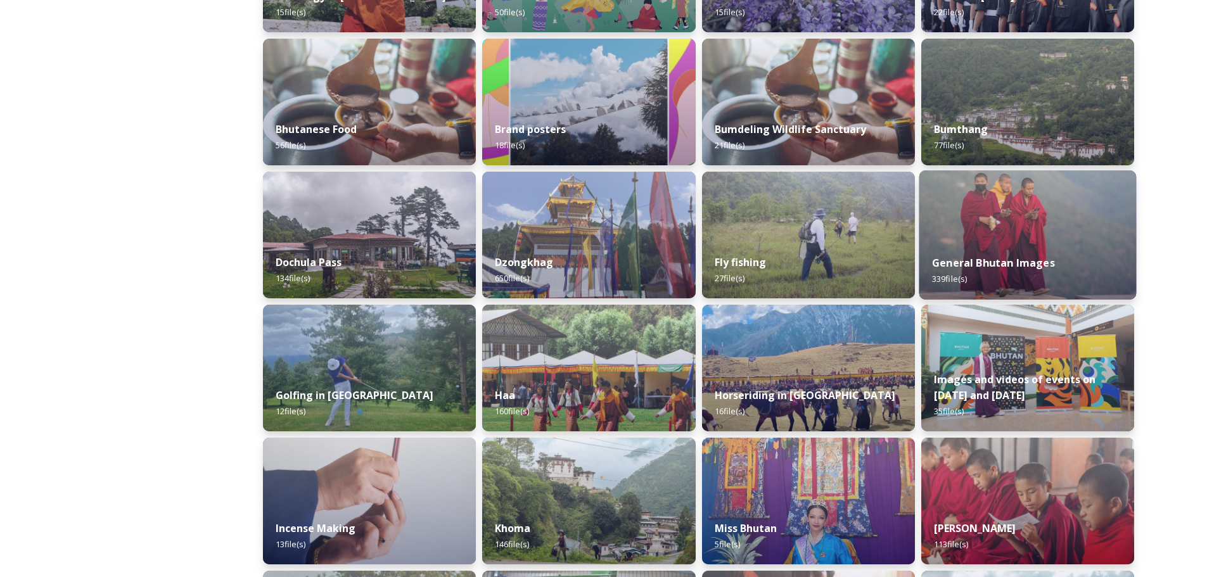
click at [1050, 231] on img at bounding box center [1026, 234] width 217 height 129
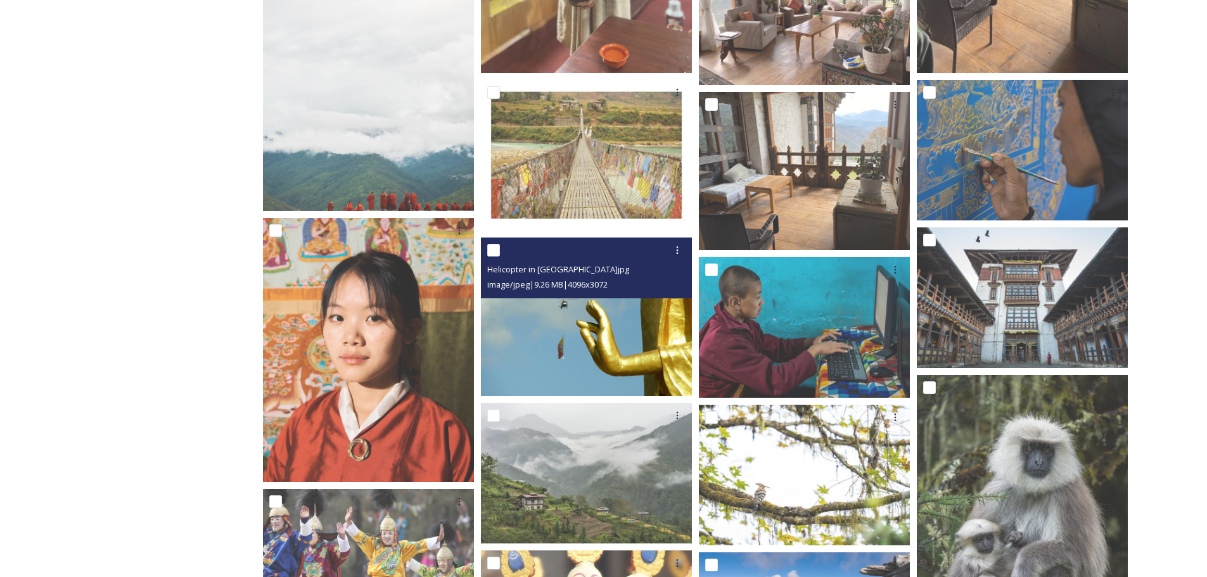
scroll to position [633, 0]
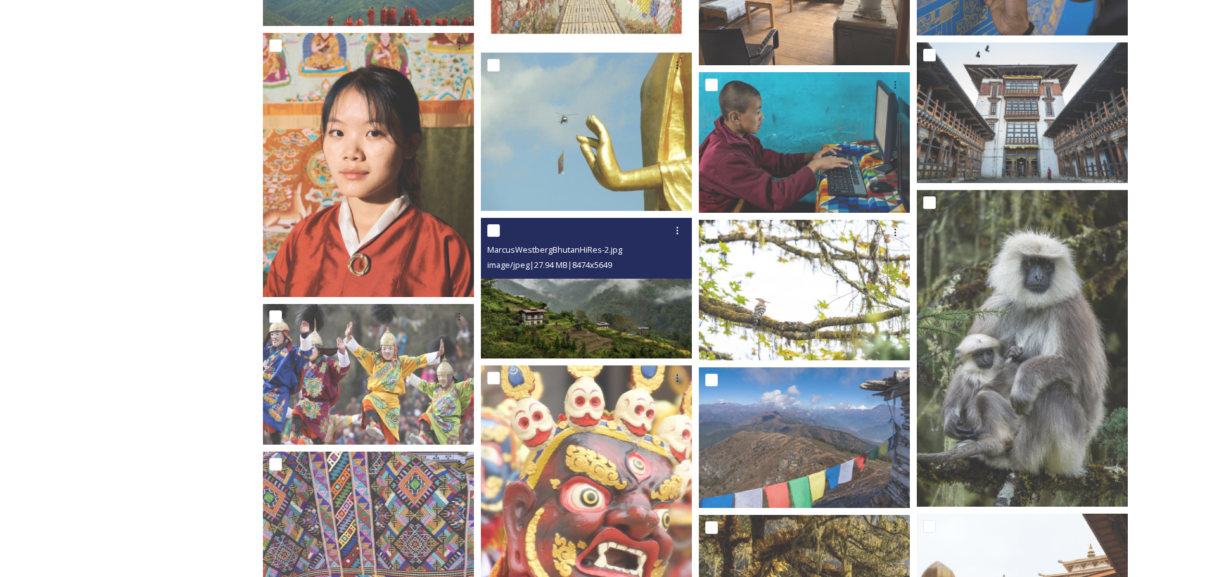
click at [578, 316] on img at bounding box center [586, 288] width 211 height 141
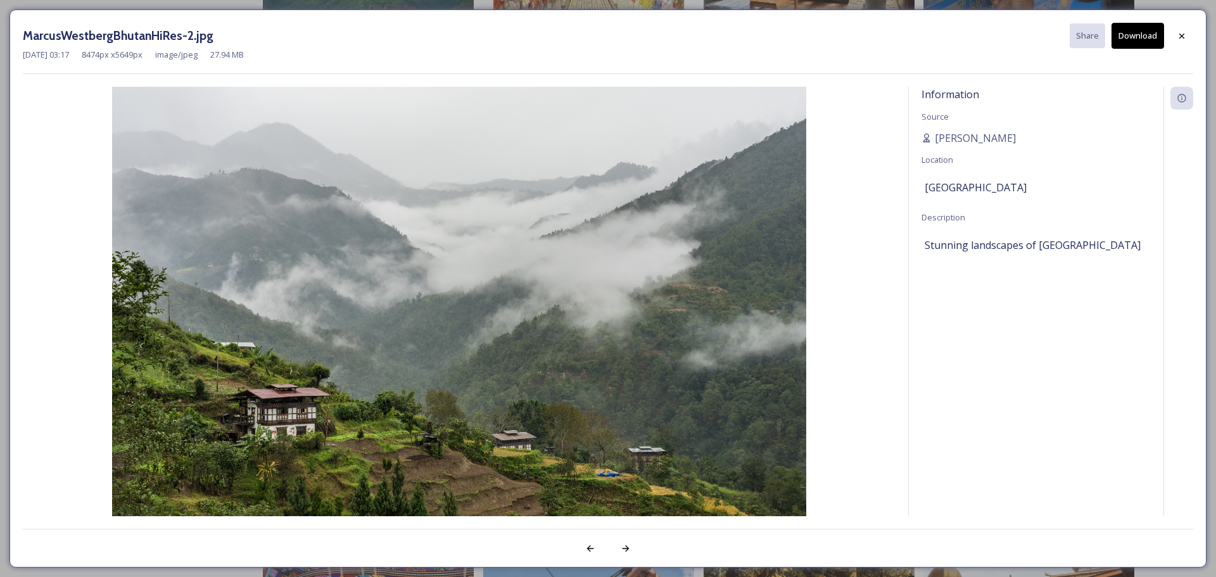
click at [1141, 29] on button "Download" at bounding box center [1138, 36] width 53 height 26
click at [1177, 39] on icon at bounding box center [1182, 35] width 10 height 10
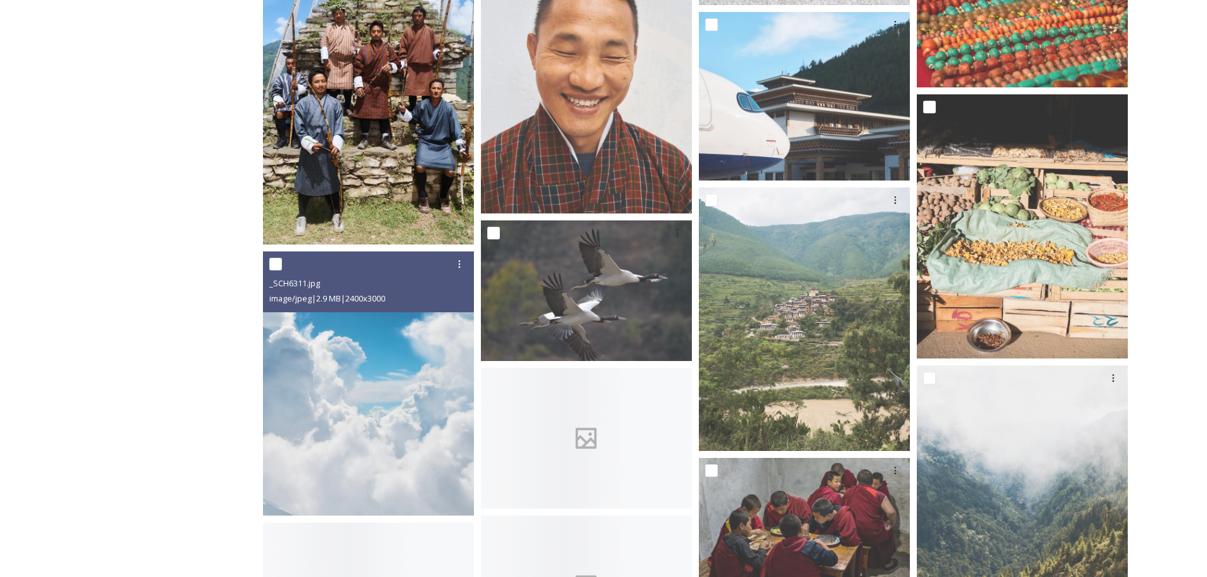
scroll to position [3547, 0]
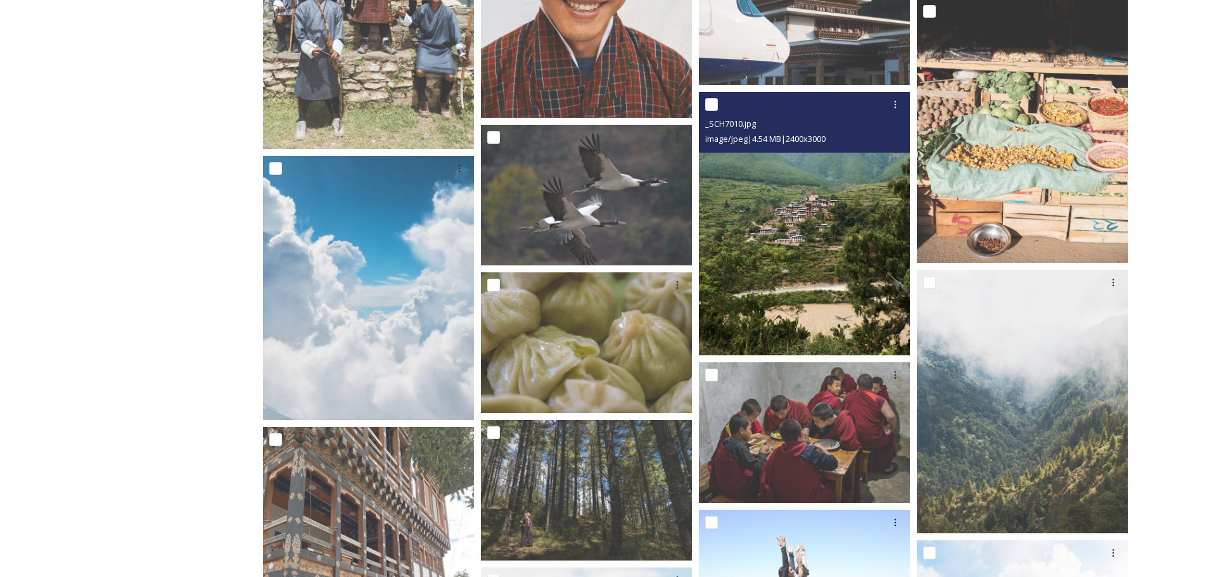
click at [800, 254] on img at bounding box center [804, 223] width 211 height 263
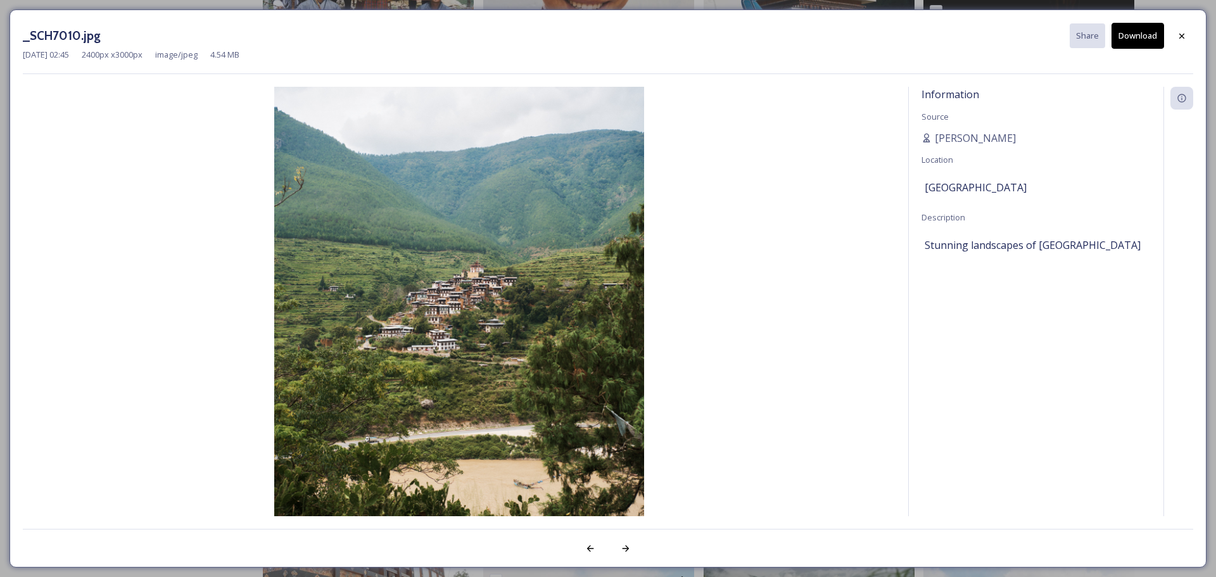
click at [1143, 38] on button "Download" at bounding box center [1138, 36] width 53 height 26
click at [1184, 38] on icon at bounding box center [1182, 35] width 10 height 10
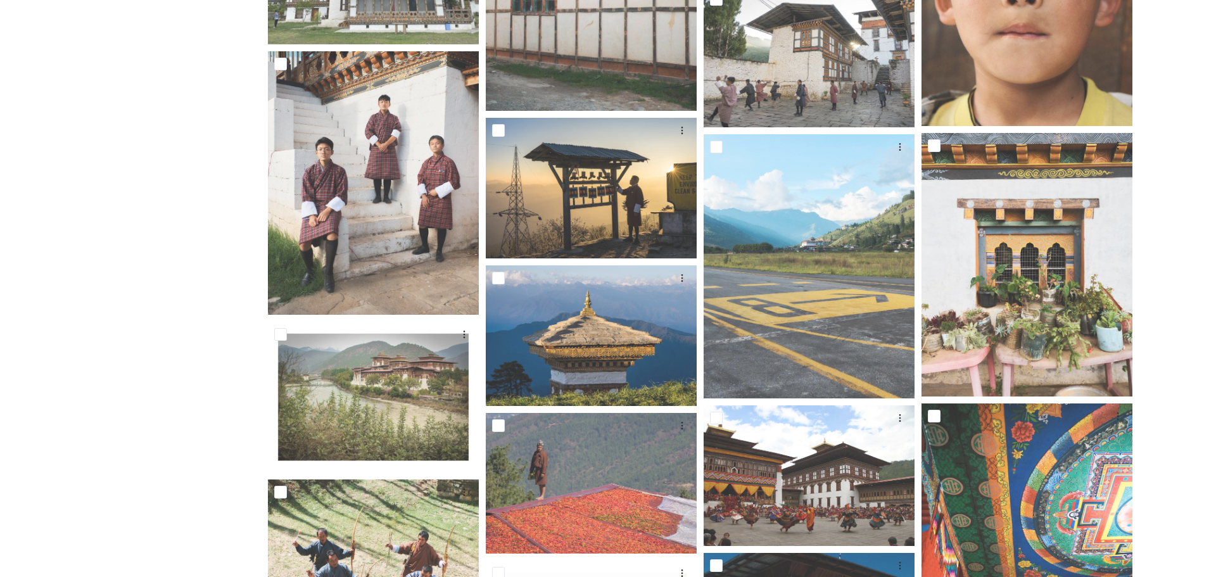
scroll to position [6017, 0]
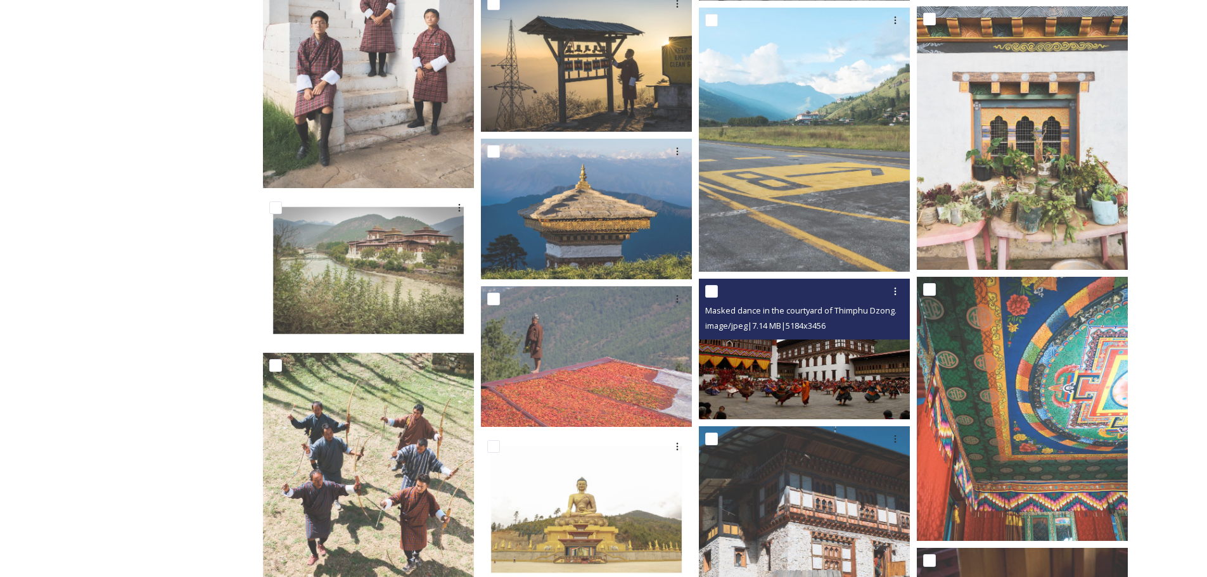
click at [794, 383] on img at bounding box center [804, 348] width 211 height 141
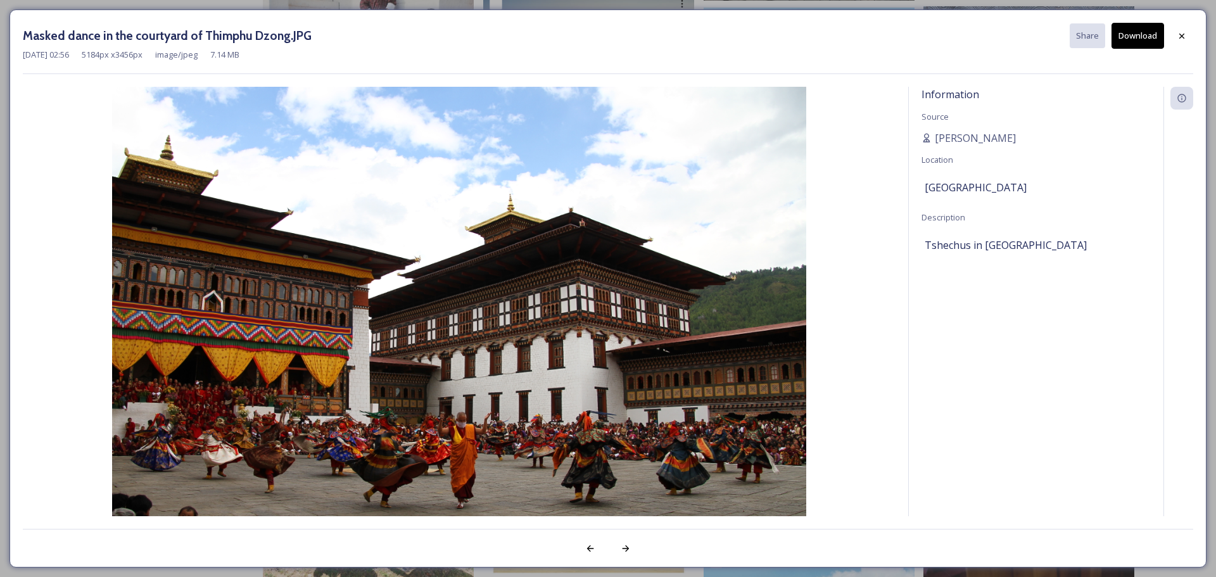
click at [1132, 38] on button "Download" at bounding box center [1138, 36] width 53 height 26
